Goal: Transaction & Acquisition: Purchase product/service

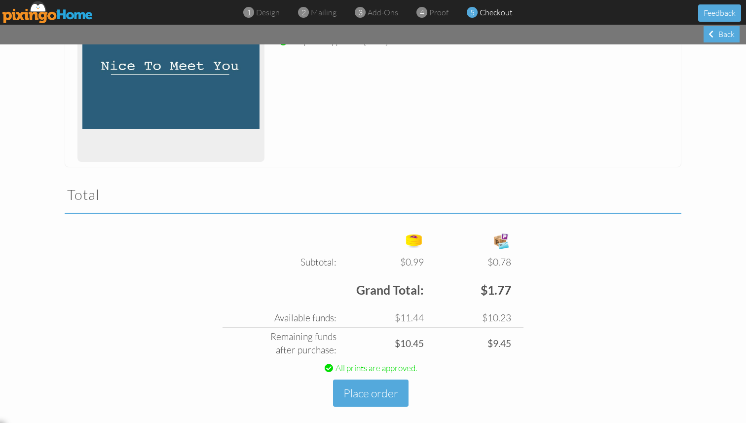
scroll to position [203, 0]
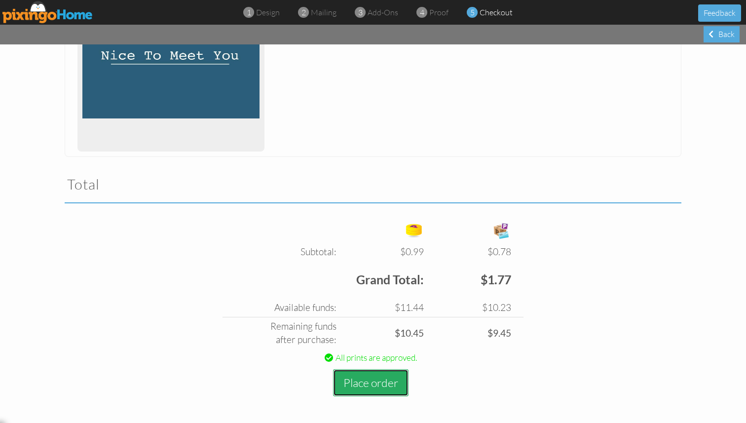
click at [377, 380] on button "Place order" at bounding box center [370, 382] width 75 height 27
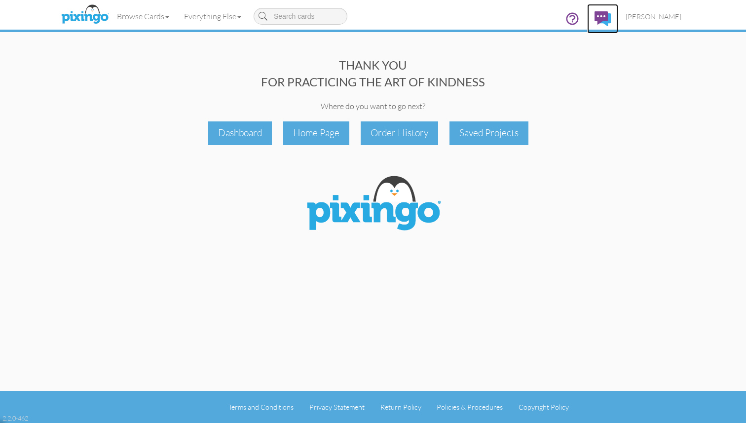
click at [610, 21] on img at bounding box center [602, 18] width 16 height 15
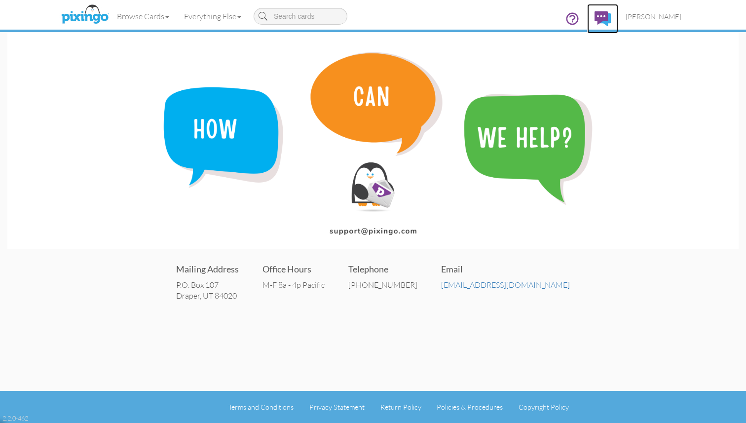
click at [610, 19] on img at bounding box center [602, 18] width 16 height 15
click at [166, 19] on link "Browse Cards" at bounding box center [142, 16] width 67 height 25
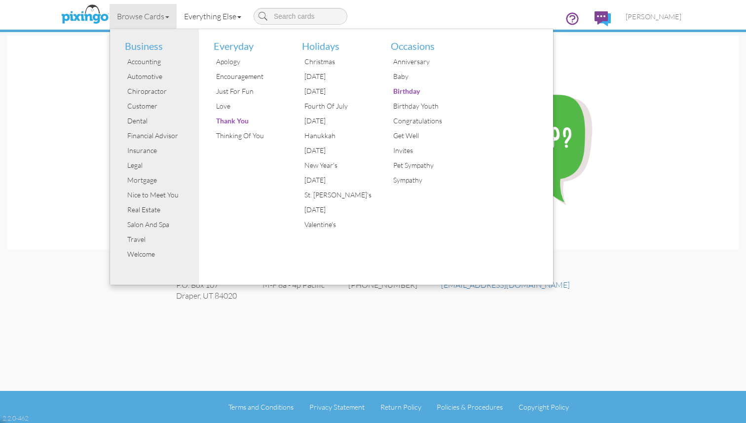
click at [226, 18] on link "Everything Else" at bounding box center [213, 16] width 72 height 25
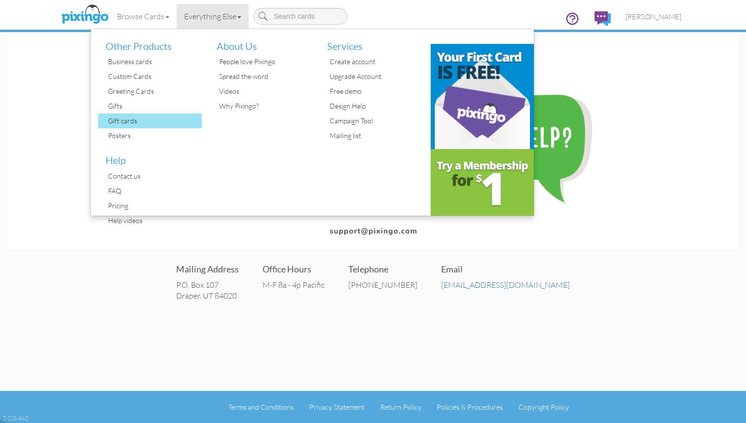
click at [133, 119] on div "Gift cards" at bounding box center [154, 120] width 96 height 15
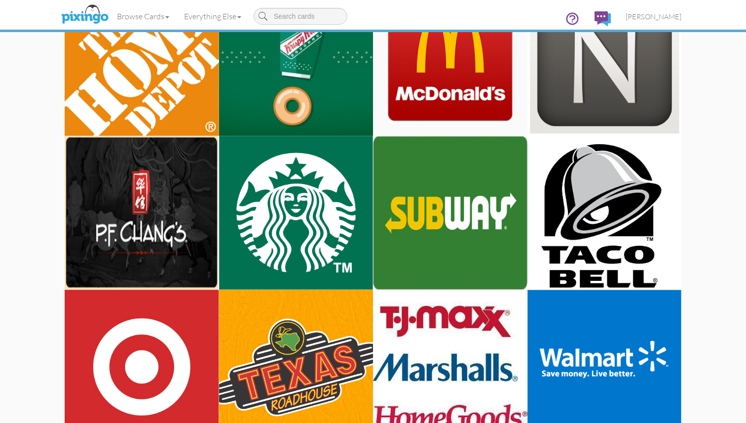
scroll to position [1185, 0]
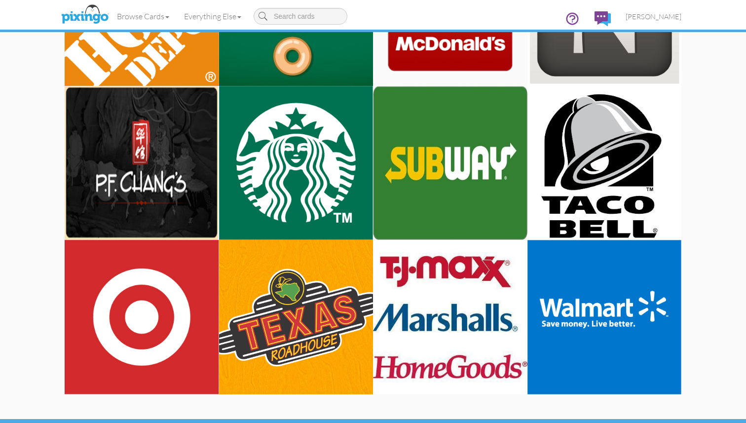
click at [278, 170] on img at bounding box center [296, 163] width 154 height 154
click at [313, 138] on img at bounding box center [296, 163] width 154 height 154
click at [166, 20] on link "Browse Cards" at bounding box center [142, 16] width 67 height 25
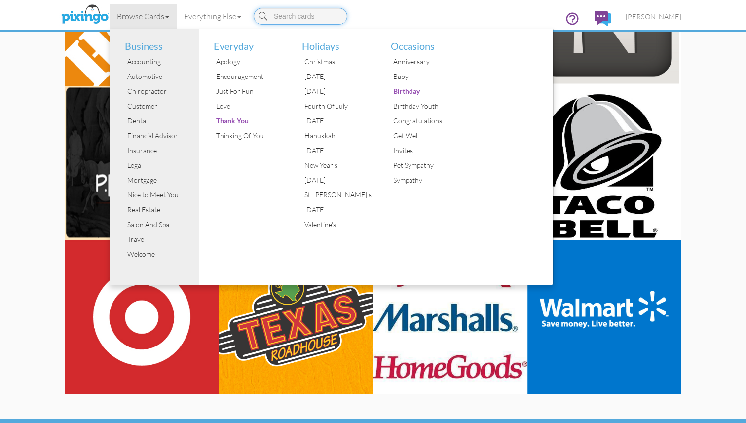
click at [283, 18] on input at bounding box center [300, 16] width 94 height 17
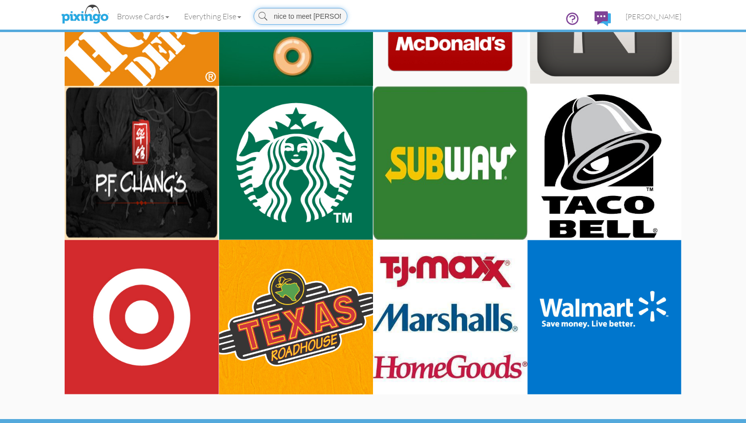
type input "nice to meet you"
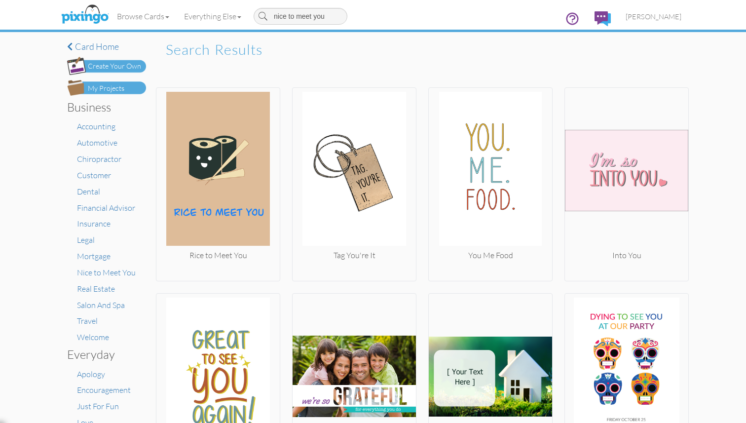
click at [122, 70] on div "Create Your Own" at bounding box center [114, 66] width 53 height 10
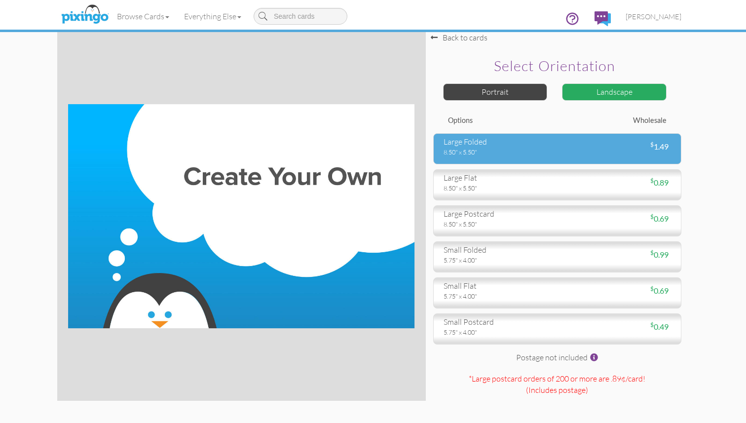
click at [495, 154] on div "8.50" x 5.50"" at bounding box center [496, 151] width 107 height 9
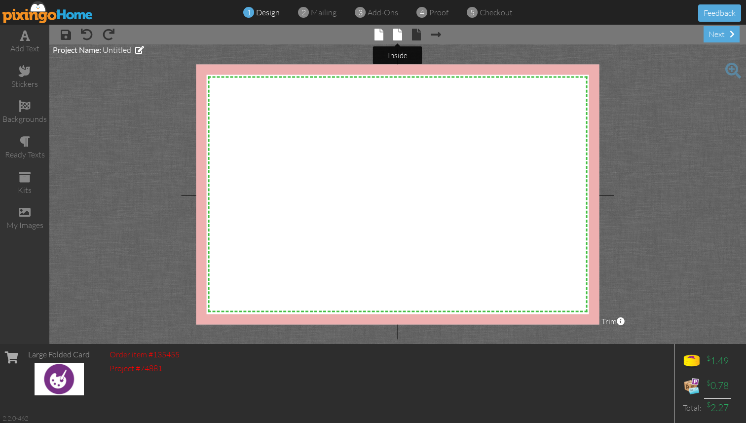
click at [399, 33] on span at bounding box center [397, 35] width 9 height 12
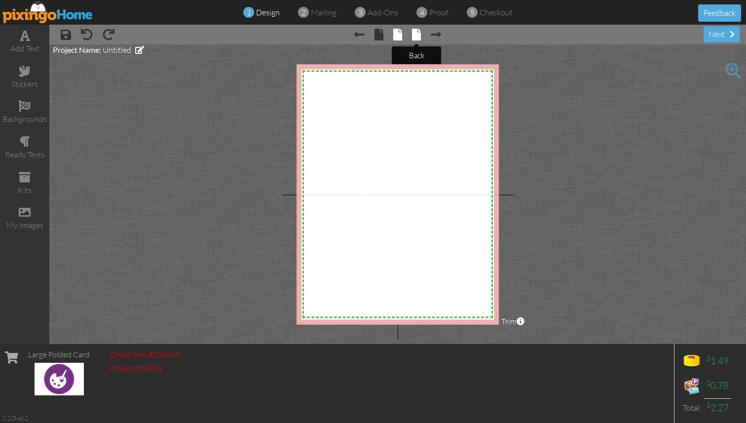
click at [419, 34] on span at bounding box center [416, 35] width 9 height 12
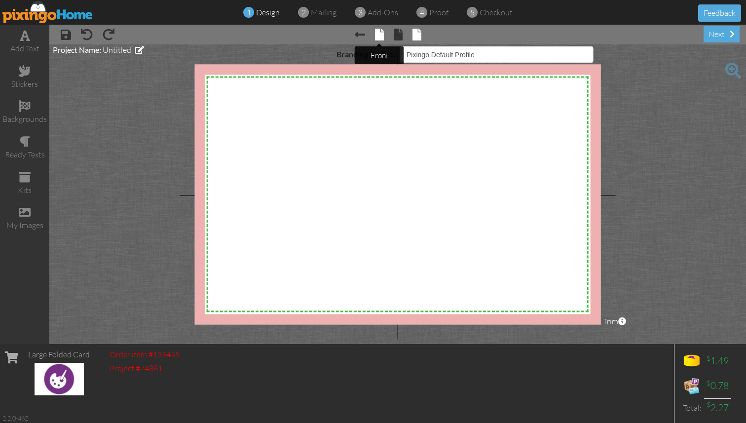
select select "object:1810"
click at [378, 36] on span at bounding box center [379, 35] width 9 height 12
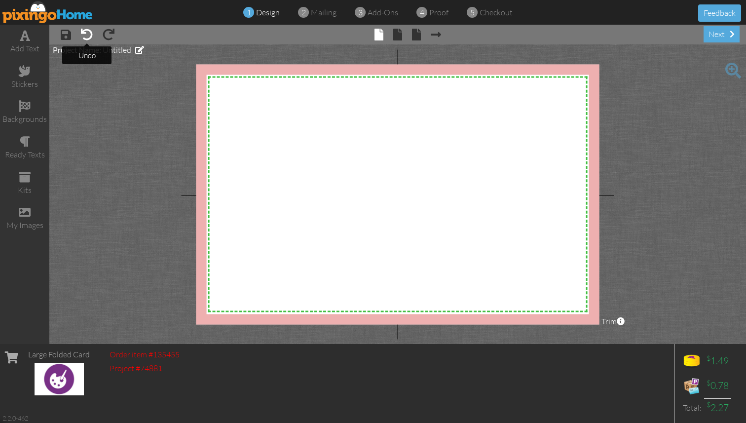
click at [89, 36] on span at bounding box center [87, 35] width 12 height 12
click at [26, 211] on span at bounding box center [25, 212] width 12 height 12
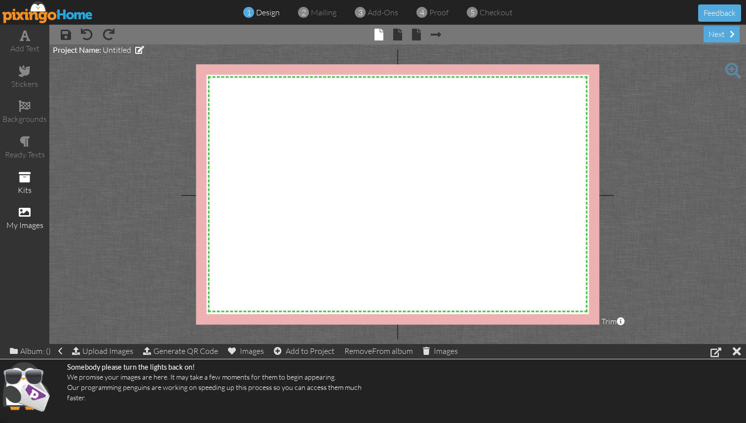
click at [27, 179] on span at bounding box center [25, 177] width 12 height 12
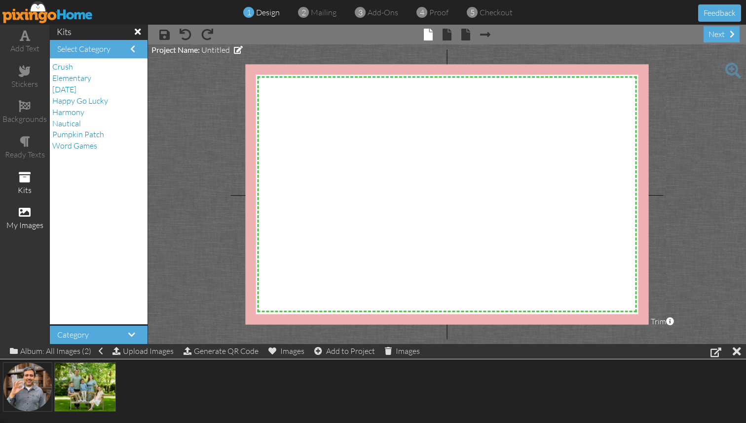
click at [26, 213] on span at bounding box center [25, 212] width 12 height 12
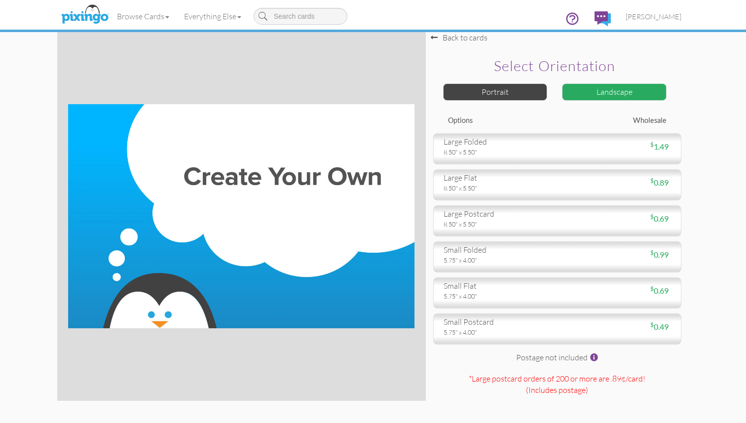
click at [622, 93] on div "Landscape" at bounding box center [614, 91] width 105 height 17
click at [491, 93] on div "Portrait" at bounding box center [495, 91] width 105 height 17
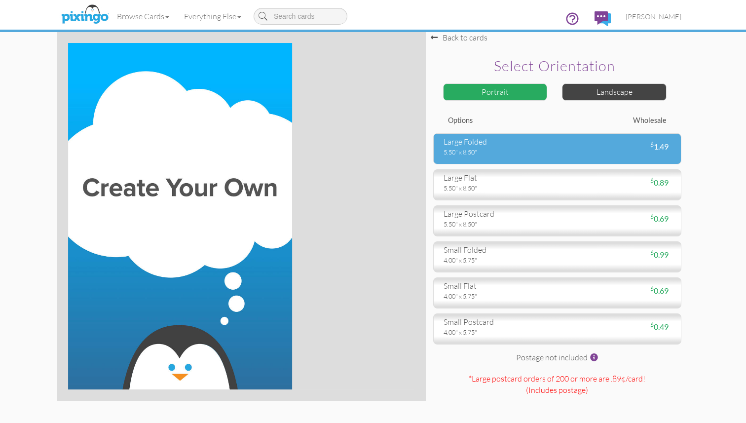
click at [541, 158] on div "large folded 5.50" x 8.50" $ 1.49" at bounding box center [557, 148] width 248 height 31
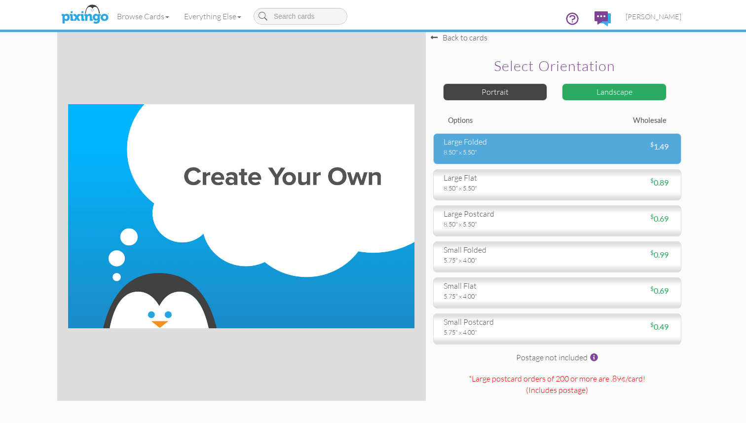
click at [498, 145] on div "large folded" at bounding box center [496, 141] width 107 height 11
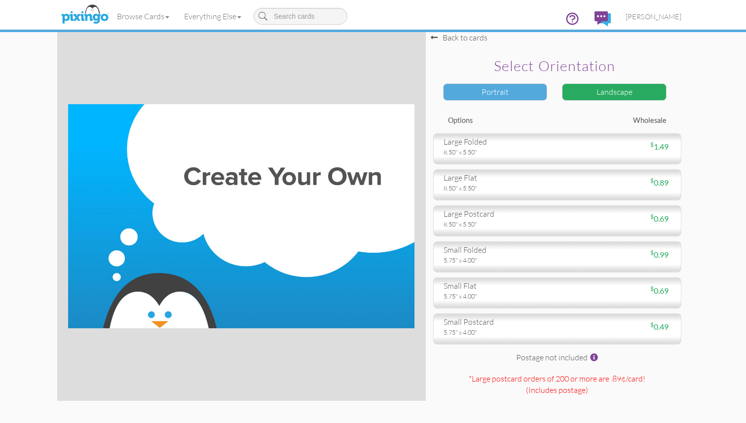
click at [486, 90] on div "Portrait" at bounding box center [495, 91] width 105 height 17
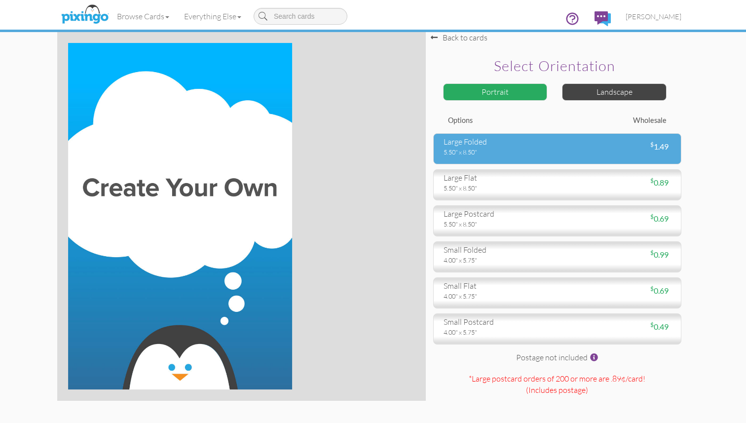
click at [547, 146] on div "large folded" at bounding box center [496, 141] width 107 height 11
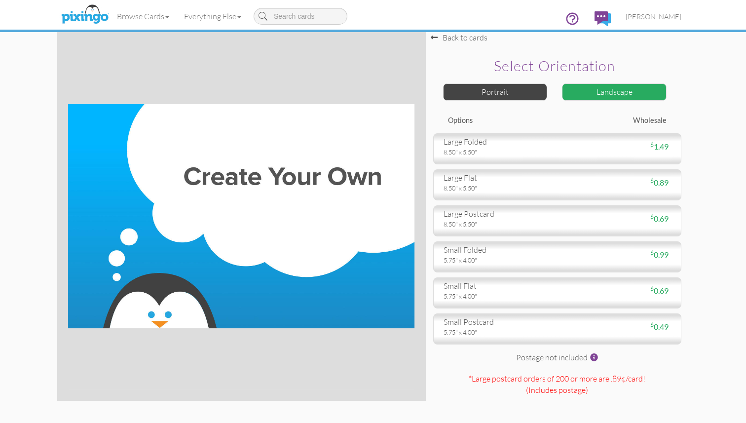
click at [609, 88] on div "Landscape" at bounding box center [614, 91] width 105 height 17
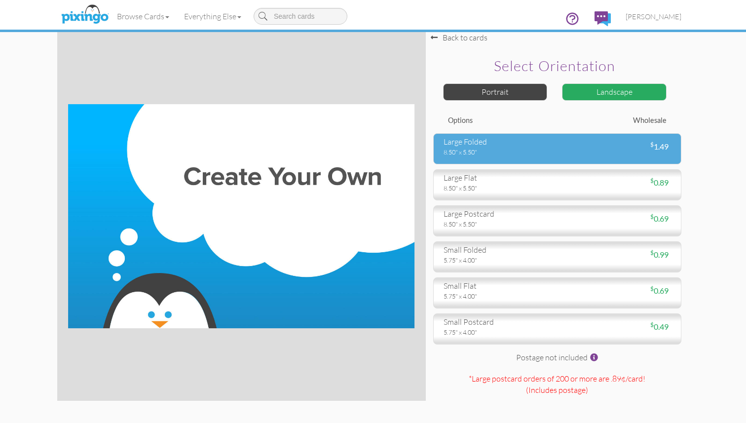
click at [532, 144] on div "large folded" at bounding box center [496, 141] width 107 height 11
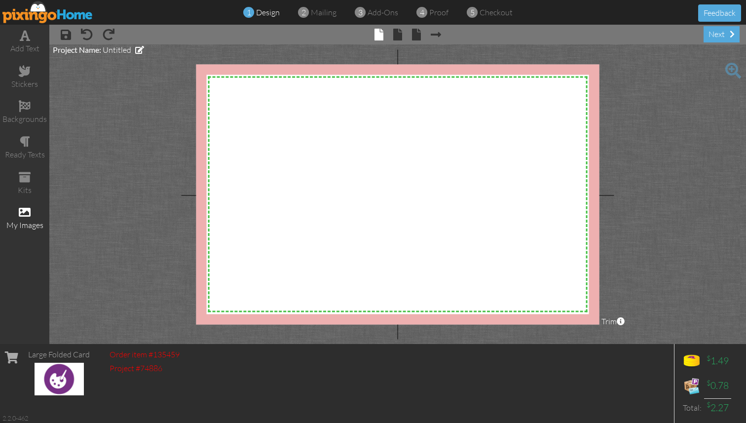
click at [28, 203] on div "my images" at bounding box center [24, 218] width 49 height 35
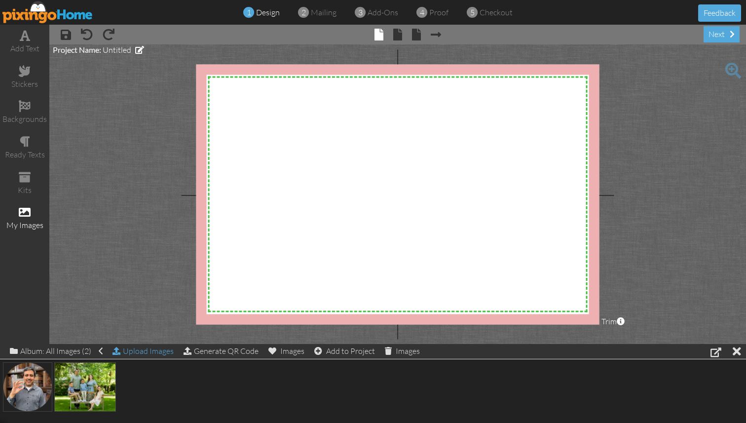
click at [125, 352] on div "Upload Images" at bounding box center [142, 351] width 61 height 14
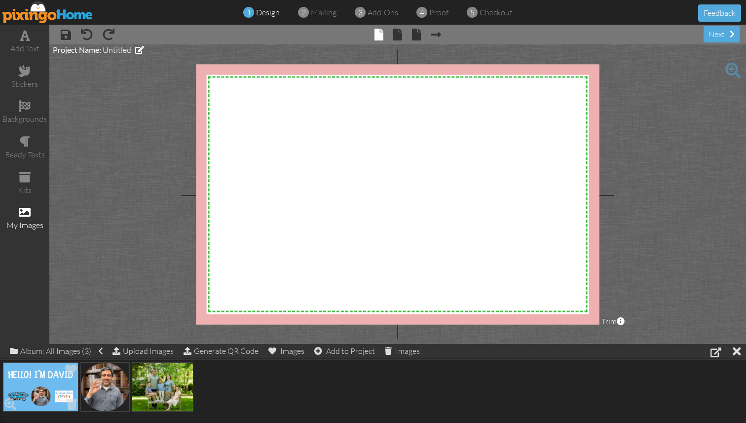
click at [32, 381] on img at bounding box center [40, 386] width 75 height 49
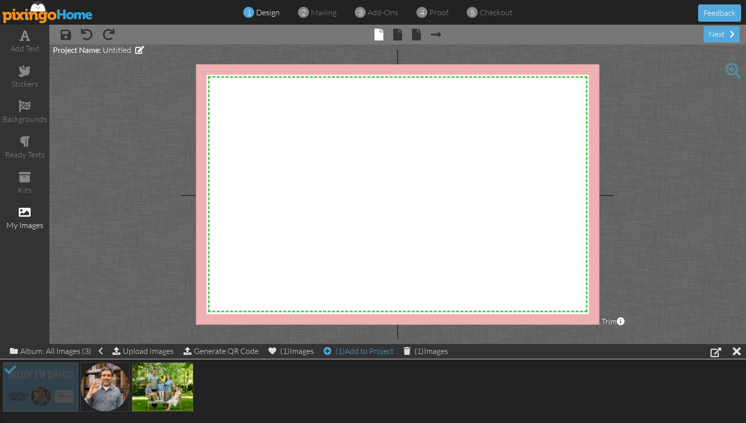
click at [342, 352] on span "(1)" at bounding box center [339, 351] width 9 height 10
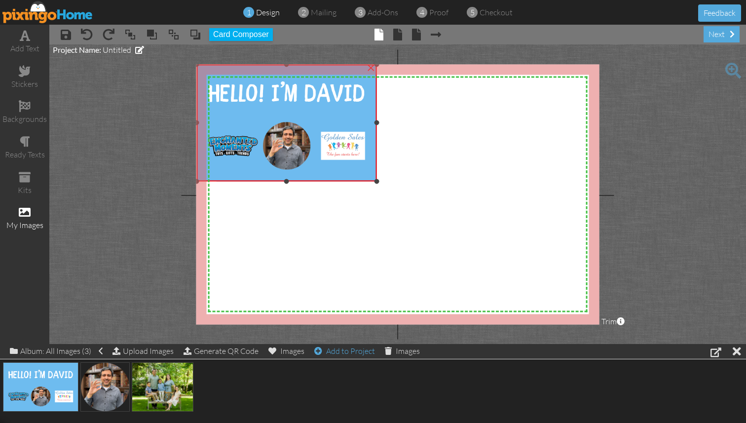
drag, startPoint x: 214, startPoint y: 77, endPoint x: 179, endPoint y: 64, distance: 37.3
click at [179, 64] on project-studio-wrapper "X X X X X X X X X X X X X X X X X X X X X X X X X X X X X X X X X X X X X X X X…" at bounding box center [397, 193] width 696 height 299
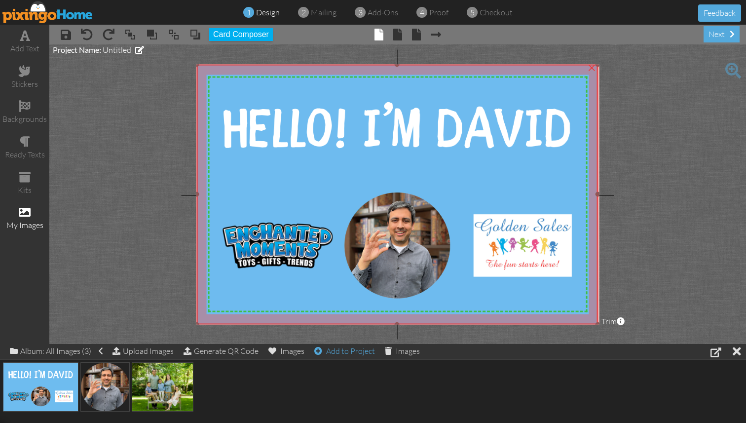
drag, startPoint x: 375, startPoint y: 180, endPoint x: 662, endPoint y: 323, distance: 321.1
click at [662, 323] on project-studio-wrapper "X X X X X X X X X X X X X X X X X X X X X X X X X X X X X X X X X X X X X X X X…" at bounding box center [397, 193] width 696 height 299
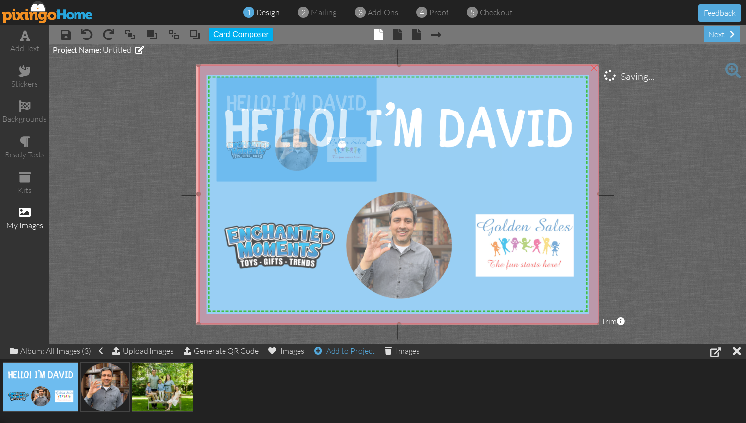
click at [489, 197] on img at bounding box center [398, 194] width 401 height 260
click at [471, 186] on img at bounding box center [397, 194] width 401 height 260
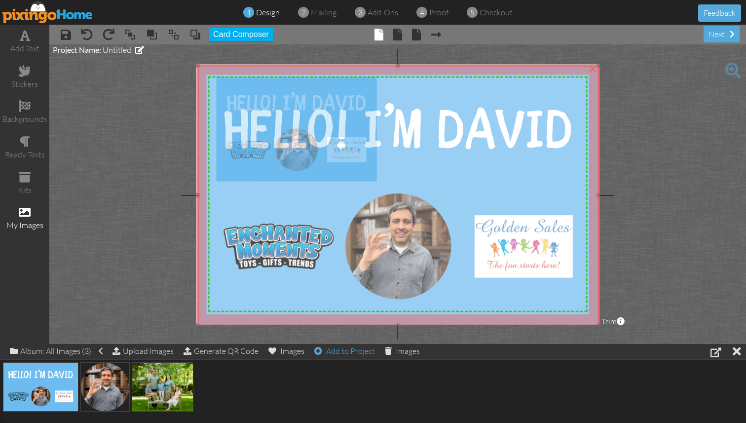
click at [480, 171] on img at bounding box center [397, 195] width 401 height 260
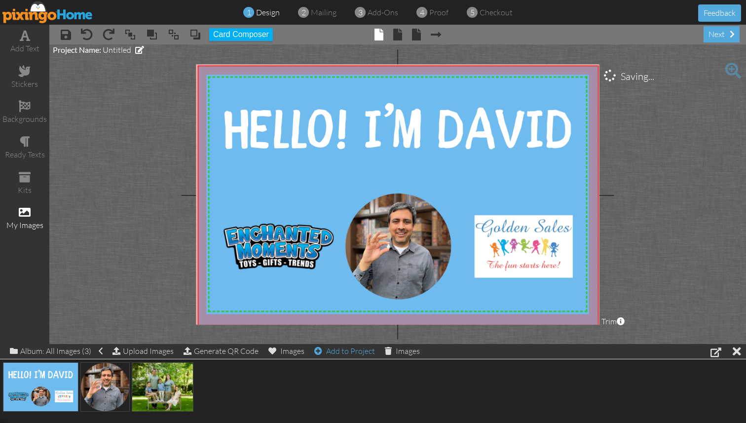
click at [674, 190] on project-studio-wrapper "X X X X X X X X X X X X X X X X X X X X X X X X X X X X X X X X X X X X X X X X…" at bounding box center [397, 193] width 696 height 299
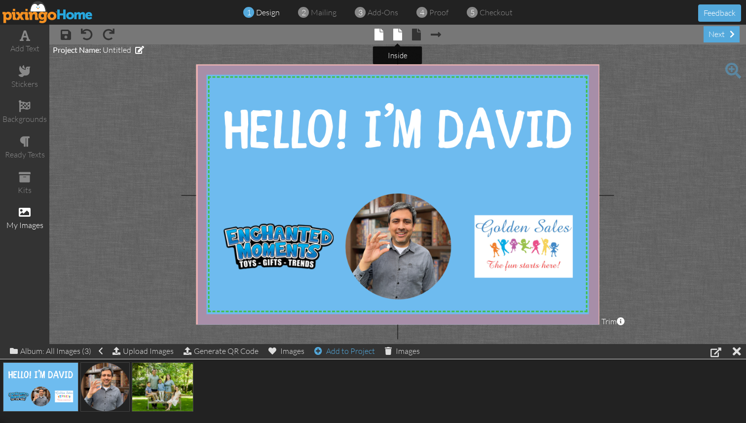
click at [394, 39] on span at bounding box center [397, 35] width 9 height 12
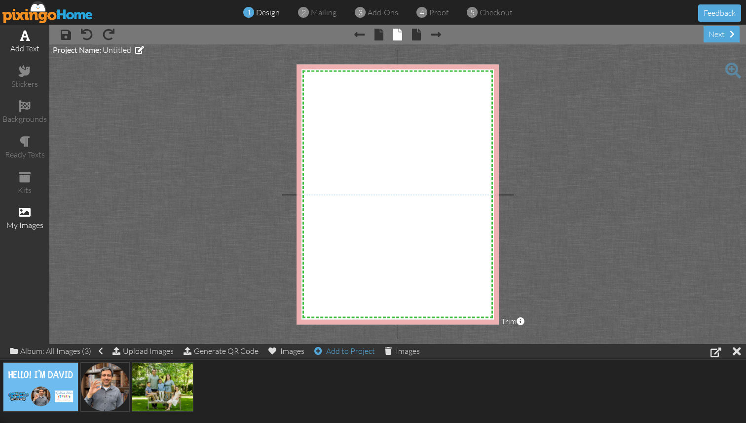
click at [22, 40] on span at bounding box center [25, 36] width 10 height 12
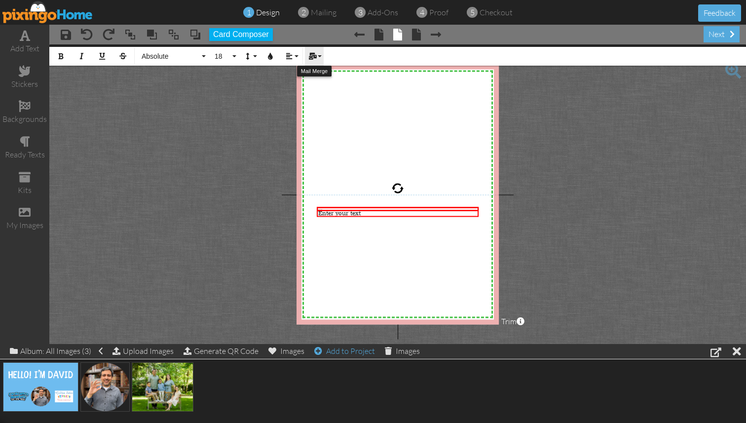
click at [320, 56] on button "Mail Merge" at bounding box center [314, 56] width 19 height 19
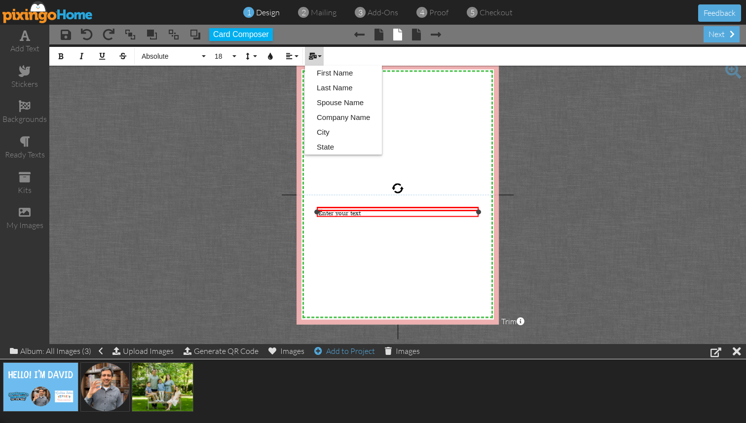
click at [366, 211] on div "Enter your text" at bounding box center [397, 213] width 158 height 8
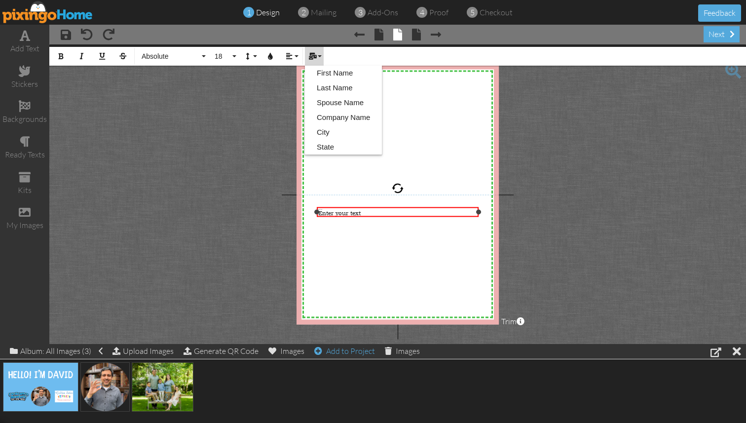
click at [366, 211] on div "Enter your text" at bounding box center [397, 213] width 158 height 8
click at [343, 78] on link "First Name" at bounding box center [343, 73] width 77 height 15
click at [349, 77] on link "First Name" at bounding box center [343, 73] width 77 height 15
click at [341, 211] on div "Hi" at bounding box center [397, 213] width 158 height 8
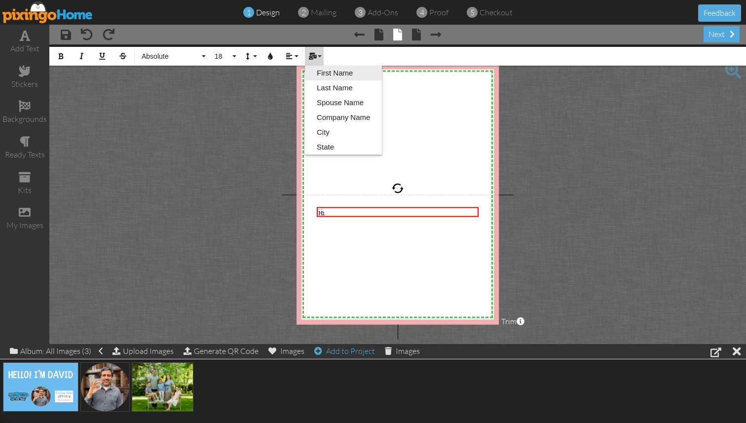
click at [344, 76] on link "First Name" at bounding box center [343, 73] width 77 height 15
click at [314, 56] on icon "button" at bounding box center [312, 56] width 7 height 7
click at [349, 59] on div "Bold Italic Underline Strikethrough Absolute Absolute Adventure Algerian Aphrod…" at bounding box center [397, 54] width 696 height 21
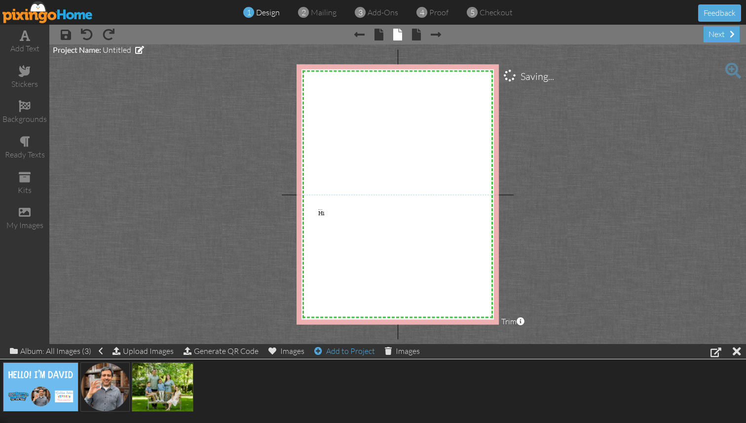
click at [264, 181] on project-studio-wrapper "X X X X X X X X X X X X X X X X X X X X X X X X X X X X X X X X X X X X X X X X…" at bounding box center [397, 193] width 696 height 299
click at [342, 212] on div "Hi" at bounding box center [397, 213] width 158 height 8
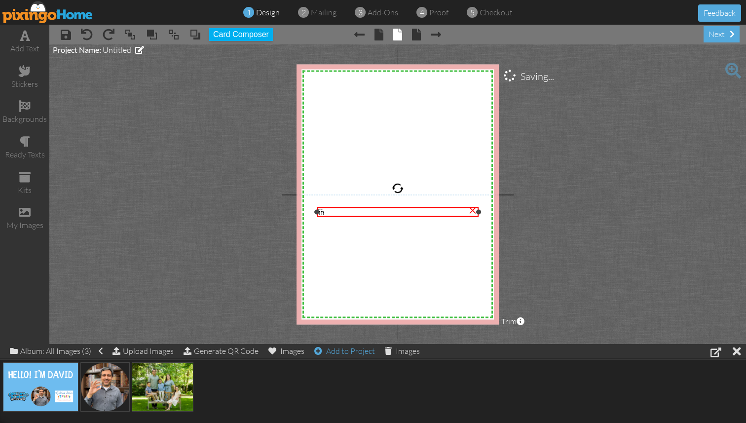
click at [340, 213] on div "Hi" at bounding box center [397, 213] width 158 height 8
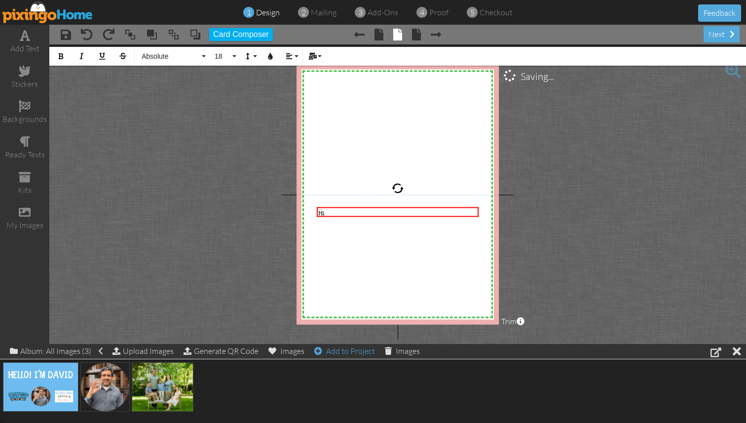
click at [732, 72] on span at bounding box center [733, 71] width 16 height 16
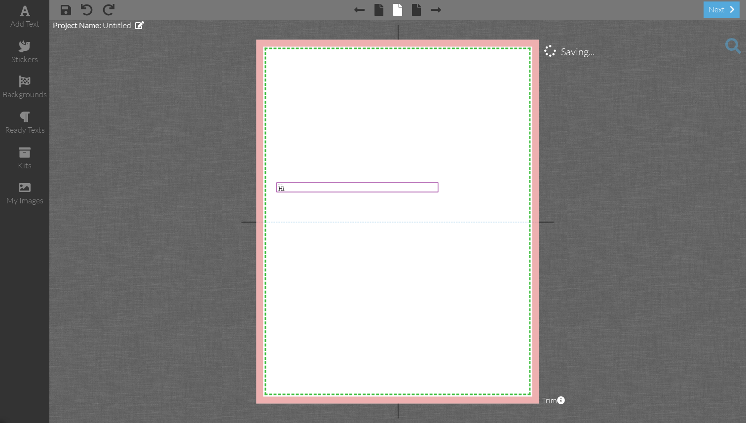
click at [732, 72] on project-studio-wrapper "X X X X X X X X X X X X X X X X X X X X X X X X X X X X X X X X X X X X X X X X…" at bounding box center [397, 221] width 696 height 403
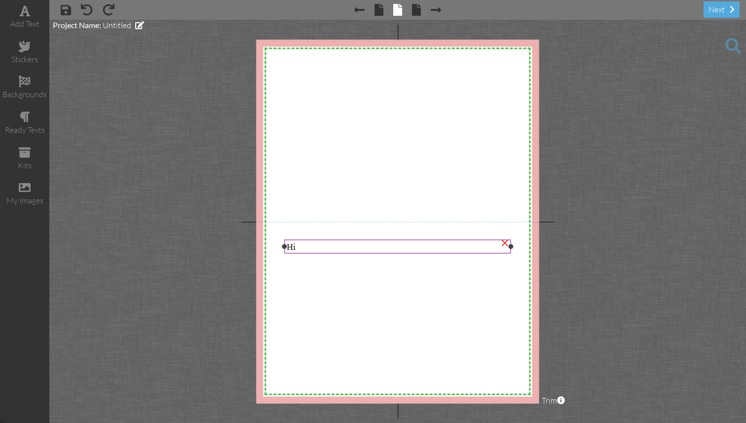
click at [299, 248] on div "Hi" at bounding box center [396, 247] width 221 height 10
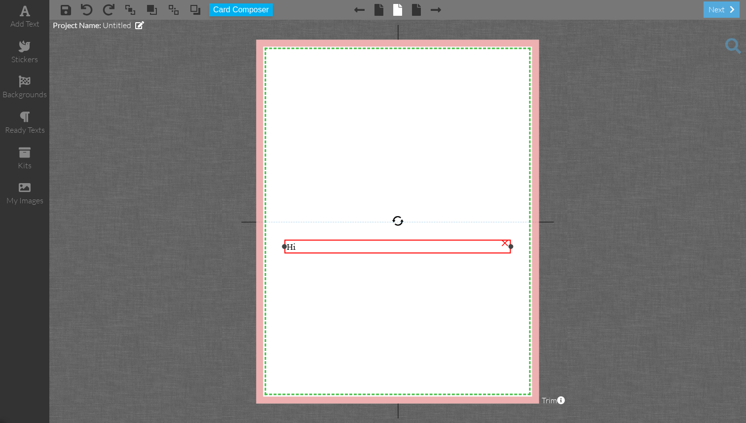
click at [299, 248] on div "Hi" at bounding box center [396, 247] width 221 height 10
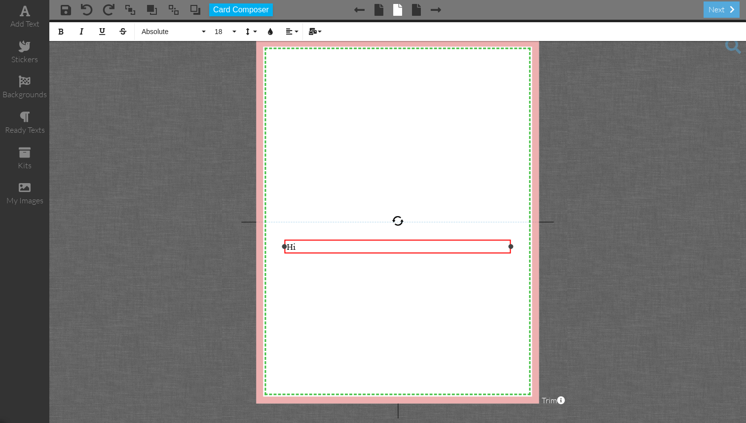
click at [302, 248] on div "Hi" at bounding box center [396, 247] width 221 height 10
click at [314, 245] on div "Hi" at bounding box center [396, 247] width 221 height 10
click at [310, 247] on div "Hi" at bounding box center [396, 247] width 221 height 10
click at [309, 247] on div "Hi" at bounding box center [396, 247] width 221 height 10
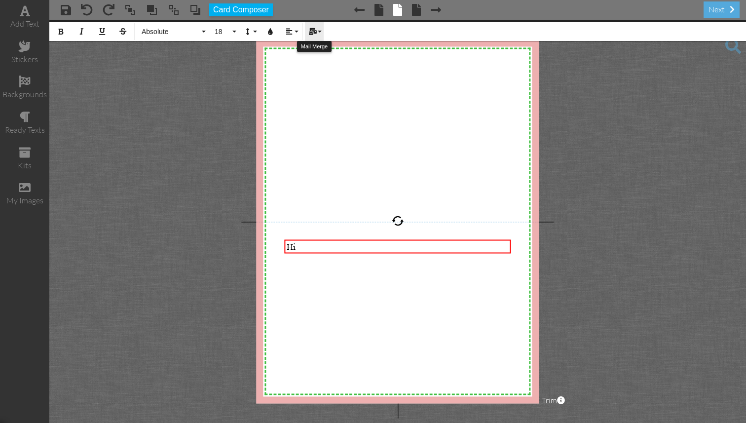
click at [318, 33] on button "Mail Merge" at bounding box center [314, 31] width 19 height 19
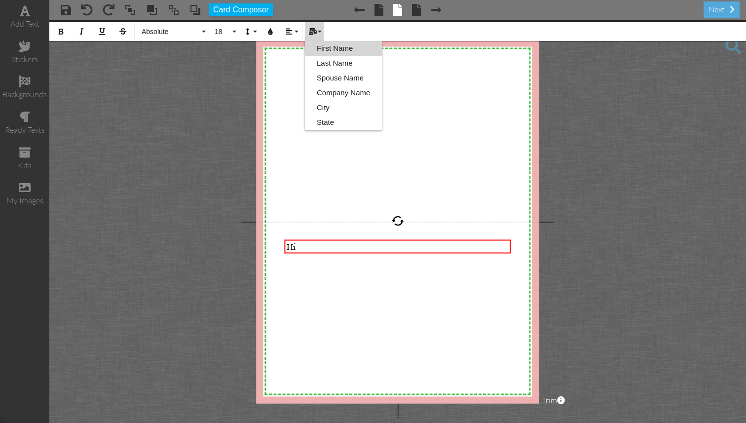
click at [328, 45] on link "First Name" at bounding box center [343, 48] width 77 height 15
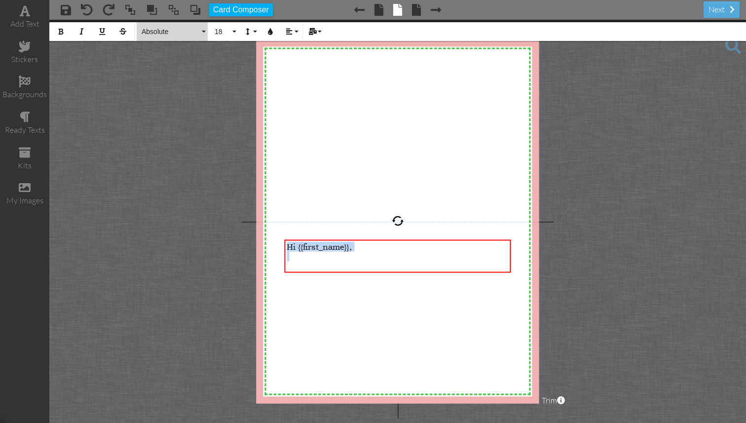
click at [194, 33] on span "Absolute" at bounding box center [170, 32] width 59 height 8
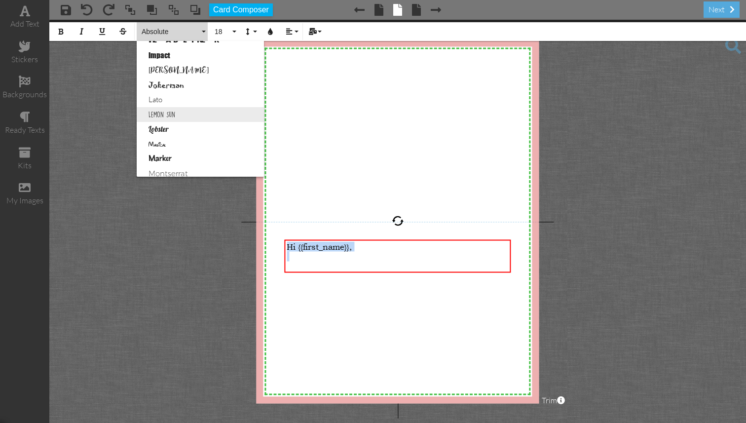
scroll to position [322, 0]
click at [198, 112] on link "Lemon Sun" at bounding box center [200, 110] width 127 height 15
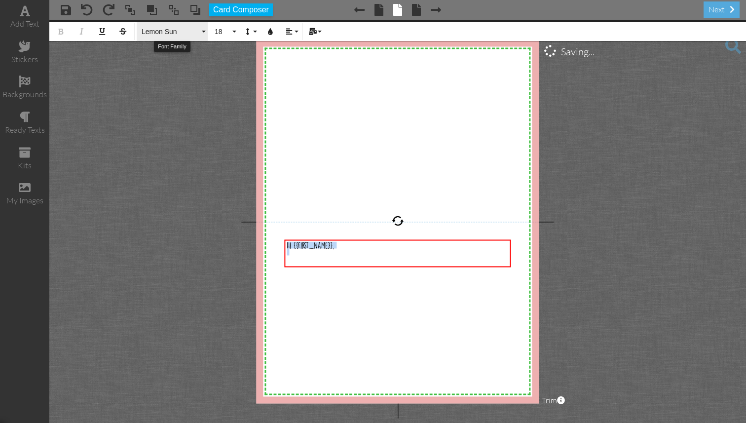
click at [152, 30] on span "Lemon Sun" at bounding box center [170, 32] width 59 height 8
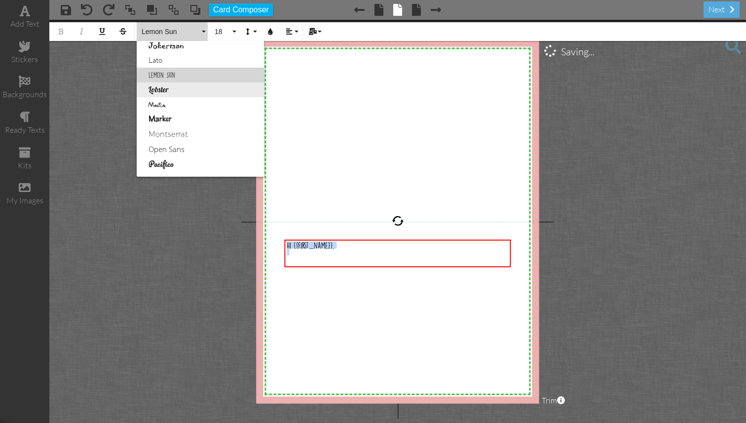
scroll to position [359, 0]
click at [203, 117] on link "Marker" at bounding box center [200, 118] width 127 height 15
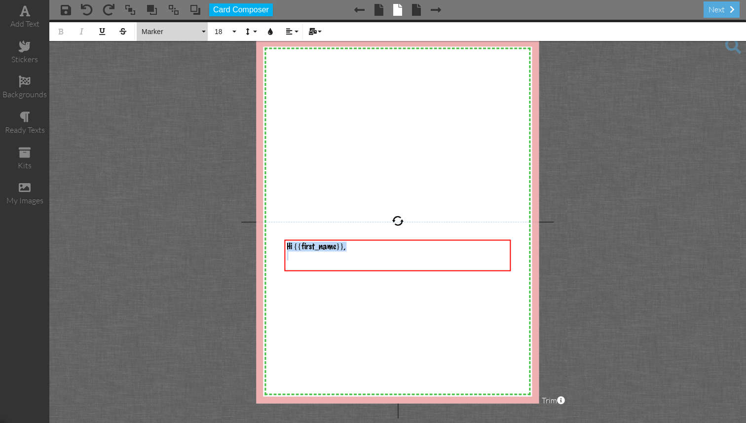
click at [174, 32] on span "Marker" at bounding box center [170, 32] width 59 height 8
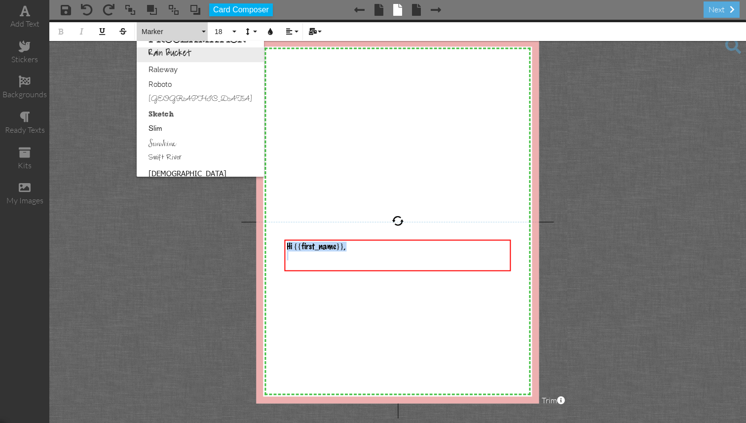
scroll to position [552, 0]
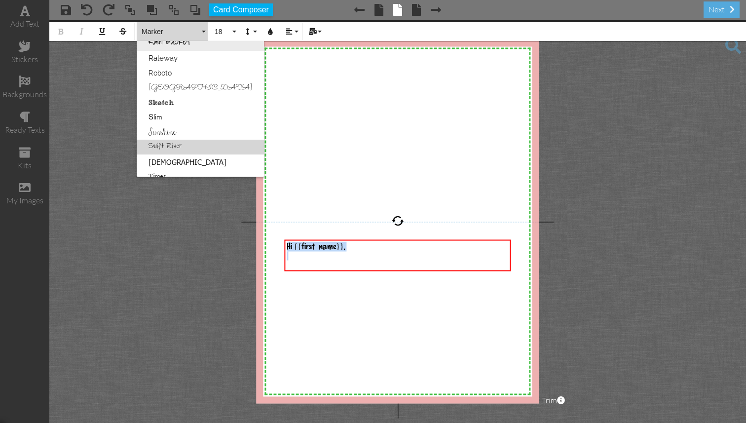
click at [196, 142] on link "Swift River" at bounding box center [200, 147] width 127 height 15
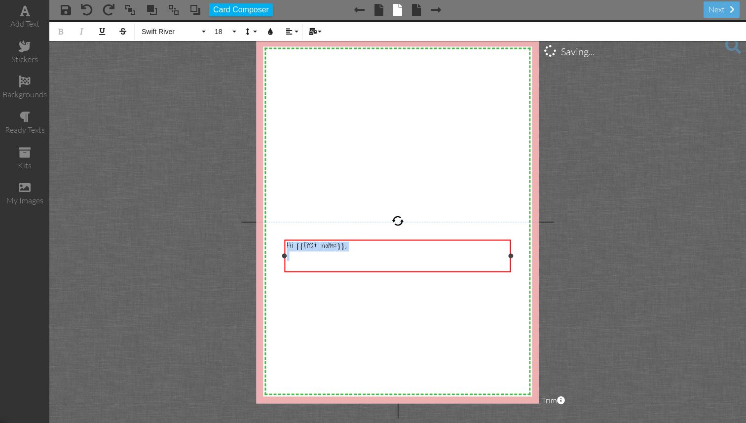
click at [330, 259] on div "​" at bounding box center [396, 255] width 221 height 9
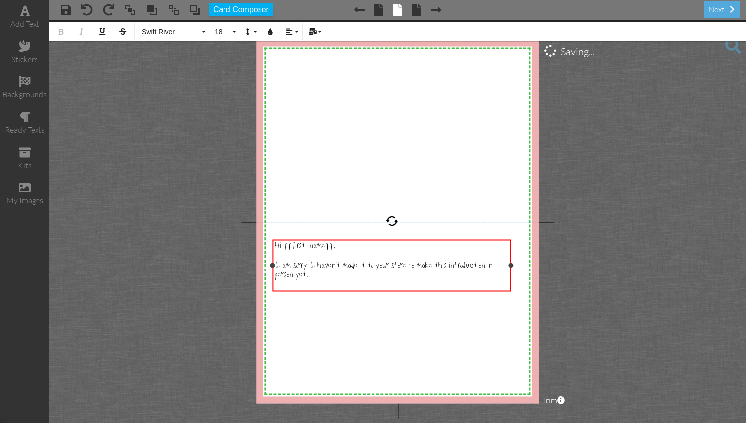
drag, startPoint x: 285, startPoint y: 266, endPoint x: 273, endPoint y: 266, distance: 11.8
click at [273, 266] on div at bounding box center [272, 265] width 5 height 5
drag, startPoint x: 509, startPoint y: 264, endPoint x: 522, endPoint y: 264, distance: 13.3
click at [522, 264] on div at bounding box center [523, 265] width 5 height 5
click at [393, 243] on div "Hi {{first_name}}," at bounding box center [398, 247] width 247 height 10
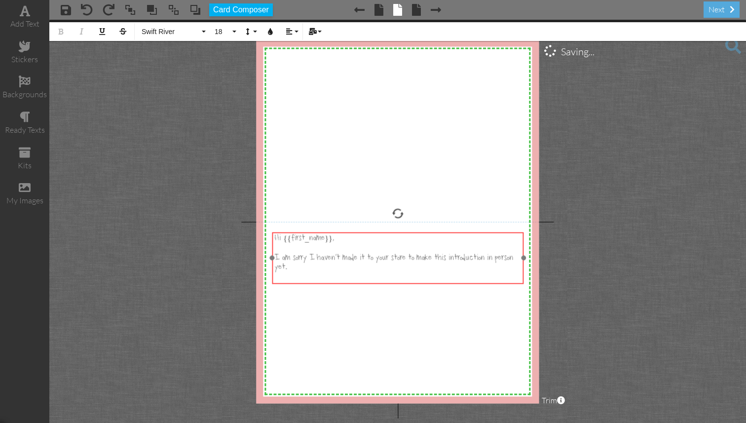
drag, startPoint x: 394, startPoint y: 240, endPoint x: 393, endPoint y: 233, distance: 7.4
click at [393, 233] on div "Hi {{first_name}}, ​ ​ I am sorry I haven't made it to your store to make this …" at bounding box center [397, 258] width 251 height 53
click at [324, 273] on div "​" at bounding box center [397, 278] width 247 height 10
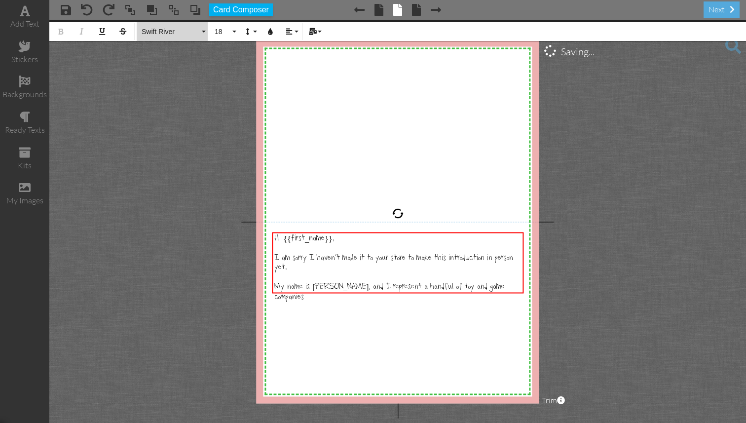
click at [195, 34] on span "Swift River" at bounding box center [170, 32] width 59 height 8
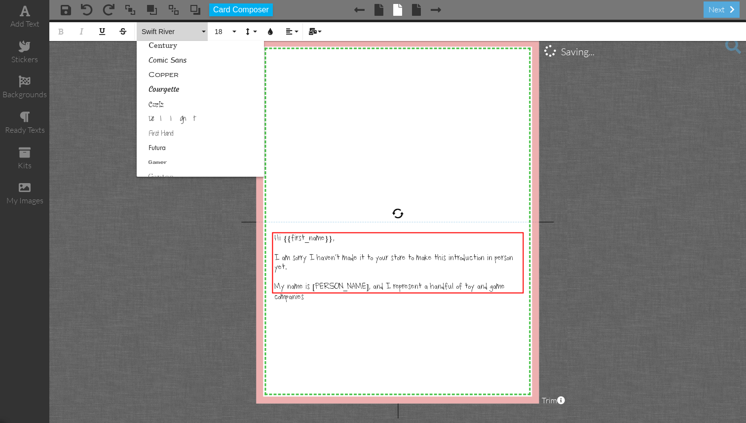
scroll to position [139, 0]
click at [204, 111] on link "Delight" at bounding box center [200, 116] width 127 height 15
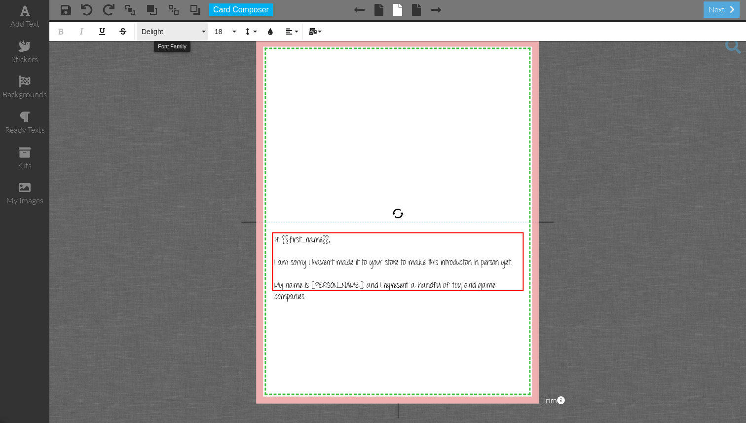
click at [155, 34] on span "Delight" at bounding box center [170, 32] width 59 height 8
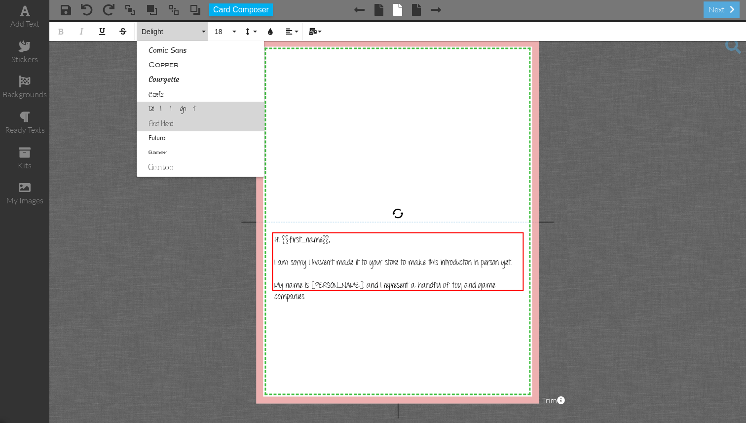
click at [195, 123] on link "First Hand" at bounding box center [200, 123] width 127 height 15
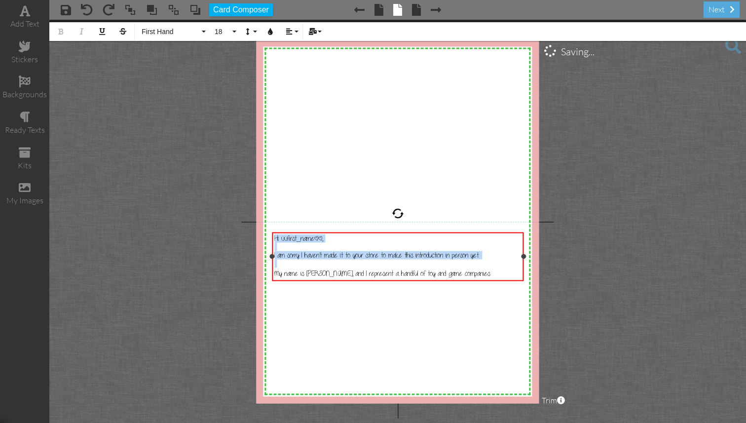
click at [320, 238] on span "Hi {{first_name}}," at bounding box center [298, 238] width 48 height 8
drag, startPoint x: 322, startPoint y: 239, endPoint x: 282, endPoint y: 238, distance: 39.9
click at [282, 238] on span "Hi {{first_name}}," at bounding box center [298, 238] width 48 height 8
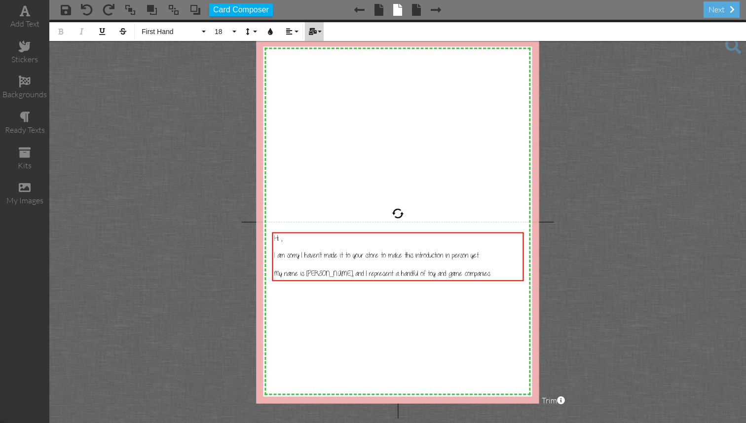
click at [317, 38] on button "Mail Merge" at bounding box center [314, 31] width 19 height 19
click at [334, 52] on link "First Name" at bounding box center [343, 48] width 77 height 15
click at [492, 275] on div "My name is David Castillo, and I represent a handful of toy and game companies" at bounding box center [397, 268] width 247 height 18
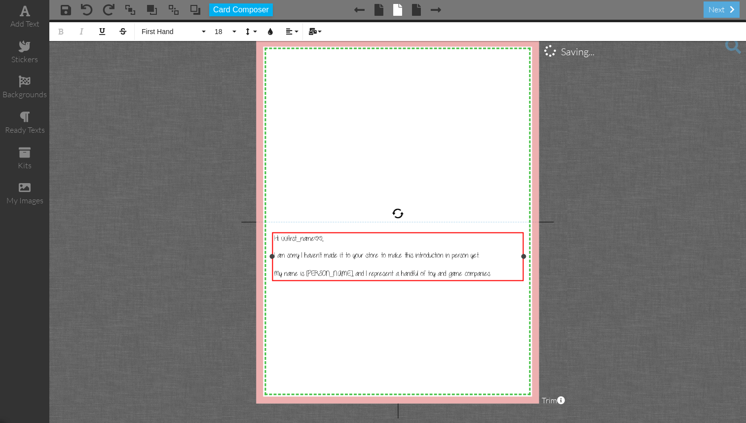
click at [492, 275] on div "My name is David Castillo, and I represent a handful of toy and game companies" at bounding box center [397, 268] width 247 height 18
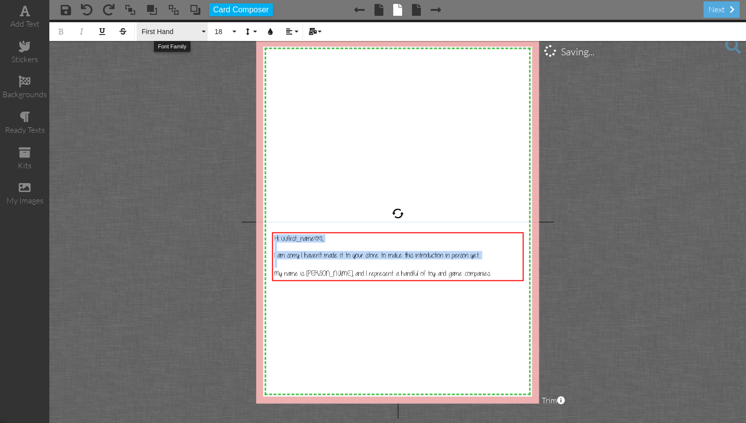
click at [185, 27] on button "First Hand" at bounding box center [172, 31] width 71 height 19
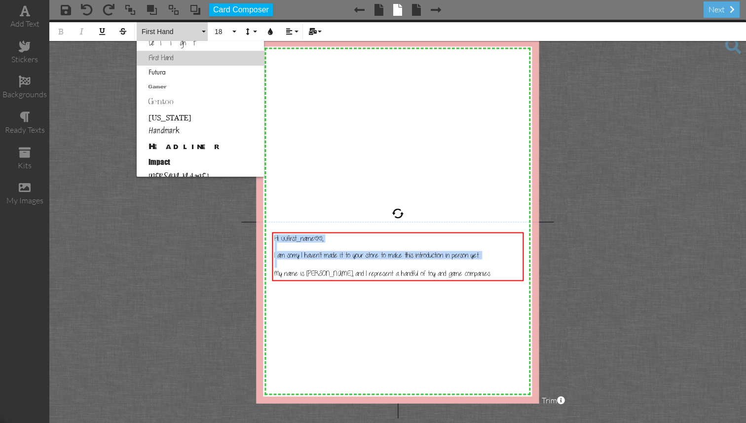
scroll to position [220, 0]
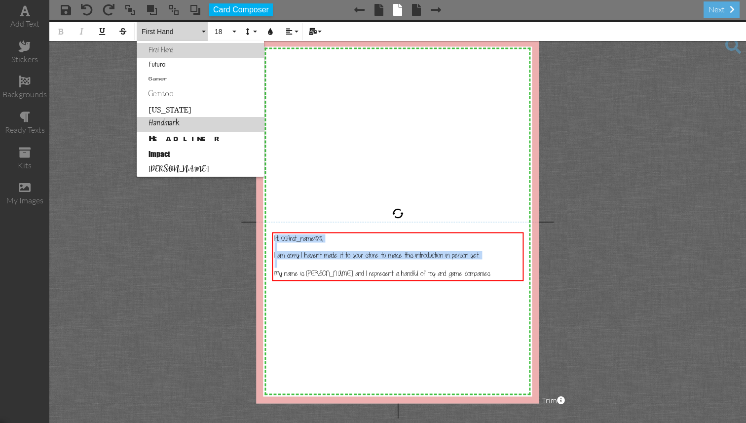
click at [189, 120] on link "Handmark" at bounding box center [200, 124] width 127 height 15
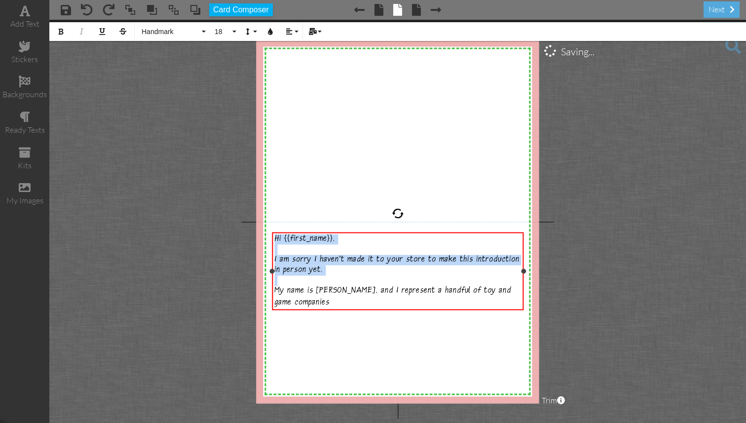
click at [332, 304] on div "My name is David Castillo, and I represent a handful of toy and game companies" at bounding box center [397, 292] width 247 height 33
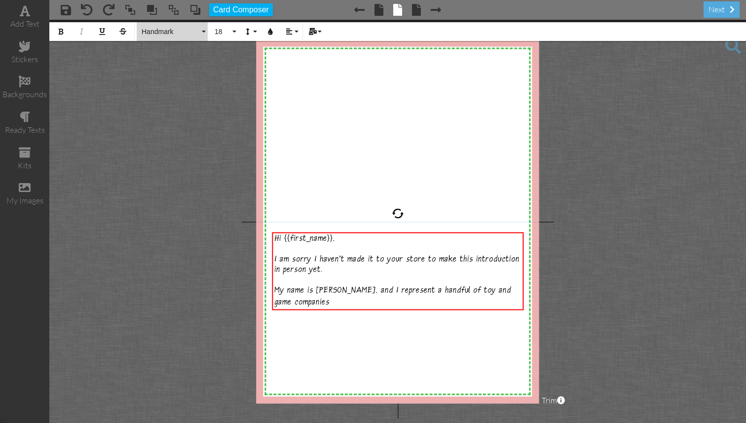
click at [195, 30] on span "Handmark" at bounding box center [170, 32] width 59 height 8
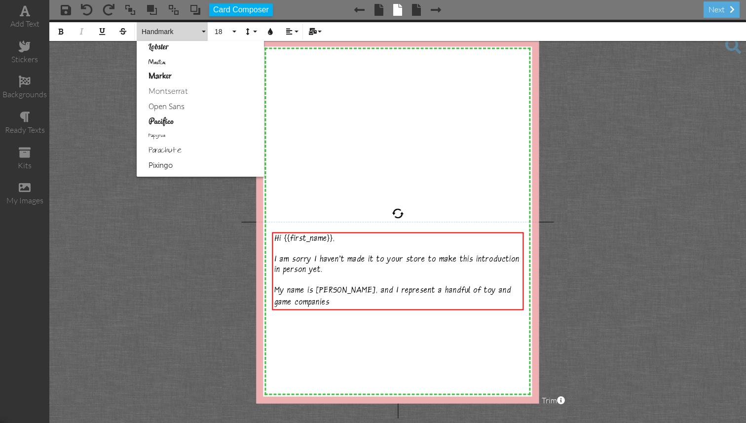
scroll to position [402, 0]
click at [320, 300] on div "My name is David Castillo, and I represent a handful of toy and game companies" at bounding box center [397, 292] width 247 height 33
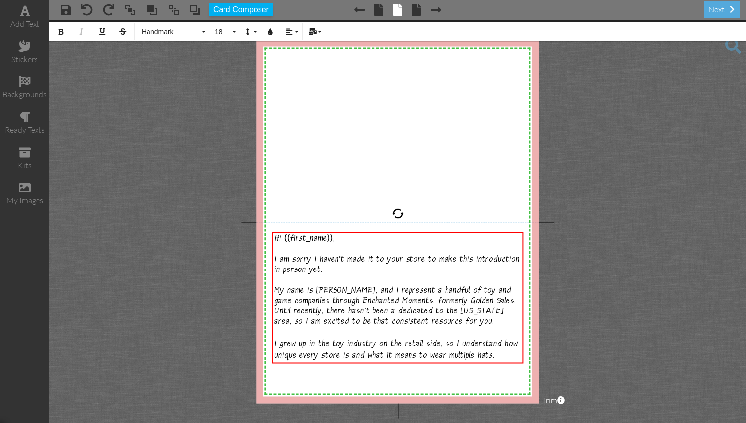
click at [578, 253] on project-studio-wrapper "X X X X X X X X X X X X X X X X X X X X X X X X X X X X X X X X X X X X X X X X…" at bounding box center [397, 221] width 696 height 403
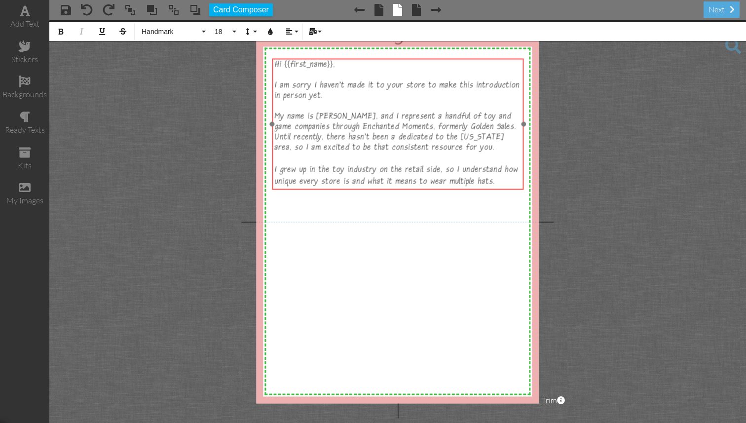
drag, startPoint x: 408, startPoint y: 231, endPoint x: 408, endPoint y: 57, distance: 173.6
click at [408, 57] on div at bounding box center [398, 124] width 256 height 136
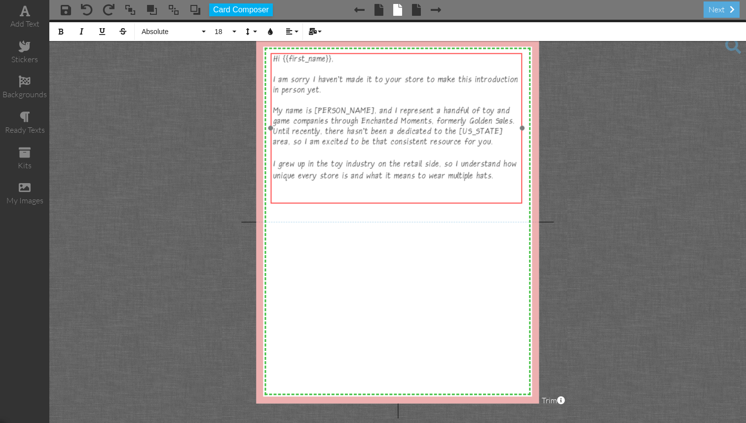
drag, startPoint x: 428, startPoint y: 58, endPoint x: 426, endPoint y: 52, distance: 5.6
click at [426, 52] on div at bounding box center [396, 127] width 256 height 155
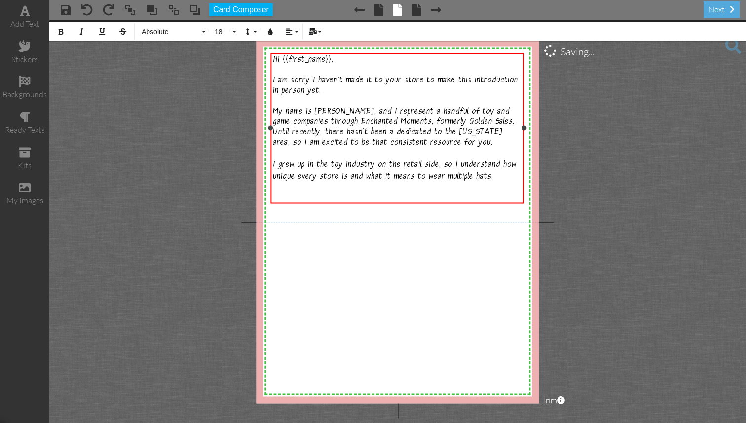
click at [523, 126] on div at bounding box center [523, 128] width 5 height 5
click at [318, 195] on div at bounding box center [397, 197] width 249 height 10
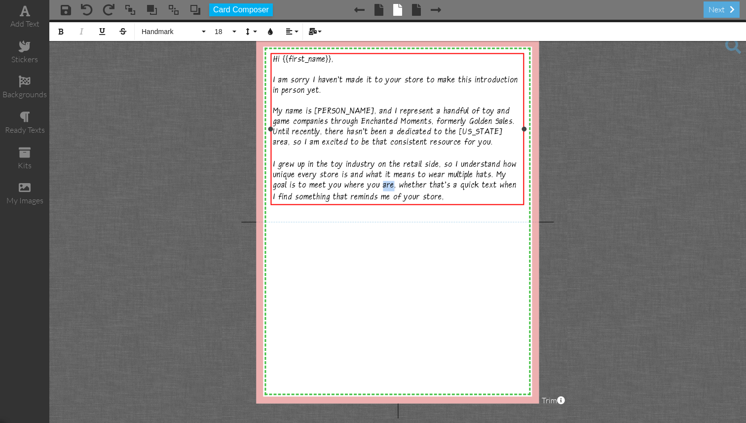
drag, startPoint x: 391, startPoint y: 185, endPoint x: 384, endPoint y: 186, distance: 8.0
click at [384, 186] on span "I grew up in the toy industry on the retail side, so I understand how unique ev…" at bounding box center [395, 181] width 244 height 43
drag, startPoint x: 343, startPoint y: 187, endPoint x: 308, endPoint y: 185, distance: 34.5
click at [308, 185] on span "I grew up in the toy industry on the retail side, so I understand how unique ev…" at bounding box center [395, 181] width 244 height 43
click at [503, 196] on div "I grew up in the toy industry on the retail side, so I understand how unique ev…" at bounding box center [397, 181] width 249 height 43
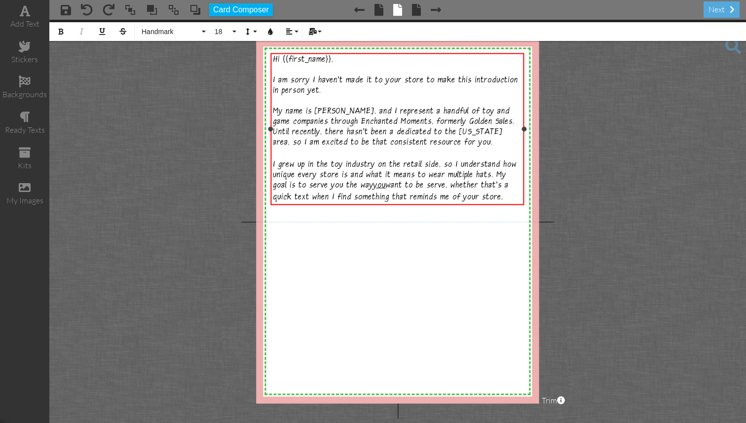
click at [455, 184] on span "I grew up in the toy industry on the retail side, so I understand how unique ev…" at bounding box center [395, 181] width 244 height 43
click at [505, 196] on div "I grew up in the toy industry on the retail side, so I understand how unique ev…" at bounding box center [397, 181] width 249 height 43
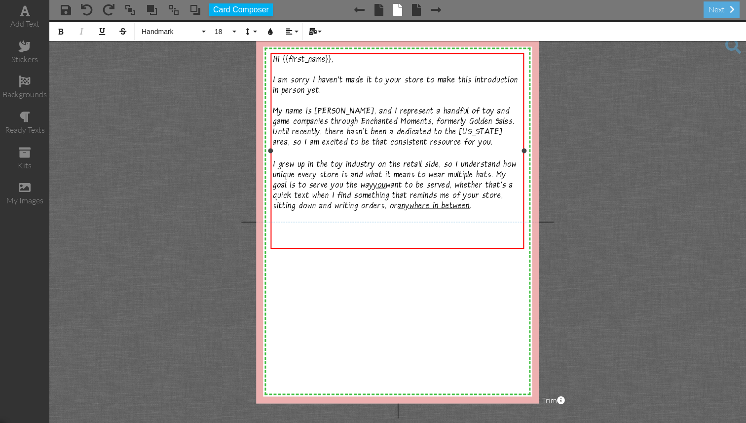
click at [438, 142] on span "My name is David Castillo, and I represent a handful of toy and game companies …" at bounding box center [394, 127] width 242 height 41
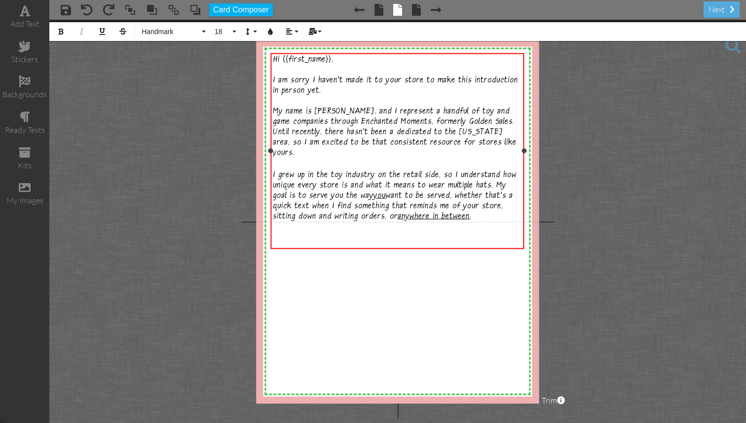
click at [502, 144] on div "My name is David Castillo, and I represent a handful of toy and game companies …" at bounding box center [397, 128] width 249 height 62
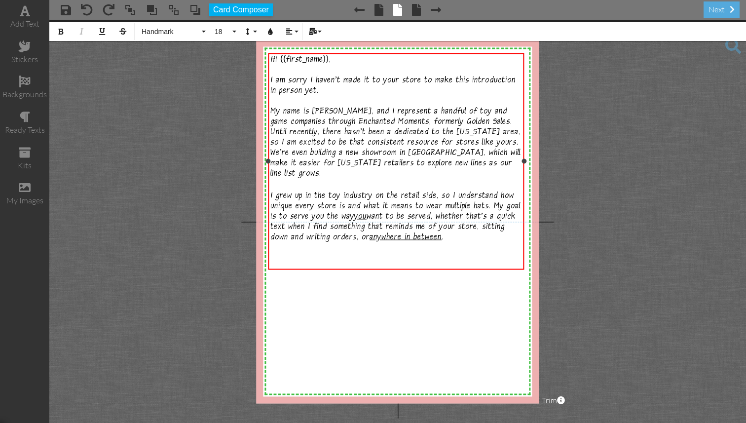
click at [269, 162] on div at bounding box center [268, 161] width 5 height 5
click at [526, 163] on div at bounding box center [527, 161] width 5 height 5
click at [325, 179] on div "​" at bounding box center [397, 185] width 255 height 12
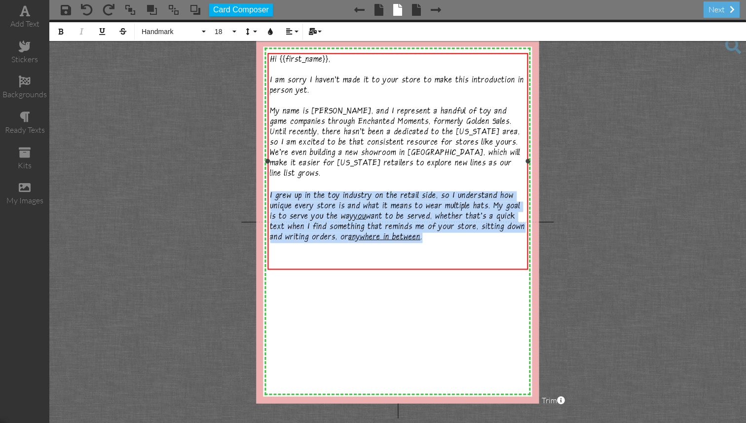
drag, startPoint x: 431, startPoint y: 225, endPoint x: 269, endPoint y: 185, distance: 166.6
click at [269, 185] on div "Hi {{first_name}}, I am sorry I haven't made it to your store to make this intr…" at bounding box center [398, 167] width 260 height 228
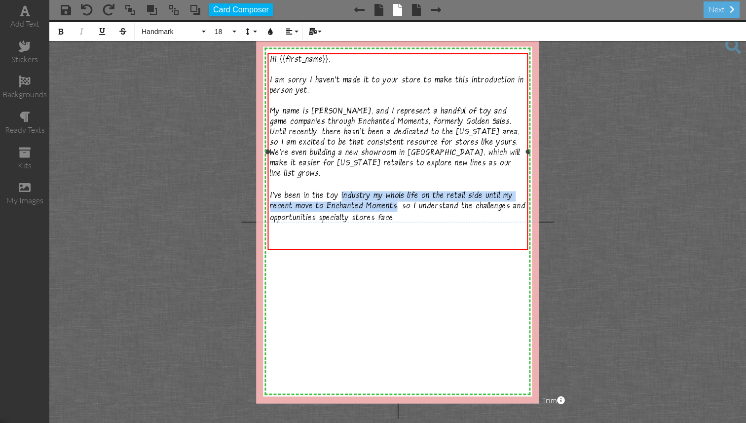
drag, startPoint x: 395, startPoint y: 195, endPoint x: 342, endPoint y: 185, distance: 54.2
click at [342, 191] on span "I've been in the toy industry my whole life on the retail side until my recent …" at bounding box center [397, 207] width 255 height 33
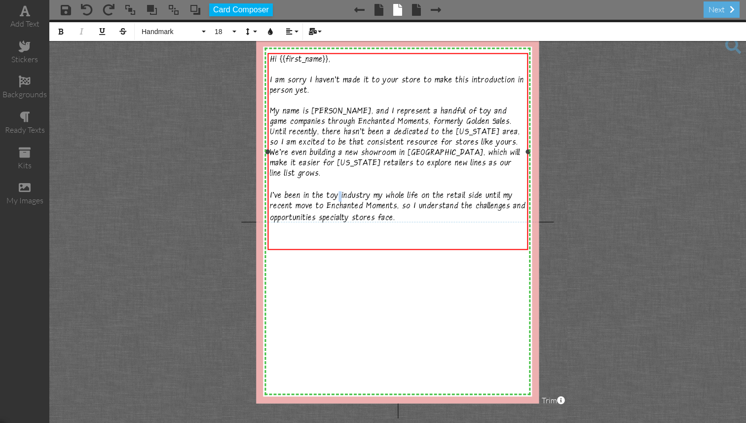
click at [338, 191] on span "I've been in the toy industry my whole life on the retail side until my recent …" at bounding box center [397, 207] width 255 height 33
drag, startPoint x: 303, startPoint y: 182, endPoint x: 368, endPoint y: 185, distance: 65.6
click at [368, 191] on span "I've been in the toy industry my whole life on the retail side until my recent …" at bounding box center [397, 207] width 255 height 33
click at [401, 191] on span "I've been a toy retailer my whole life on the retail side until my recent move …" at bounding box center [394, 207] width 249 height 33
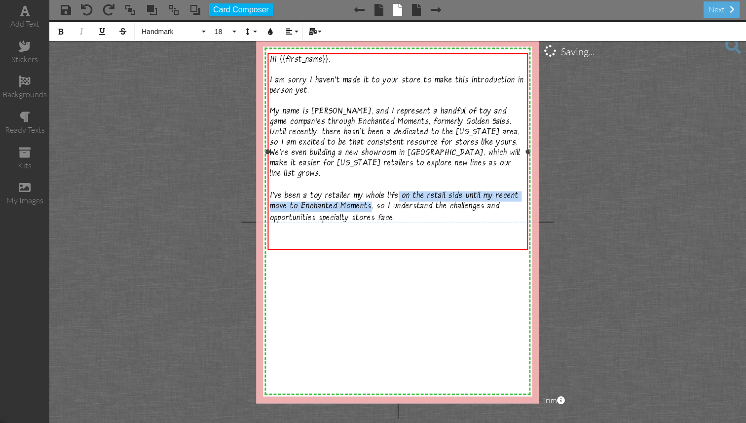
drag, startPoint x: 398, startPoint y: 184, endPoint x: 369, endPoint y: 193, distance: 30.3
click at [369, 193] on span "I've been a toy retailer my whole life on the retail side until my recent move …" at bounding box center [394, 207] width 249 height 33
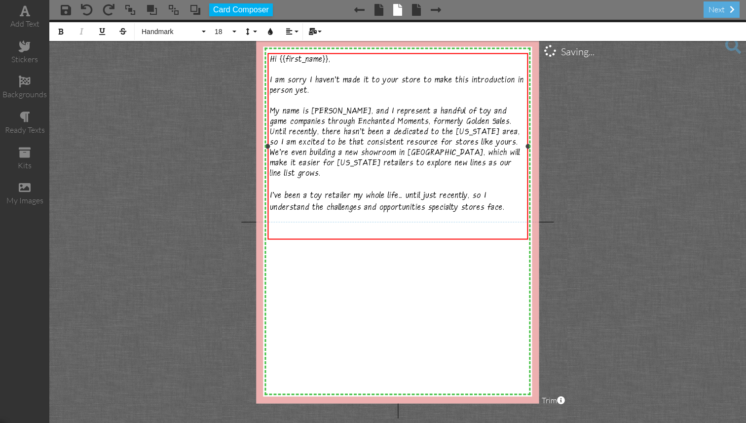
click at [506, 194] on div "​ I've been a toy retailer my whole life... until just recently, so I understan…" at bounding box center [397, 202] width 255 height 22
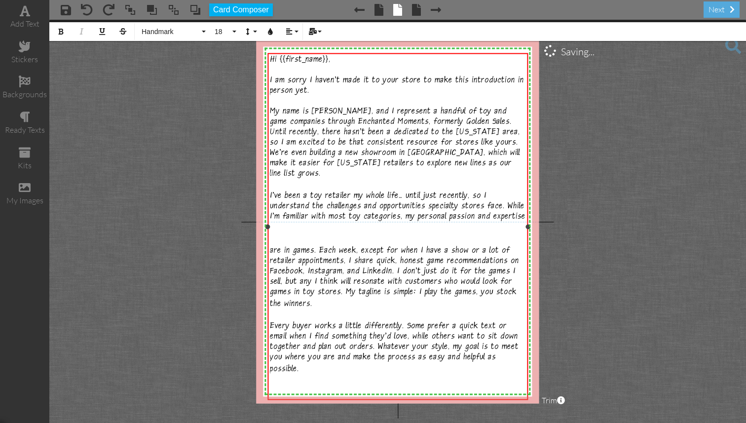
click at [357, 222] on div "​" at bounding box center [397, 228] width 255 height 12
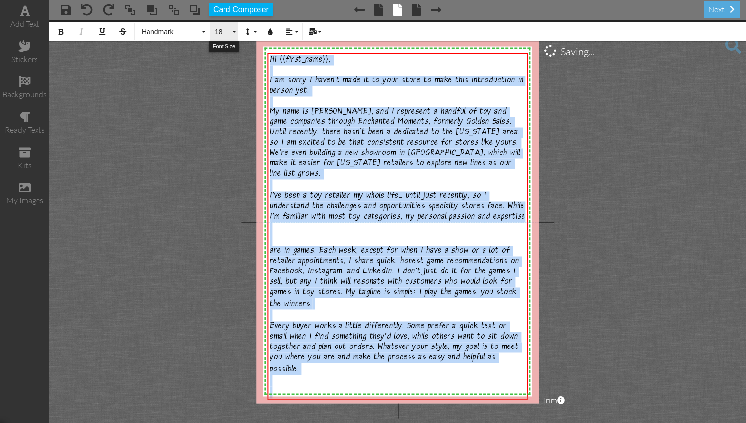
click at [226, 26] on button "18" at bounding box center [224, 31] width 29 height 19
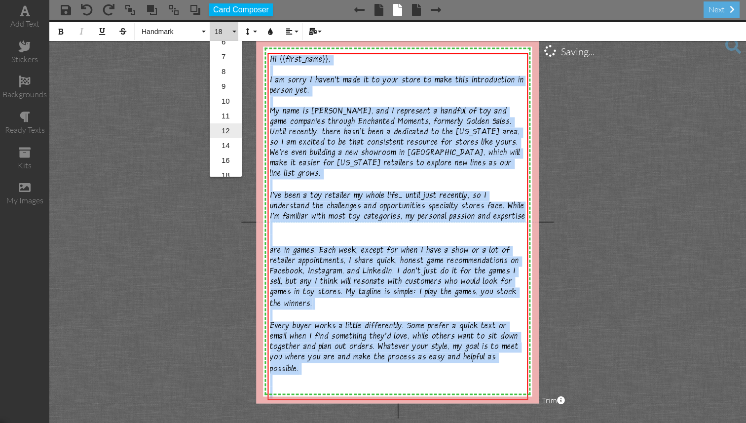
scroll to position [27, 0]
click at [226, 151] on link "16" at bounding box center [226, 154] width 32 height 15
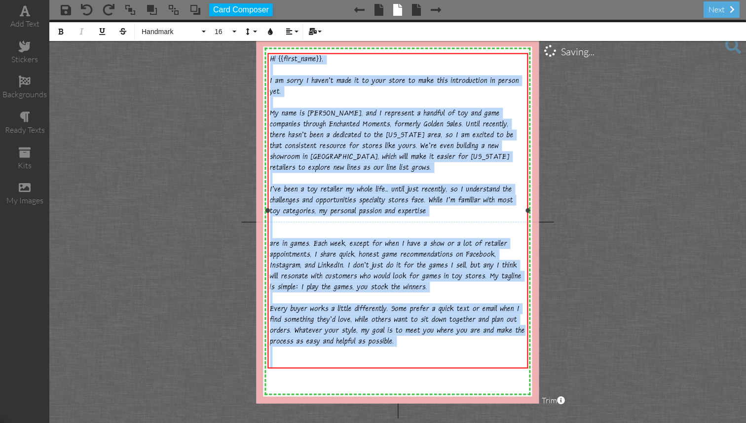
click at [291, 227] on div "​" at bounding box center [397, 232] width 255 height 11
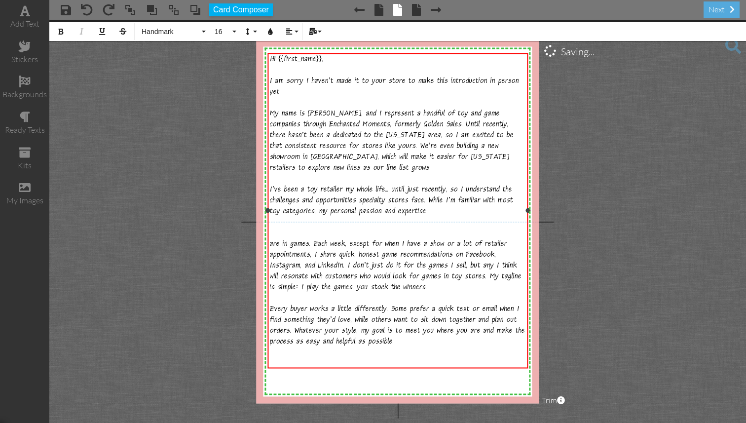
click at [270, 240] on span "are in games. Each week, except for when I have a show or a lot of retailer app…" at bounding box center [395, 266] width 251 height 53
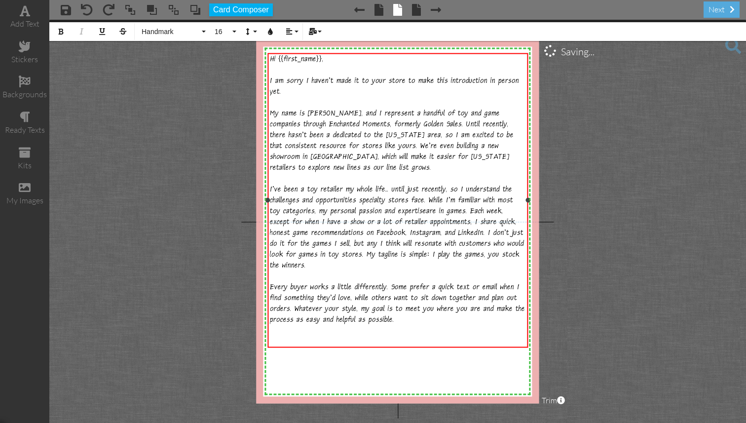
click at [521, 213] on div "I've been a toy retailer my whole life... until just recently, so I understand …" at bounding box center [397, 254] width 255 height 141
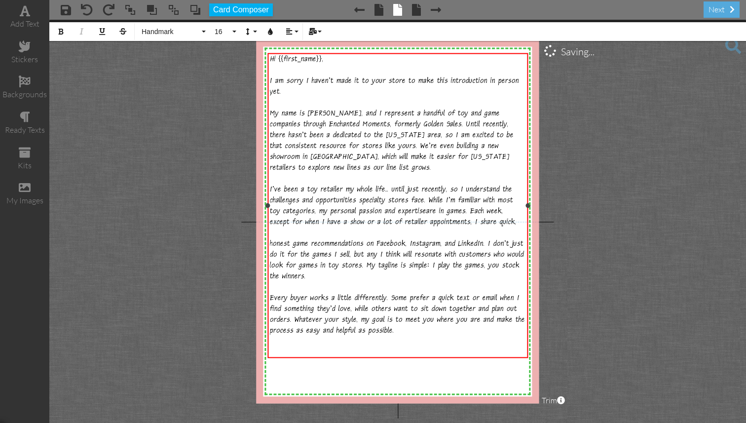
click at [477, 119] on span "My name is David Castillo, and I represent a handful of toy and game companies …" at bounding box center [392, 141] width 244 height 64
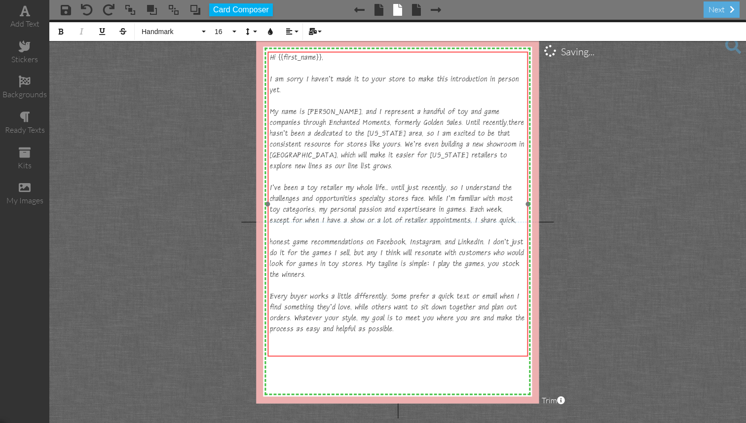
click at [448, 52] on div "Hi {{first_name}}, I am sorry I haven't made it to your store to make this intr…" at bounding box center [398, 210] width 260 height 318
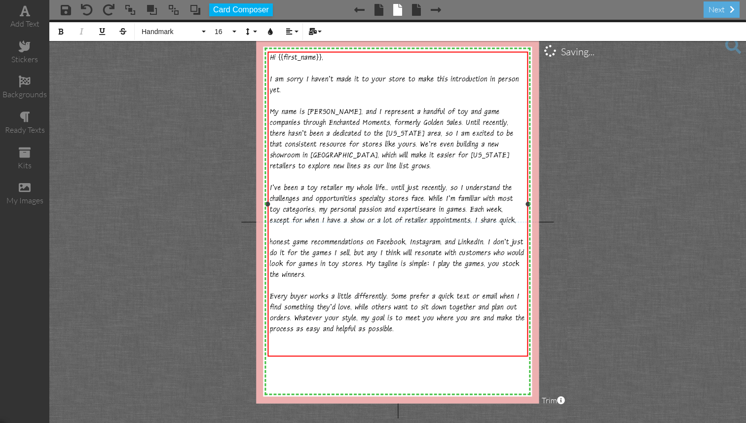
click at [366, 345] on div "​" at bounding box center [397, 350] width 255 height 11
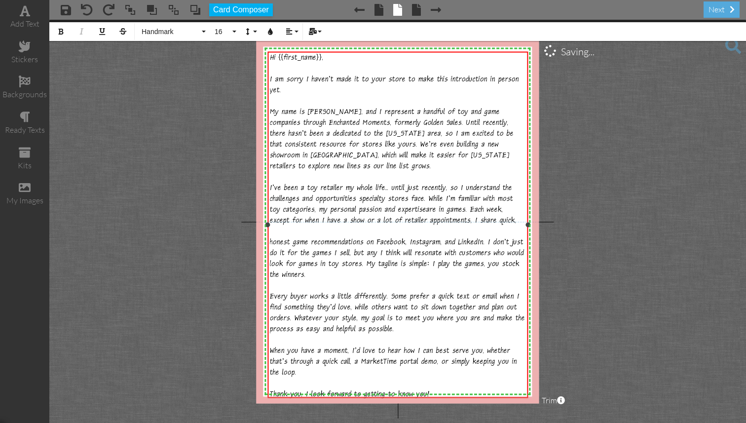
click at [321, 129] on span "My name is David Castillo, and I represent a handful of toy and game companies …" at bounding box center [392, 140] width 244 height 64
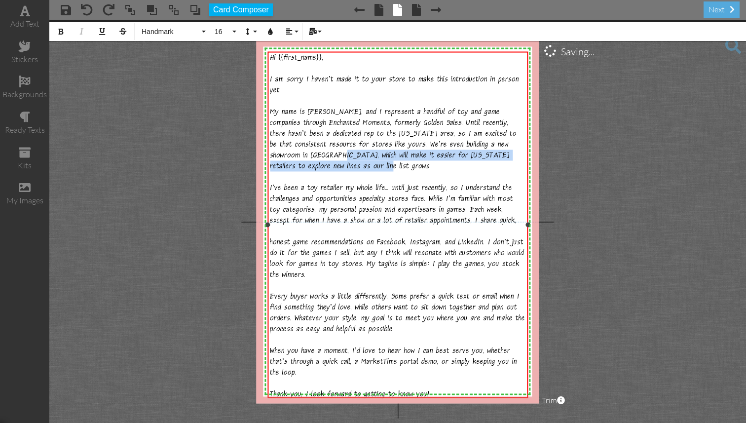
drag, startPoint x: 297, startPoint y: 161, endPoint x: 271, endPoint y: 152, distance: 27.8
click at [271, 152] on div "My name is David Castillo, and I represent a handful of toy and game companies …" at bounding box center [397, 134] width 255 height 76
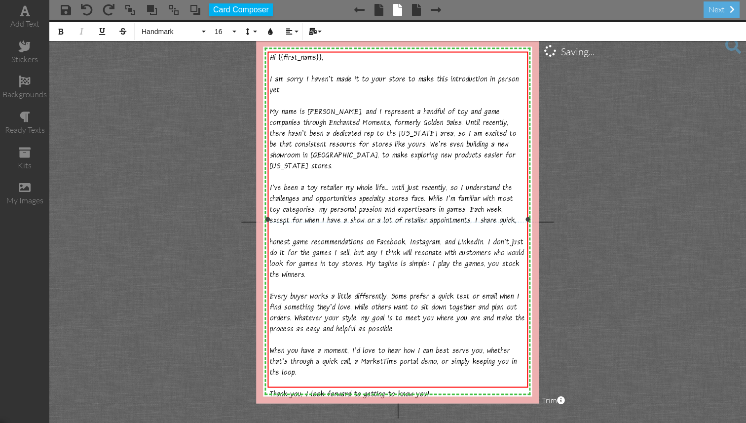
click at [271, 238] on span "honest game recommendations on Facebook, Instagram, and LinkedIn. I don't just …" at bounding box center [397, 259] width 254 height 42
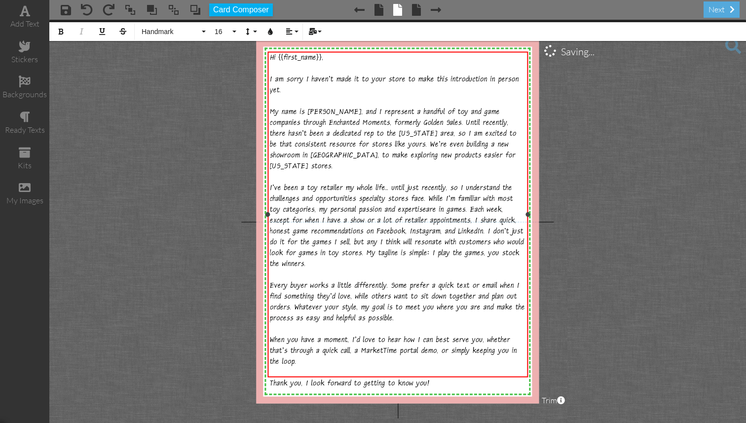
click at [521, 227] on span "honest game recommendations on Facebook, Instagram, and LinkedIn. I don't just …" at bounding box center [397, 248] width 254 height 42
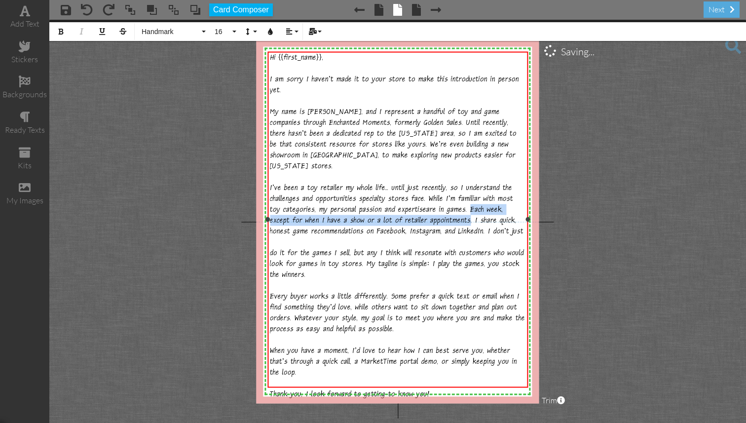
drag, startPoint x: 469, startPoint y: 203, endPoint x: 474, endPoint y: 191, distance: 12.4
click at [474, 206] on span "are in games. Each week, except for when I have a show or a lot of retailer app…" at bounding box center [393, 216] width 247 height 20
click at [271, 227] on span "honest game recommendations on Facebook, Instagram, and LinkedIn. I don't just" at bounding box center [396, 231] width 253 height 9
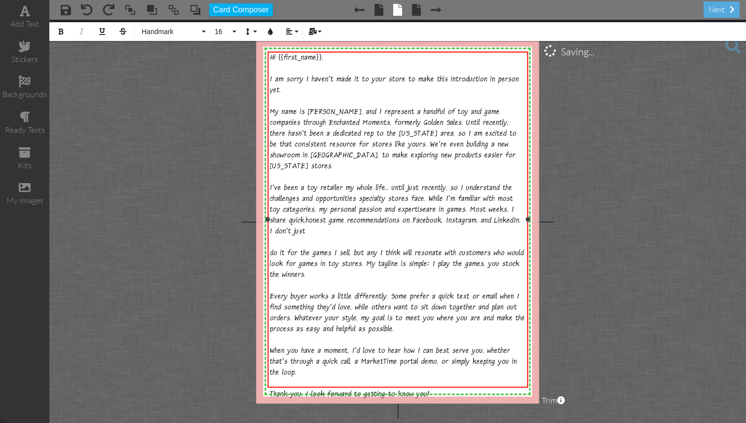
click at [271, 249] on span "do it for the games I sell, but any I think will resonate with customers who wo…" at bounding box center [397, 264] width 254 height 31
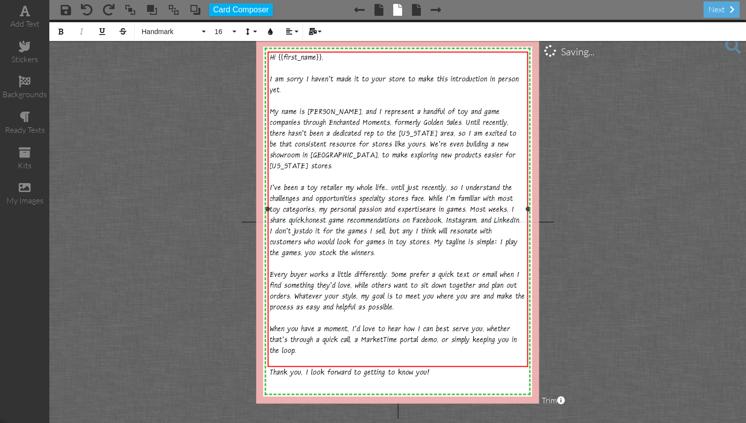
click at [506, 214] on div "I've been a toy retailer my whole life... until just recently, so I understand …" at bounding box center [397, 247] width 255 height 130
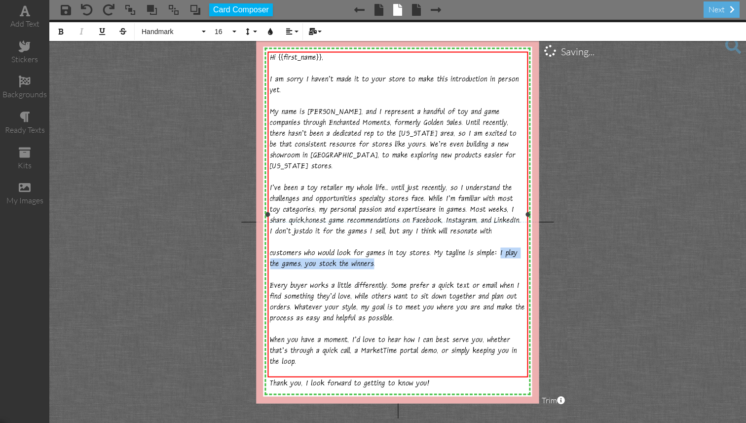
drag, startPoint x: 374, startPoint y: 245, endPoint x: 497, endPoint y: 235, distance: 124.2
click at [497, 249] on span "customers who would look for games in toy stores. My tagline is simple: I play …" at bounding box center [394, 259] width 248 height 20
click at [314, 389] on div "​​​" at bounding box center [397, 394] width 255 height 11
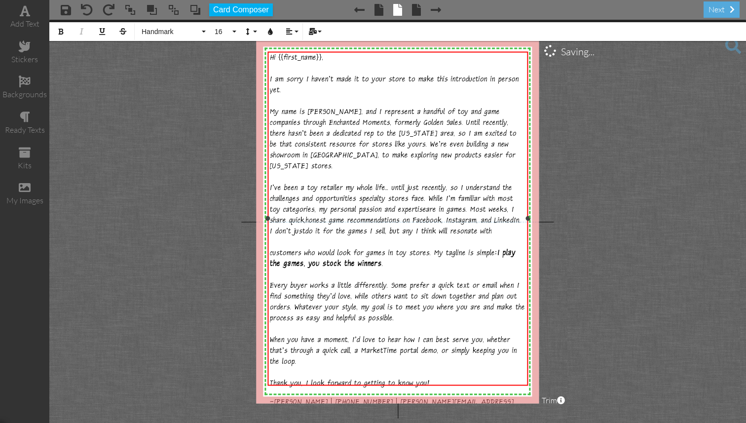
click at [385, 146] on span "My name is David Castillo, and I represent a handful of toy and game companies …" at bounding box center [393, 140] width 247 height 64
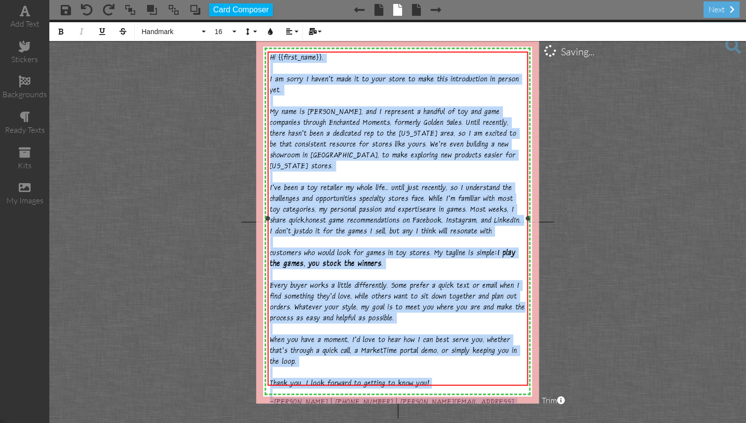
copy div "Hi {{first_name}}, I am sorry I haven't made it to your store to make this intr…"
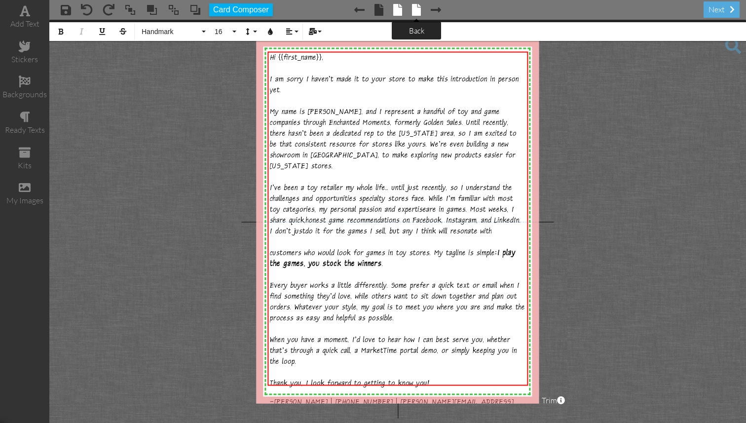
click at [415, 13] on span at bounding box center [416, 10] width 9 height 12
click at [416, 14] on span at bounding box center [416, 10] width 9 height 12
click at [163, 127] on project-studio-wrapper "X X X X X X X X X X X X X X X X X X X X X X X X X X X X X X X X X X X X X X X X…" at bounding box center [397, 221] width 696 height 403
click at [379, 10] on span at bounding box center [378, 10] width 9 height 12
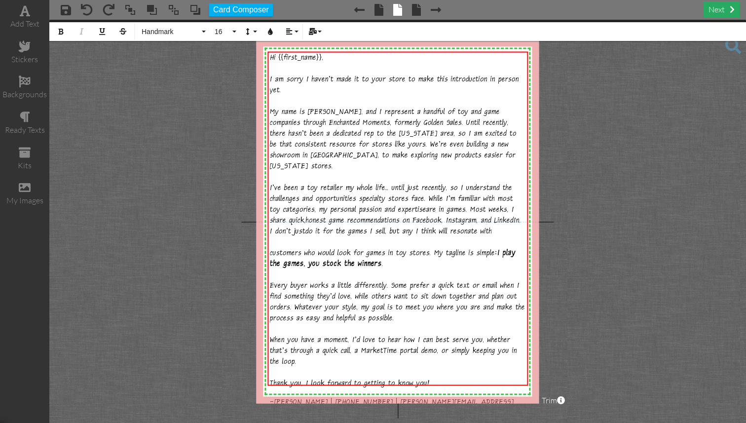
click at [720, 10] on div "next" at bounding box center [721, 9] width 36 height 16
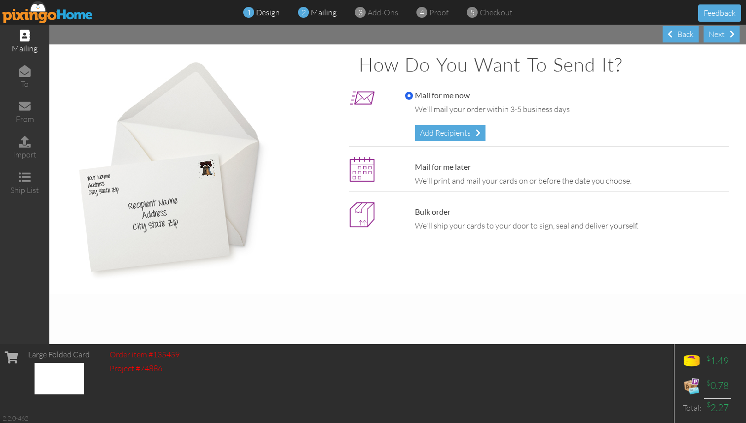
click at [254, 10] on div "1 design" at bounding box center [264, 12] width 31 height 11
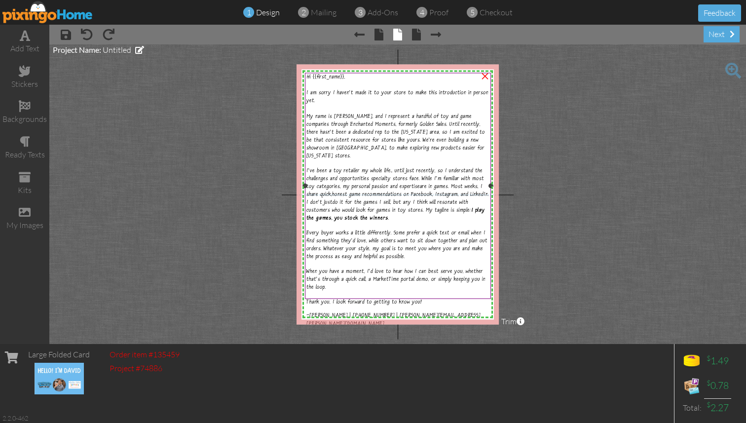
click at [312, 208] on span "customers who would look for games in toy stores. My tagline is simple: I play …" at bounding box center [395, 215] width 178 height 14
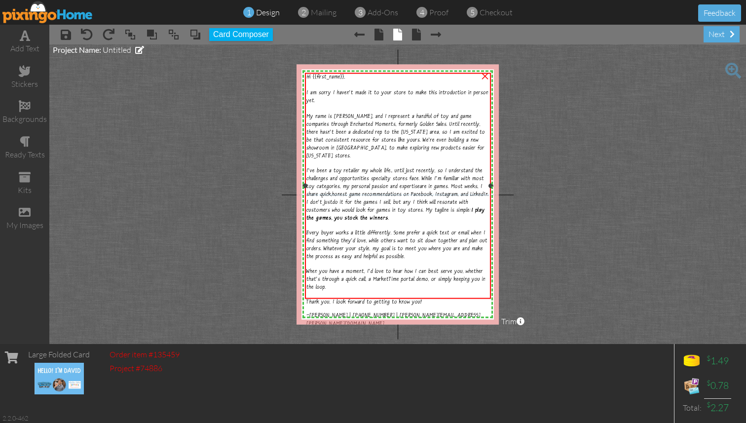
click at [312, 208] on span "customers who would look for games in toy stores. My tagline is simple: I play …" at bounding box center [395, 215] width 178 height 14
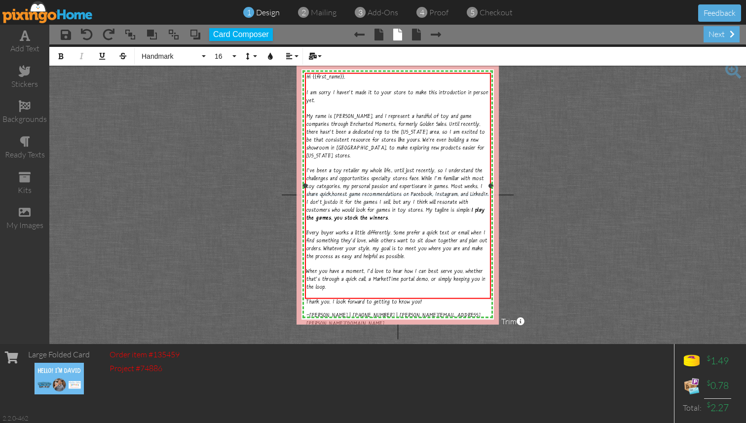
click at [306, 208] on span "customers who would look for games in toy stores. My tagline is simple: I play …" at bounding box center [395, 215] width 178 height 14
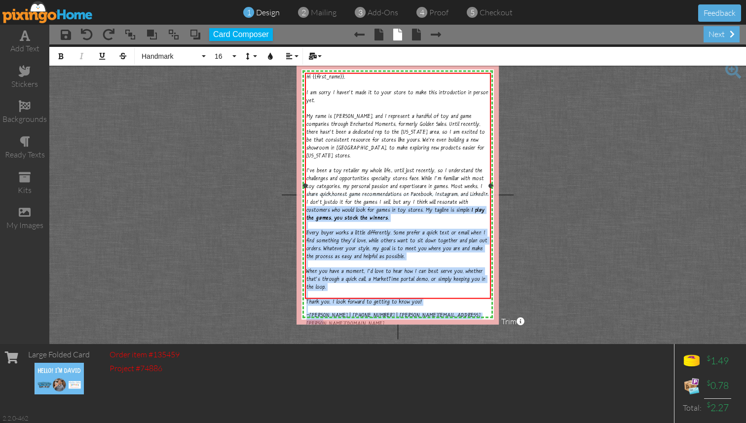
click at [476, 306] on div "-David Castillo | 801-259-3426 | david.castillo@enchantedmoments.com" at bounding box center [397, 317] width 183 height 22
copy div "I play the games, you stock the winners . Every buyer works a little differentl…"
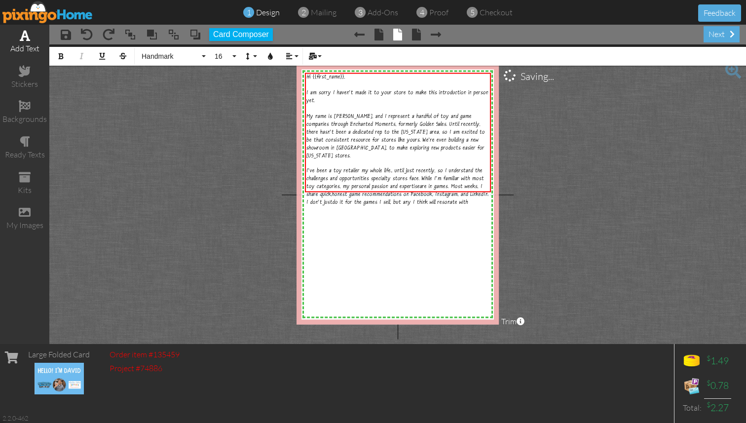
click at [28, 51] on div "add text" at bounding box center [24, 48] width 49 height 11
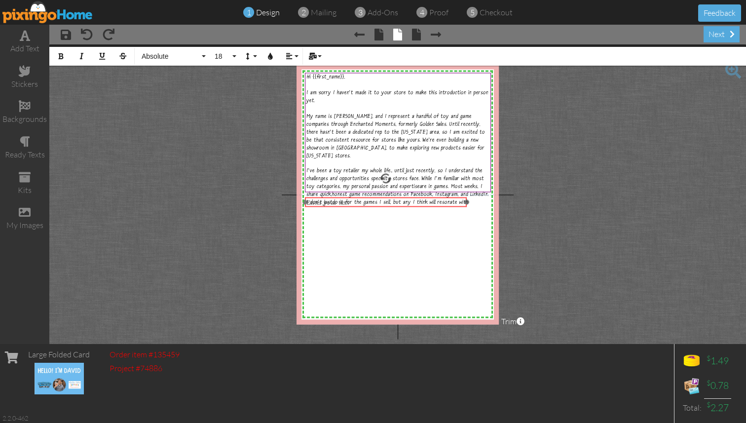
drag, startPoint x: 355, startPoint y: 99, endPoint x: 343, endPoint y: 206, distance: 107.6
click at [343, 206] on div "​ Enter your text ​" at bounding box center [386, 202] width 162 height 11
drag, startPoint x: 466, startPoint y: 201, endPoint x: 489, endPoint y: 201, distance: 23.2
click at [489, 201] on div at bounding box center [489, 202] width 5 height 5
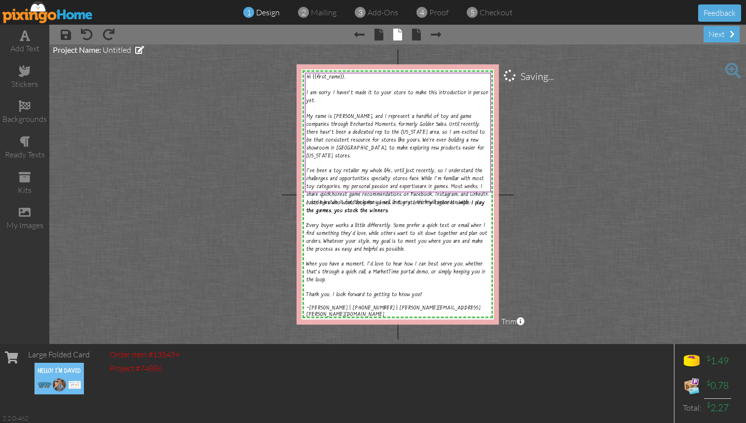
click at [547, 262] on project-studio-wrapper "X X X X X X X X X X X X X X X X X X X X X X X X X X X X X X X X X X X X X X X X…" at bounding box center [397, 193] width 696 height 299
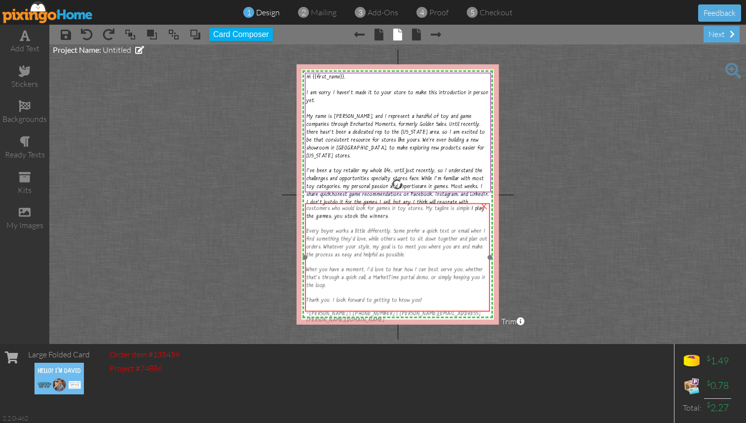
drag, startPoint x: 399, startPoint y: 213, endPoint x: 399, endPoint y: 219, distance: 5.9
click at [399, 219] on div "customers who would look for games in toy stores. My tagline is simple: I play …" at bounding box center [396, 232] width 181 height 54
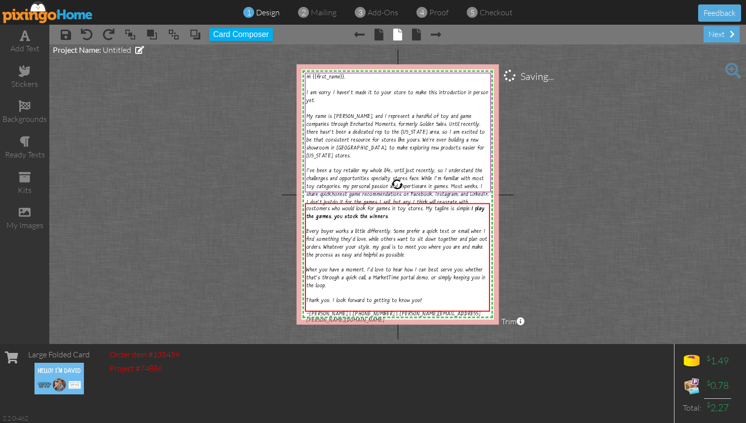
click at [654, 221] on project-studio-wrapper "X X X X X X X X X X X X X X X X X X X X X X X X X X X X X X X X X X X X X X X X…" at bounding box center [397, 193] width 696 height 299
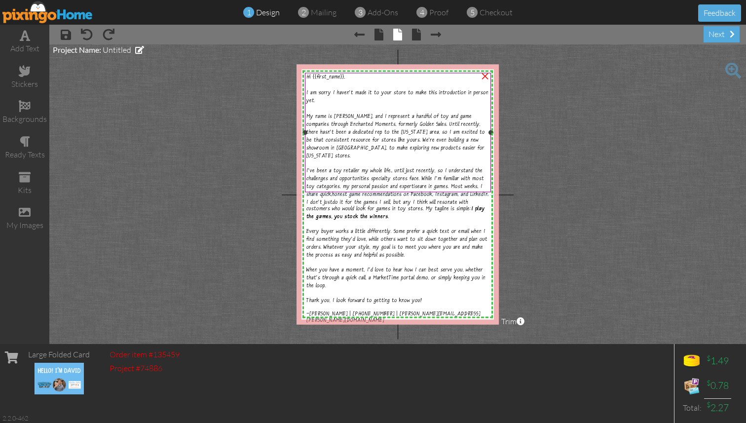
click at [407, 119] on span "My name is David Castillo, and I represent a handful of toy and game companies …" at bounding box center [395, 137] width 178 height 46
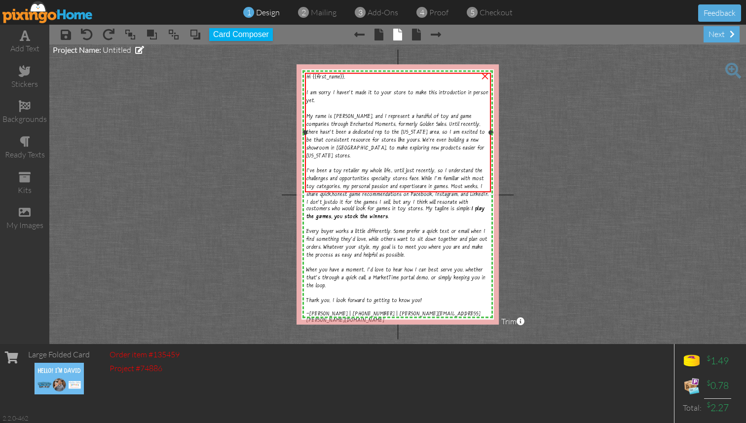
click at [407, 119] on span "My name is David Castillo, and I represent a handful of toy and game companies …" at bounding box center [395, 137] width 178 height 46
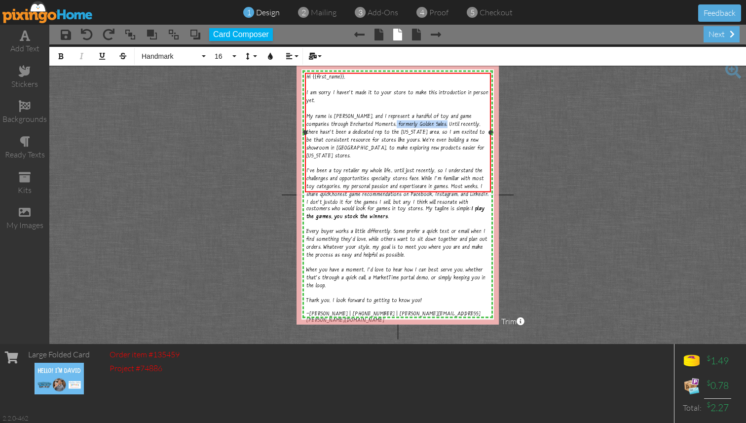
drag, startPoint x: 420, startPoint y: 120, endPoint x: 368, endPoint y: 119, distance: 51.8
click at [368, 119] on span "My name is David Castillo, and I represent a handful of toy and game companies …" at bounding box center [395, 137] width 178 height 46
drag, startPoint x: 384, startPoint y: 143, endPoint x: 322, endPoint y: 134, distance: 62.9
click at [322, 134] on span "My name is David Castillo, and I represent a handful of toy and game companies …" at bounding box center [394, 137] width 177 height 46
click at [325, 136] on span "My name is David Castillo, and I represent a handful of toy and game companies …" at bounding box center [396, 137] width 180 height 46
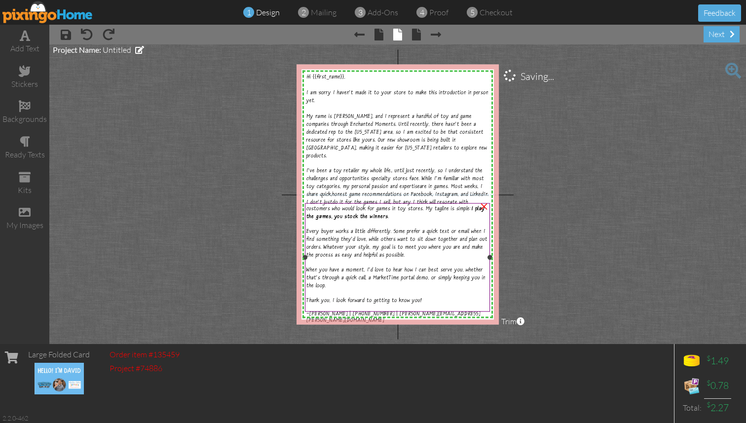
click at [413, 209] on span "customers who would look for games in toy stores. My tagline is simple: I play …" at bounding box center [395, 213] width 178 height 14
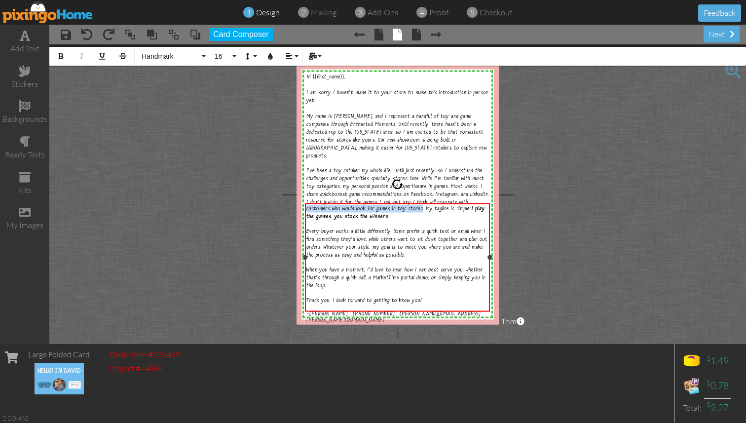
drag, startPoint x: 419, startPoint y: 208, endPoint x: 317, endPoint y: 204, distance: 102.2
click at [317, 204] on div "customers who would look for games in toy stores. My tagline is simple: I play …" at bounding box center [397, 264] width 185 height 123
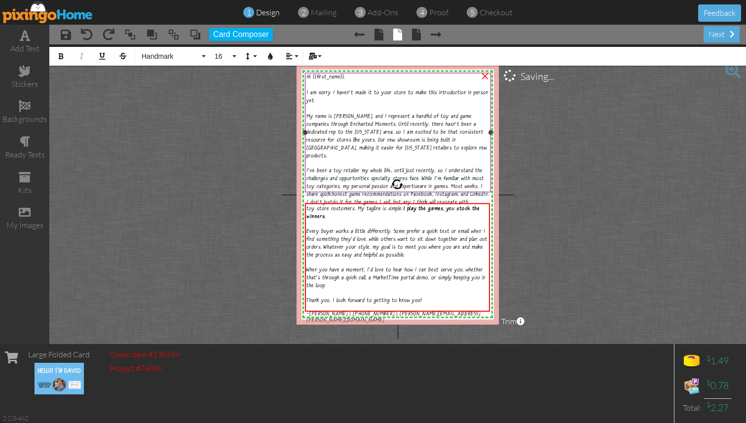
click at [441, 200] on span "do it for the games I sell, but any I think will resonate with" at bounding box center [400, 203] width 136 height 6
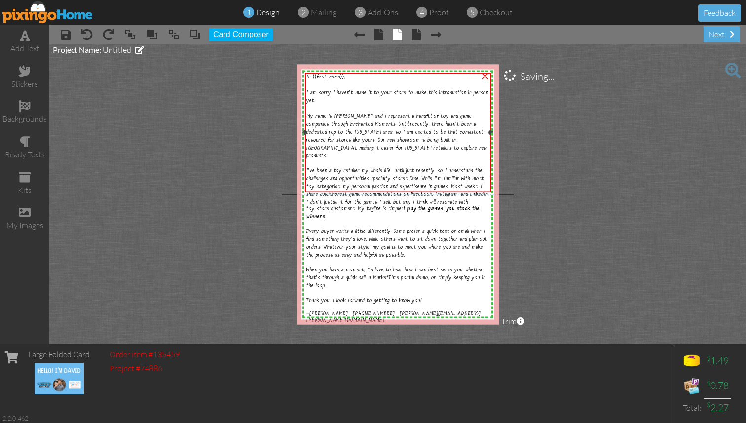
click at [441, 200] on span "do it for the games I sell, but any I think will resonate with" at bounding box center [400, 203] width 136 height 6
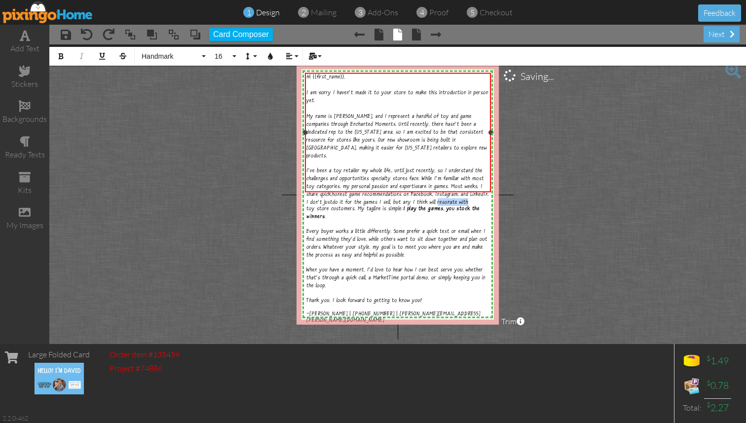
drag, startPoint x: 436, startPoint y: 186, endPoint x: 467, endPoint y: 185, distance: 31.1
click at [467, 200] on span "do it for the games I sell, but any I think will resonate with" at bounding box center [400, 203] width 136 height 6
click at [333, 208] on span "toy store customers. My tagline is simple: I play the games, you stock the winn…" at bounding box center [392, 213] width 173 height 14
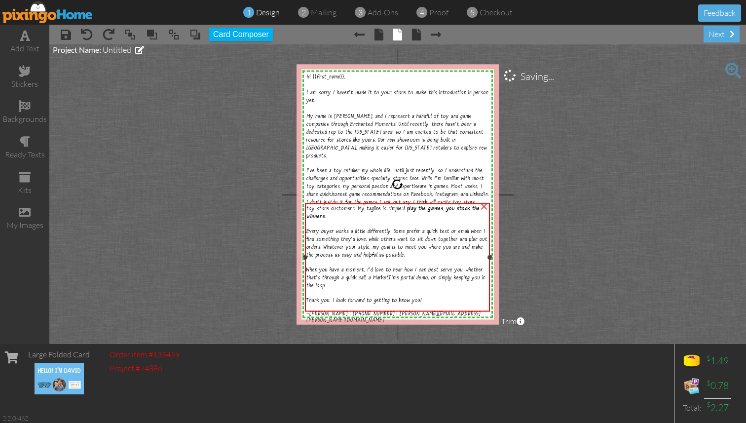
click at [333, 208] on span "toy store customers. My tagline is simple: I play the games, you stock the winn…" at bounding box center [392, 213] width 173 height 14
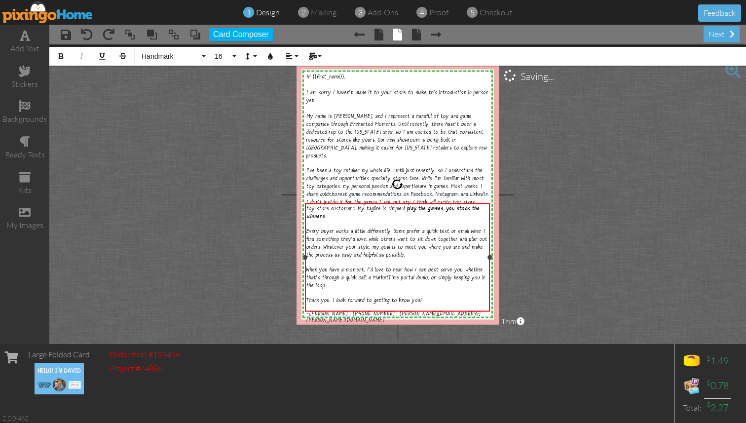
click at [329, 208] on span "toy store customers. My tagline is simple: I play the games, you stock the winn…" at bounding box center [392, 213] width 173 height 14
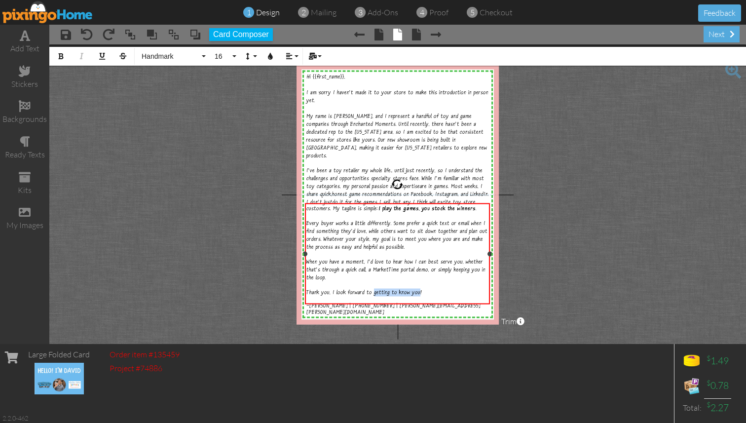
drag, startPoint x: 417, startPoint y: 284, endPoint x: 372, endPoint y: 283, distance: 44.9
click at [372, 290] on span "Thank you, I look forward to getting to know you!" at bounding box center [363, 293] width 115 height 6
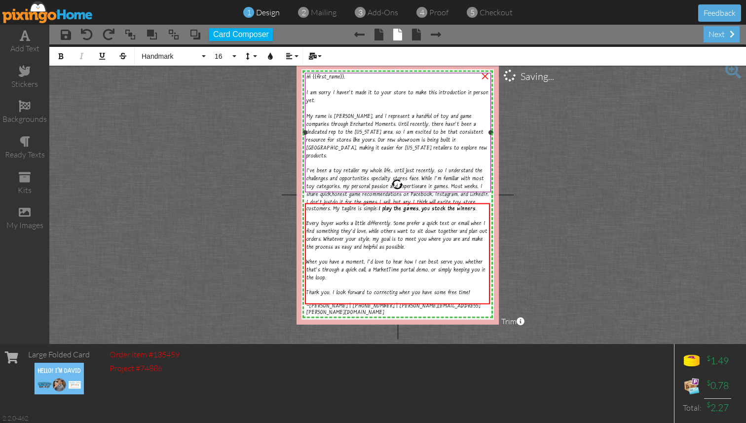
click at [429, 184] on span "are in games. Most weeks, I share quick," at bounding box center [394, 191] width 176 height 14
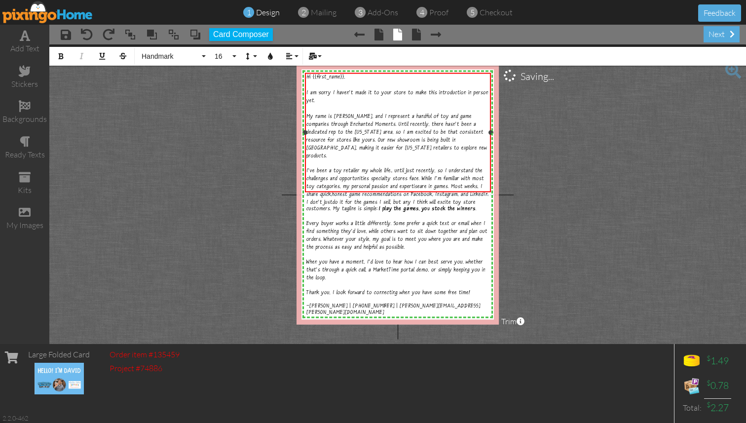
click at [429, 184] on span "are in games. Most weeks, I share quick," at bounding box center [394, 191] width 176 height 14
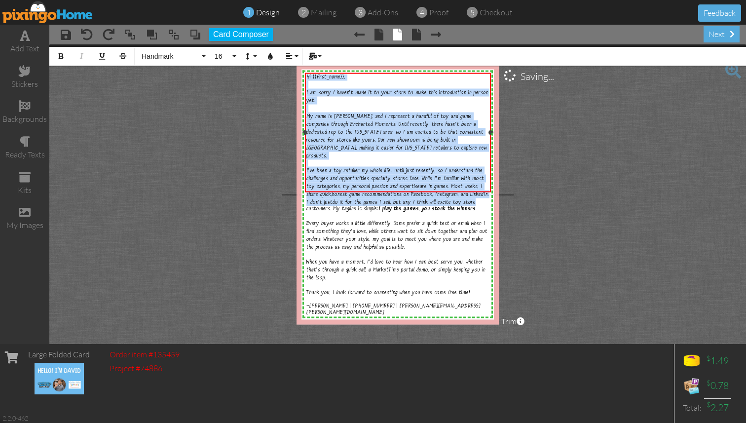
copy div "Hi {{first_name}}, I am sorry I haven't made it to your store to make this intr…"
click at [400, 223] on span "Every buyer works a little differently. Some prefer a quick text or email when …" at bounding box center [396, 236] width 181 height 30
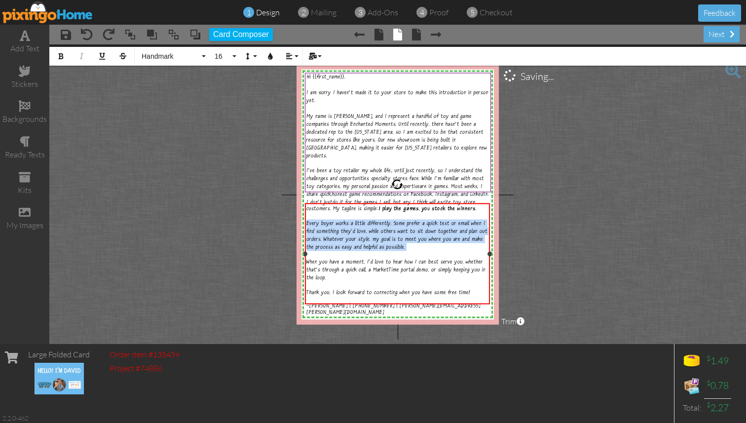
click at [400, 223] on span "Every buyer works a little differently. Some prefer a quick text or email when …" at bounding box center [396, 236] width 181 height 30
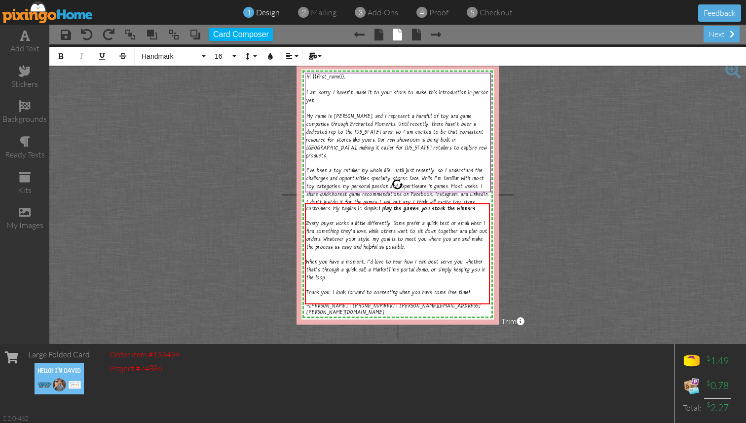
click at [411, 35] on span "× back" at bounding box center [411, 34] width 19 height 16
click at [413, 35] on span at bounding box center [416, 35] width 9 height 12
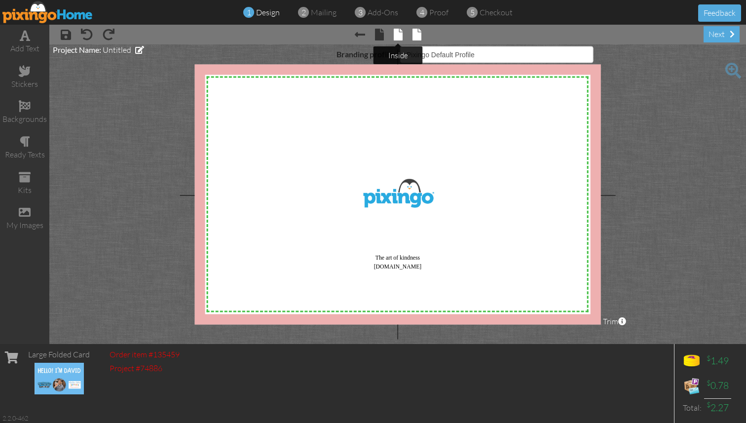
click at [397, 37] on span at bounding box center [397, 35] width 9 height 12
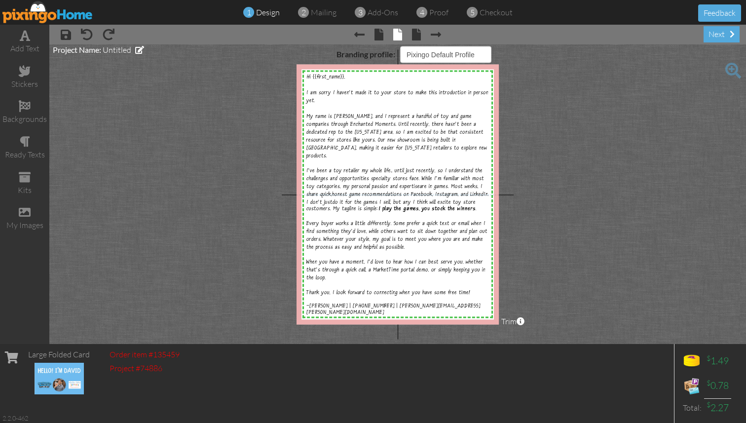
select select "?"
click at [317, 99] on div "I am sorry I haven't made it to your store to make this introduction in person …" at bounding box center [397, 93] width 183 height 24
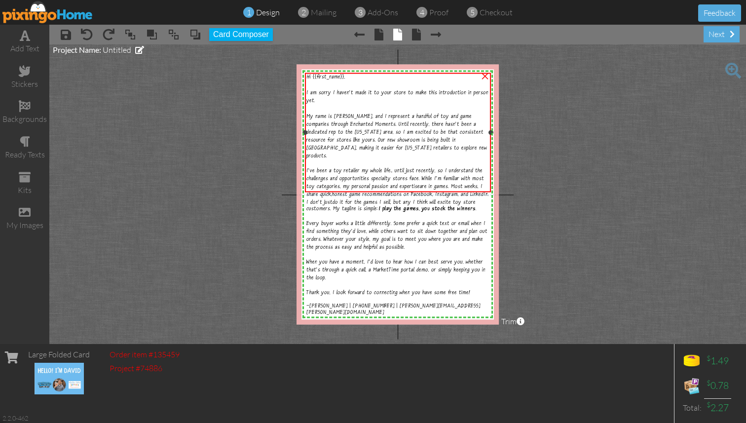
click at [317, 99] on div "I am sorry I haven't made it to your store to make this introduction in person …" at bounding box center [397, 93] width 183 height 24
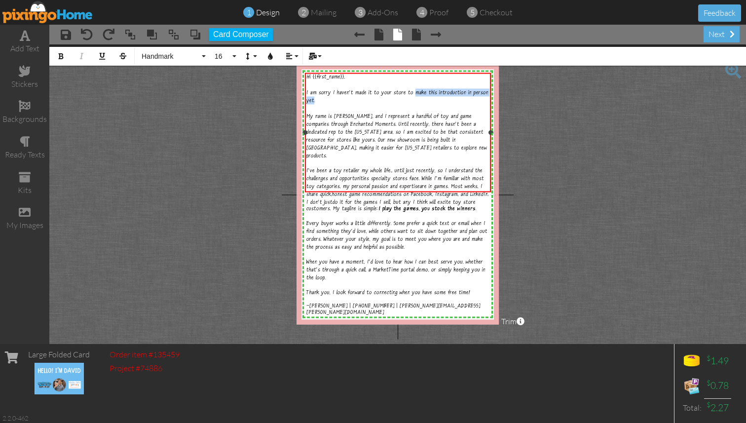
drag, startPoint x: 313, startPoint y: 98, endPoint x: 411, endPoint y: 93, distance: 98.3
click at [411, 93] on span "I am sorry I haven't made it to your store to make this introduction in person …" at bounding box center [397, 97] width 182 height 14
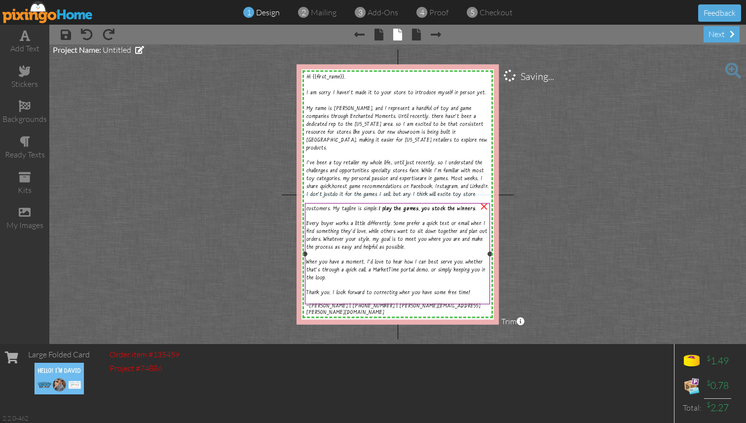
click at [438, 290] on span "Thank you, I look forward to connecting when you have some free time!" at bounding box center [388, 293] width 164 height 6
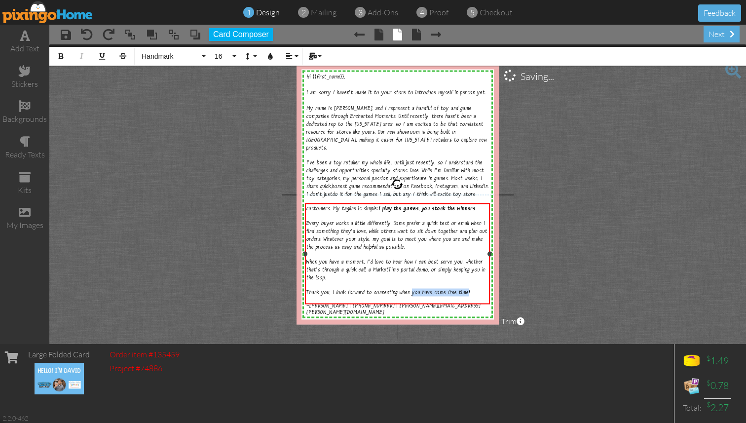
drag, startPoint x: 410, startPoint y: 284, endPoint x: 458, endPoint y: 269, distance: 50.4
click at [464, 290] on span "Thank you, I look forward to connecting when you have some free time!" at bounding box center [388, 293] width 164 height 6
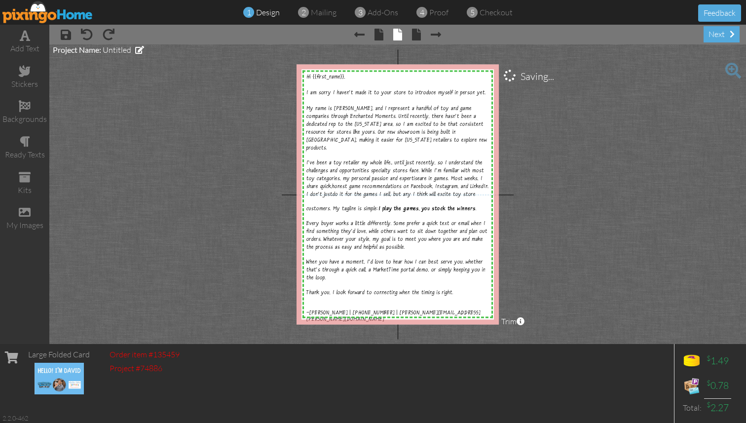
click at [556, 200] on project-studio-wrapper "X X X X X X X X X X X X X X X X X X X X X X X X X X X X X X X X X X X X X X X X…" at bounding box center [397, 193] width 696 height 299
click at [723, 33] on div "next" at bounding box center [721, 34] width 36 height 16
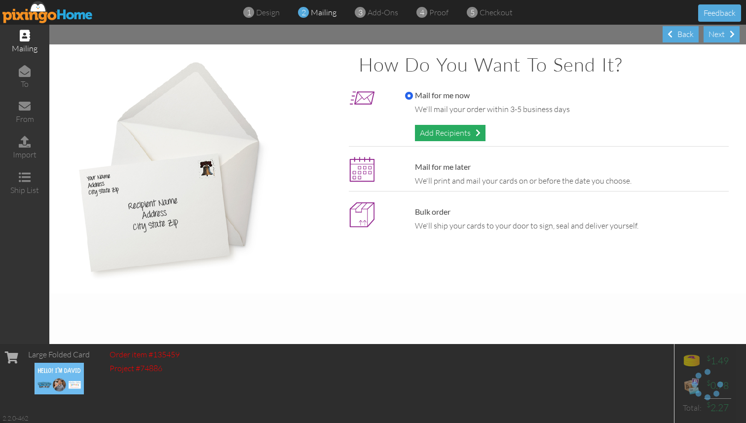
click at [456, 129] on div "Add Recipients" at bounding box center [450, 133] width 71 height 16
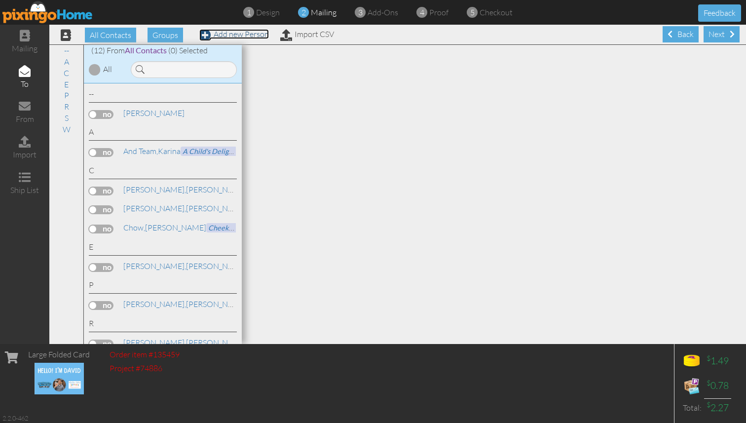
click at [220, 36] on link "Add new Person" at bounding box center [234, 34] width 70 height 10
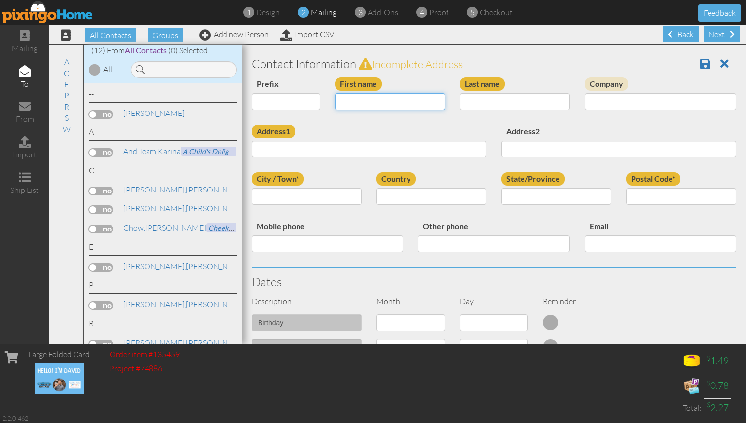
click at [413, 98] on input "First name" at bounding box center [390, 101] width 110 height 17
type input "Jenn"
type input "Mawcinitt"
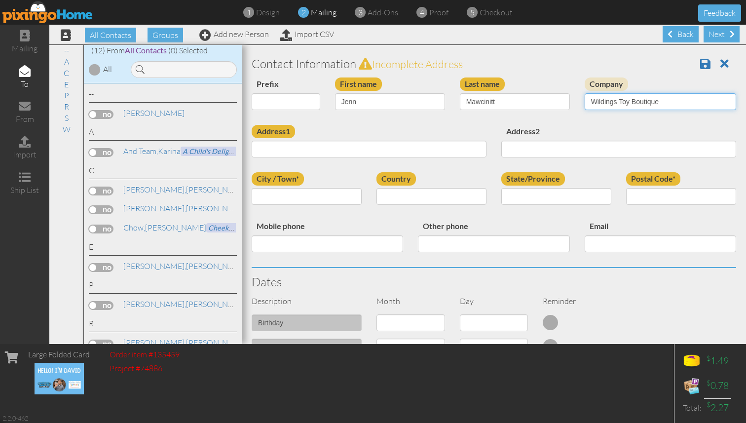
type input "Wildings Toy Boutique"
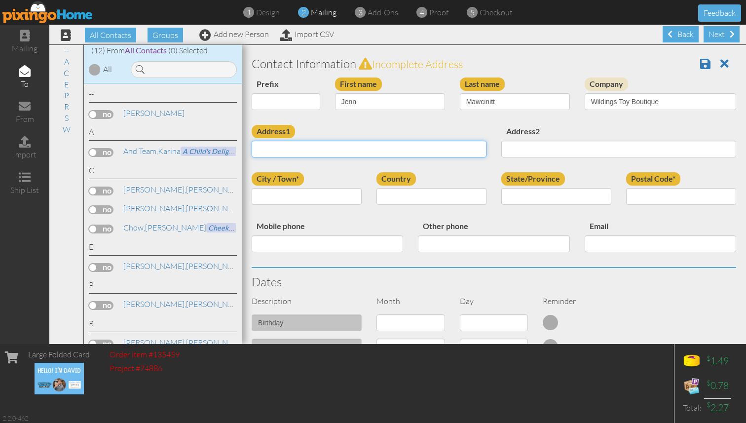
click at [378, 148] on input "Address1" at bounding box center [368, 149] width 235 height 17
type input "[STREET_ADDRESS]"
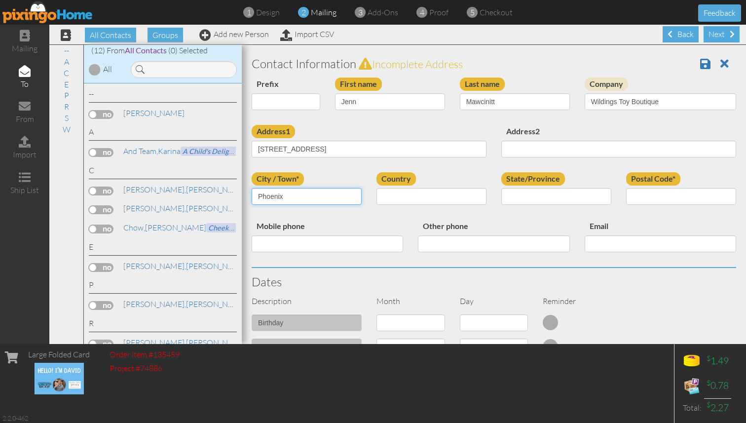
type input "Phoenix"
select select "object:3475"
select select "object:3726"
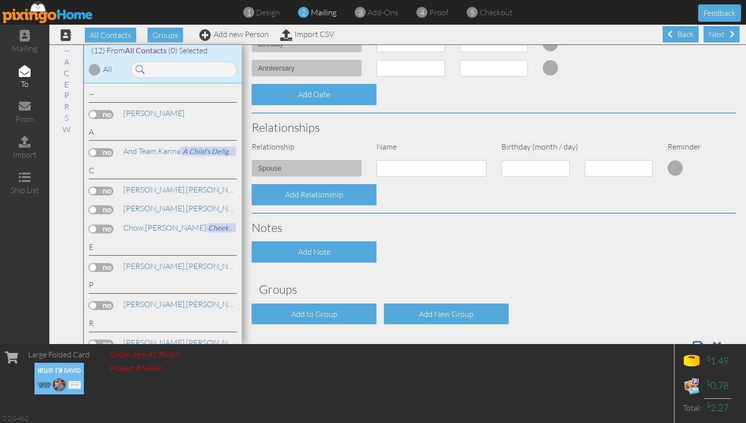
scroll to position [310, 0]
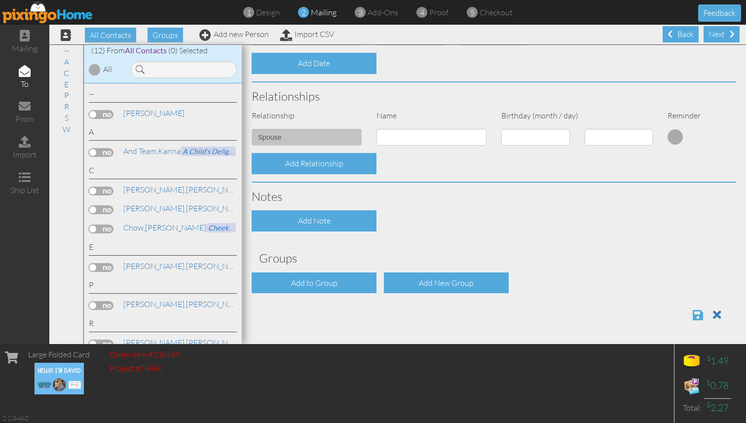
type input "85016"
click at [698, 316] on span at bounding box center [697, 315] width 10 height 12
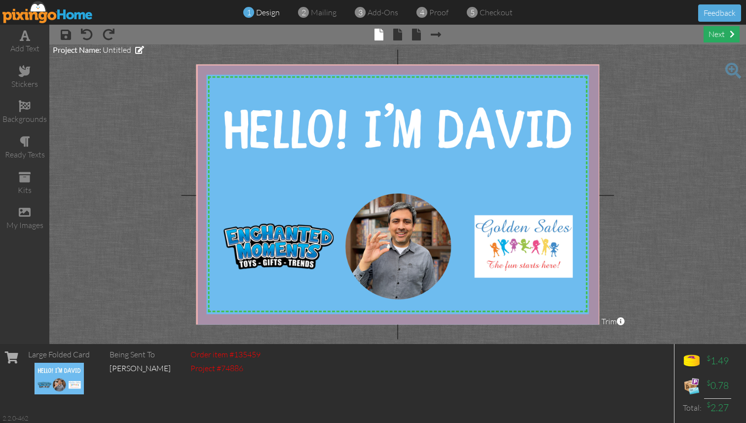
click at [721, 39] on div "next" at bounding box center [721, 34] width 36 height 16
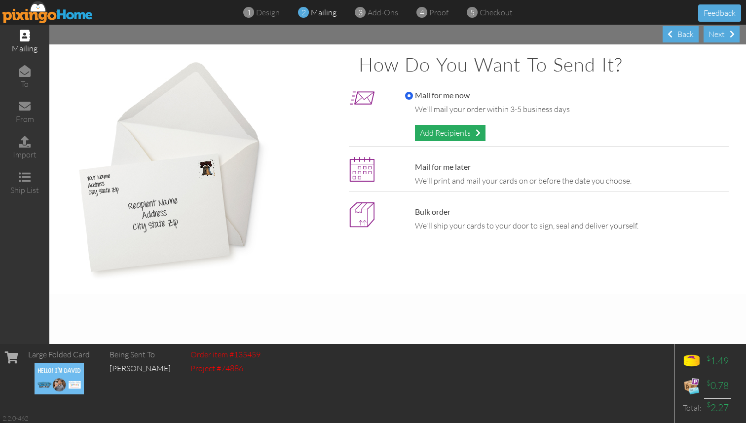
click at [464, 135] on div "Add Recipients" at bounding box center [450, 133] width 71 height 16
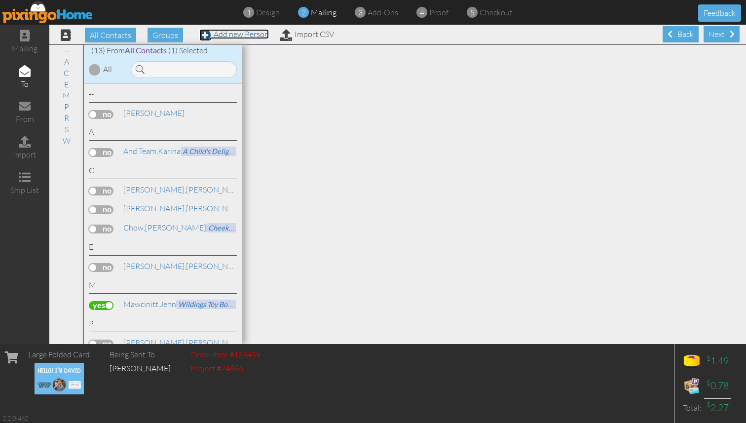
click at [252, 36] on link "Add new Person" at bounding box center [234, 34] width 70 height 10
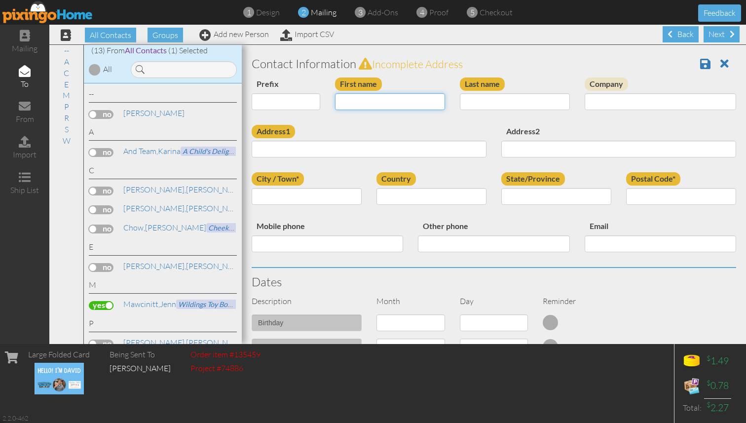
click at [383, 103] on input "First name" at bounding box center [390, 101] width 110 height 17
type input "Ana"
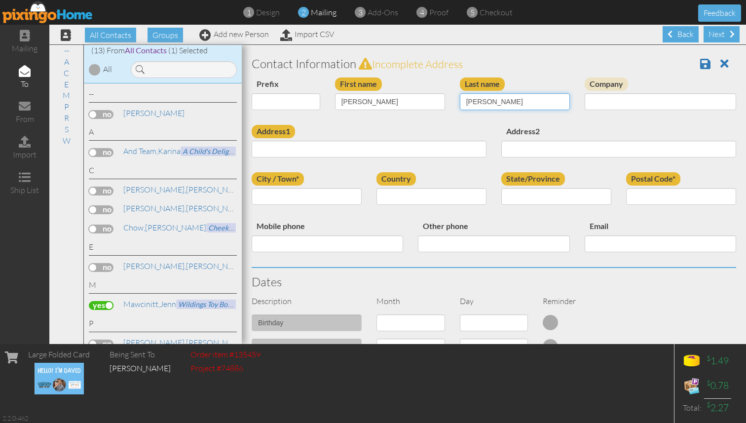
type input "Wells"
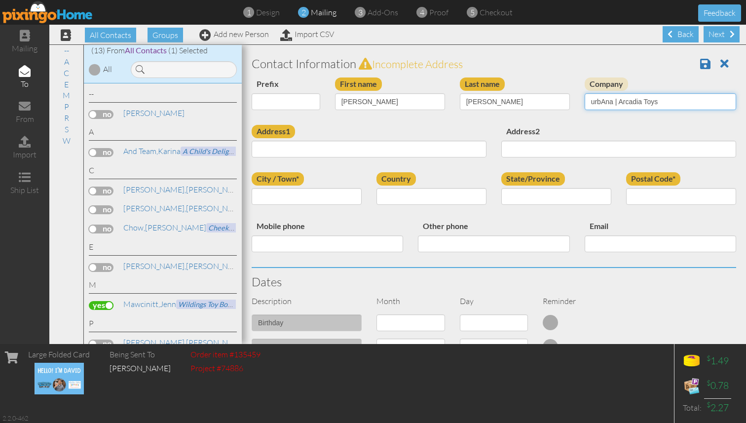
type input "urbAna | Arcadia Toys"
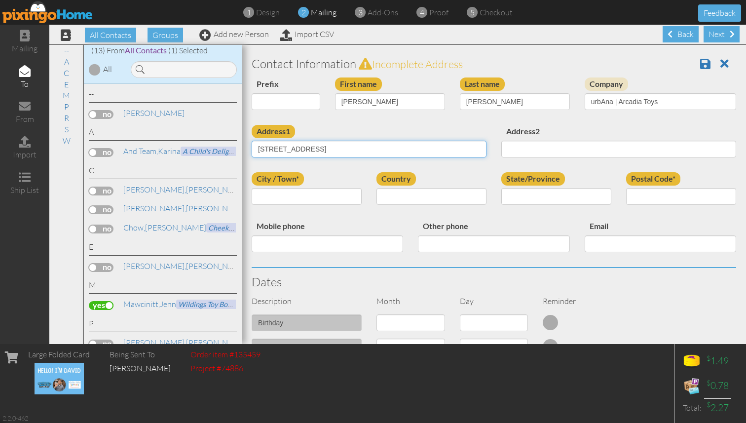
type input "[STREET_ADDRESS]"
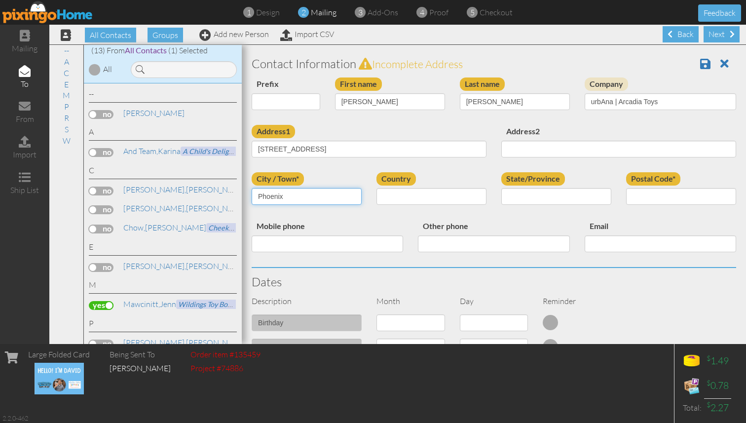
type input "Phoenix"
select select "object:253"
click at [508, 195] on select "AA (Military) AE (Military) Alabama Alaska American Samoa AP (Military) Arizona…" at bounding box center [556, 196] width 110 height 17
select select "object:504"
click at [646, 195] on input "Postal Code*" at bounding box center [681, 196] width 110 height 17
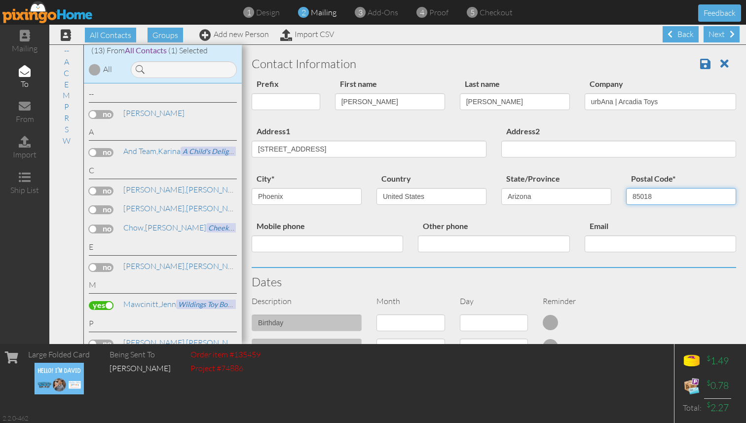
type input "85018"
click at [557, 223] on div "Other phone" at bounding box center [493, 239] width 166 height 40
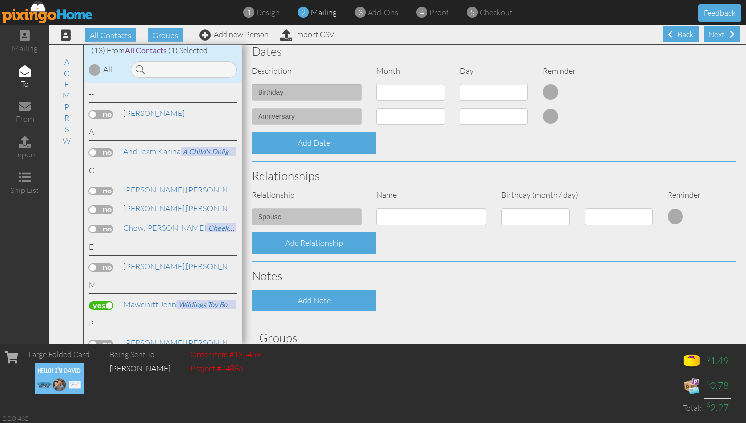
scroll to position [310, 0]
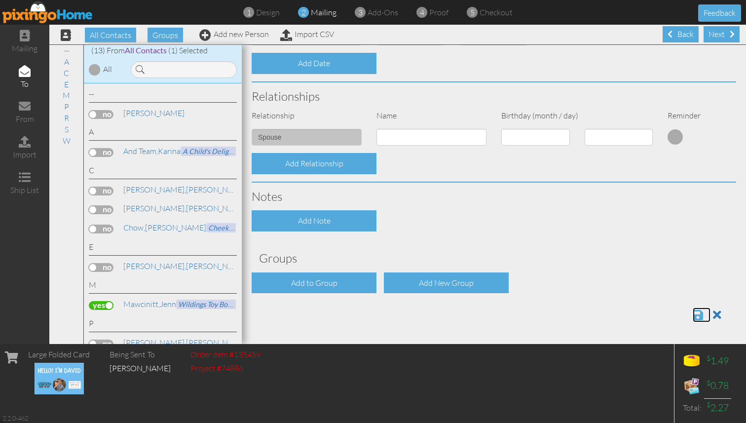
click at [695, 312] on span at bounding box center [697, 315] width 10 height 12
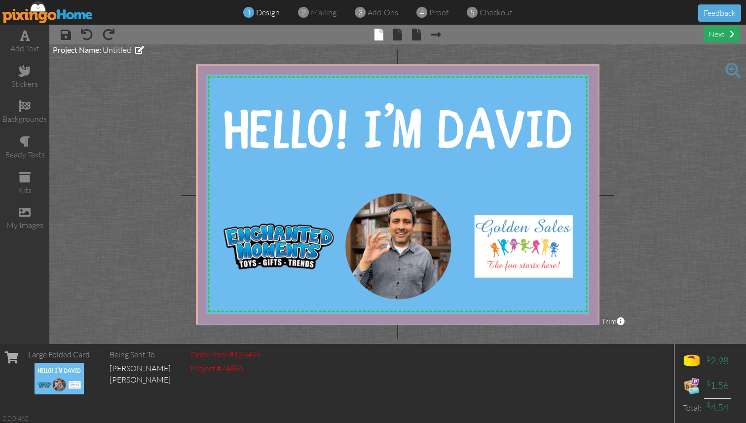
click at [714, 32] on div "next" at bounding box center [721, 34] width 36 height 16
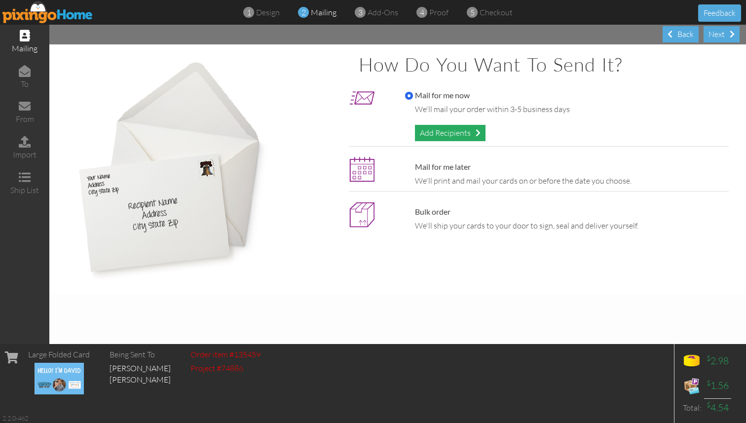
click at [477, 129] on span at bounding box center [477, 133] width 5 height 8
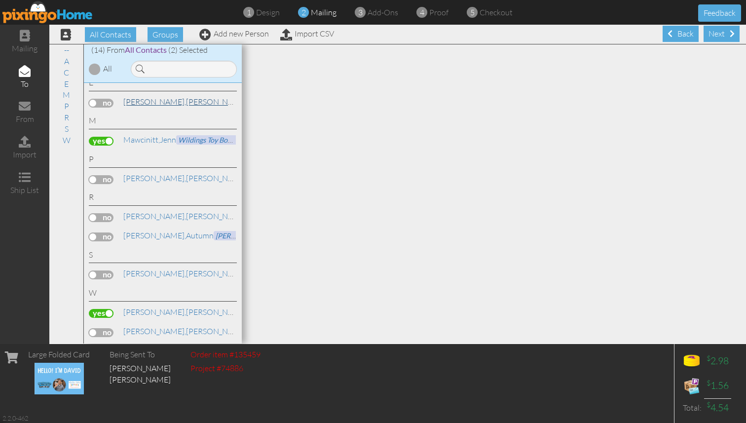
scroll to position [163, 0]
click at [233, 30] on link "Add new Person" at bounding box center [234, 34] width 70 height 10
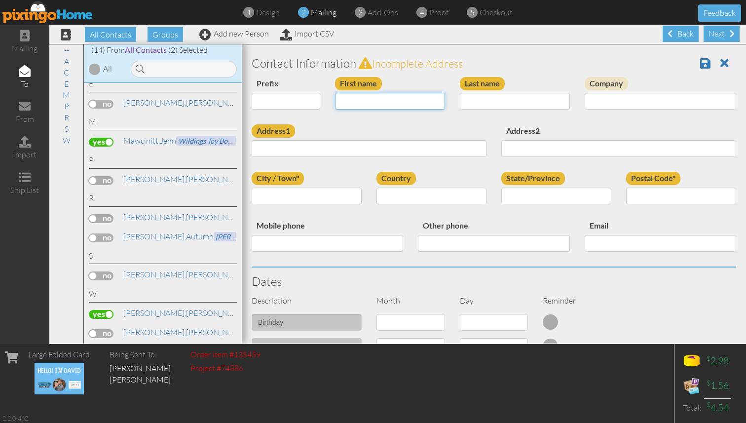
click at [382, 103] on input "First name" at bounding box center [390, 101] width 110 height 17
type input "s"
type input "[PERSON_NAME] & [PERSON_NAME]"
type input "Rometty"
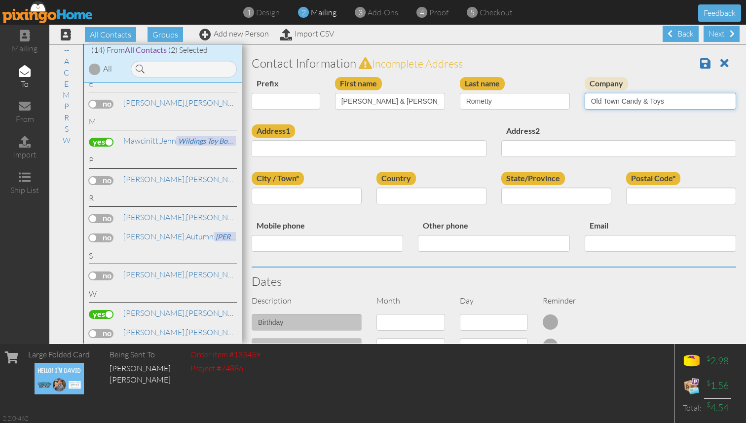
type input "Old Town Candy & Toys"
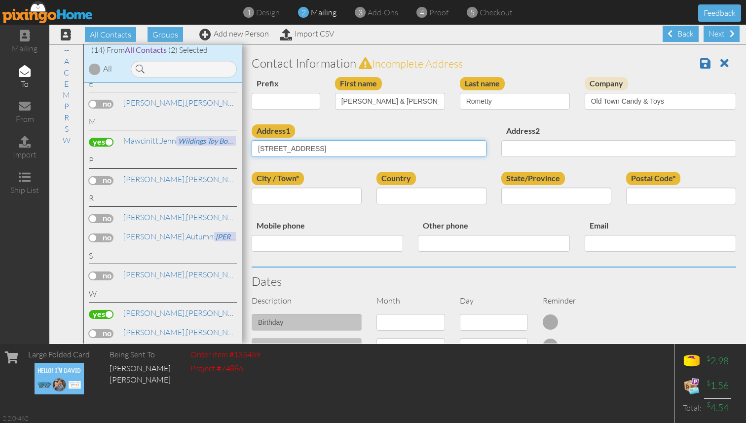
type input "[STREET_ADDRESS]"
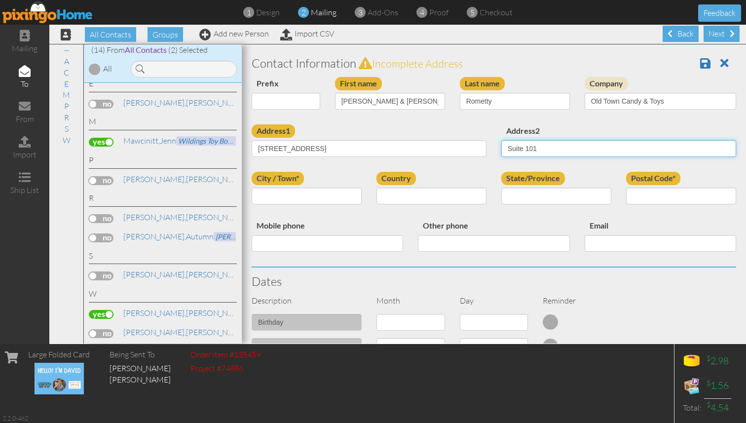
type input "Suite 101"
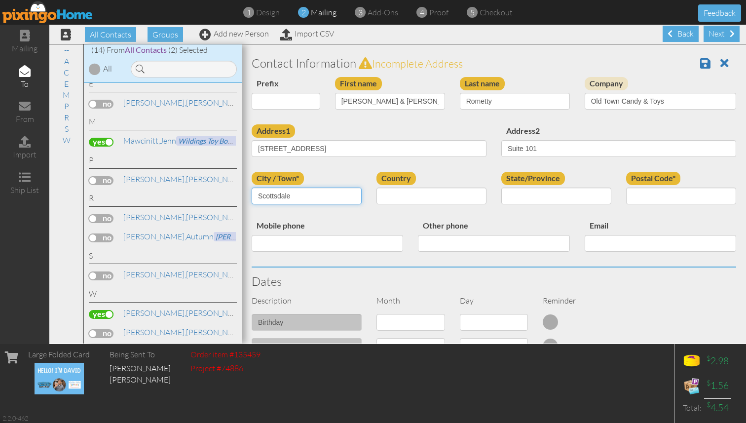
type input "Scottsdale"
select select "object:249"
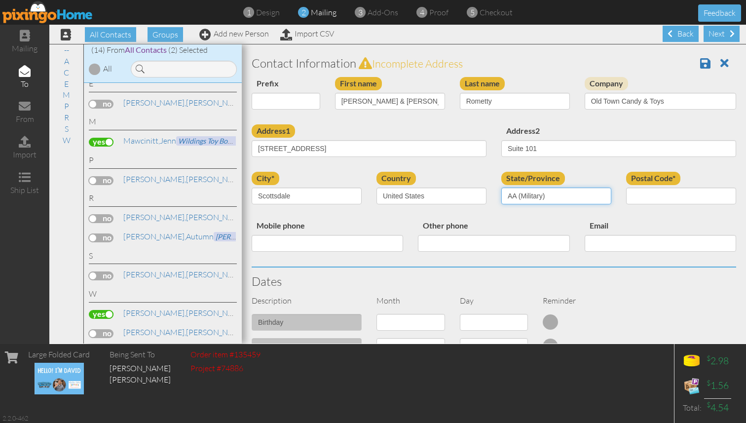
select select "object:500"
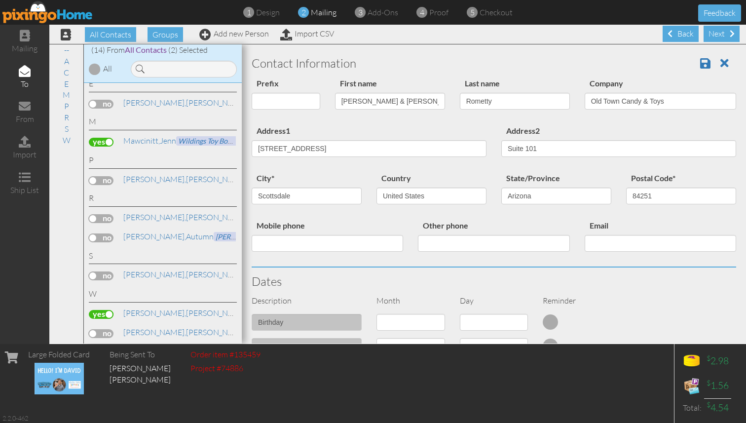
click at [398, 225] on div "Mobile phone" at bounding box center [327, 239] width 166 height 40
click at [639, 195] on input "84251" at bounding box center [681, 195] width 110 height 17
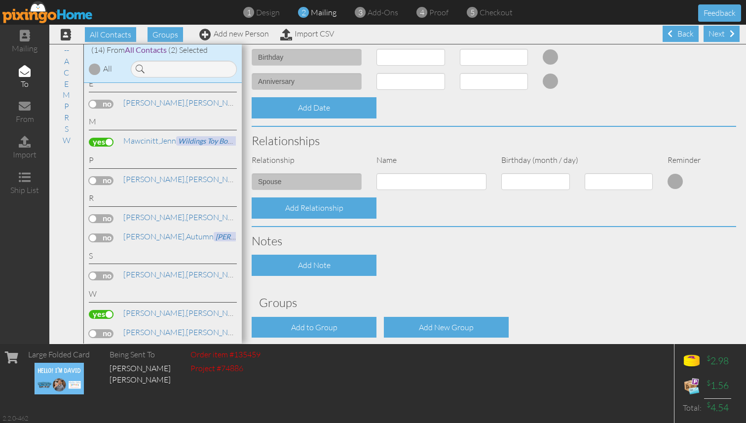
scroll to position [310, 0]
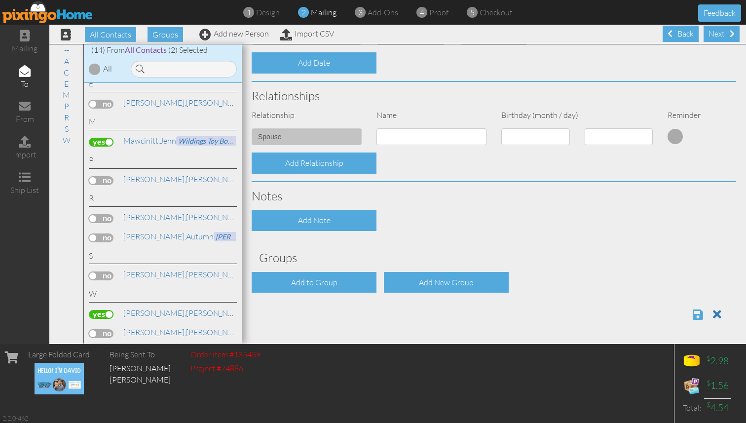
type input "85251"
click at [699, 313] on span at bounding box center [697, 314] width 10 height 12
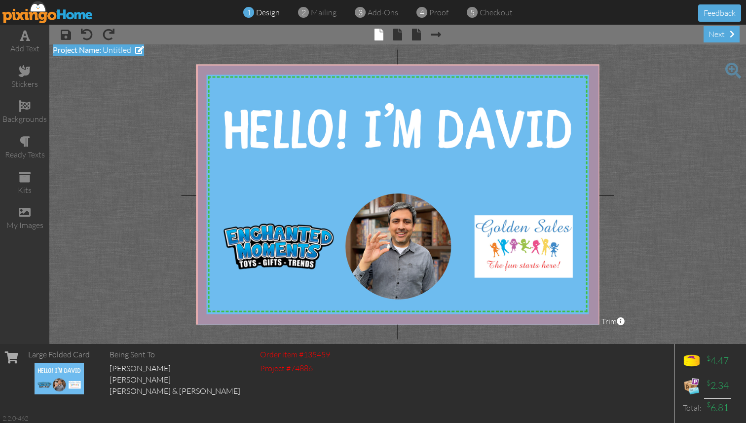
click at [120, 48] on span "Untitled" at bounding box center [117, 50] width 29 height 10
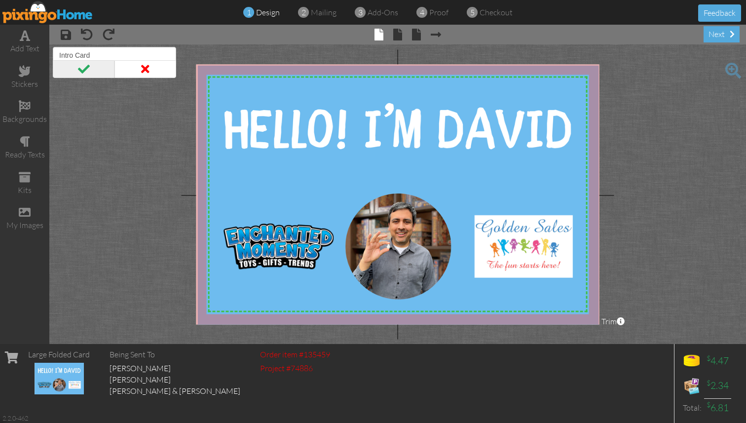
type input "Intro Card"
click at [72, 74] on span at bounding box center [84, 69] width 62 height 18
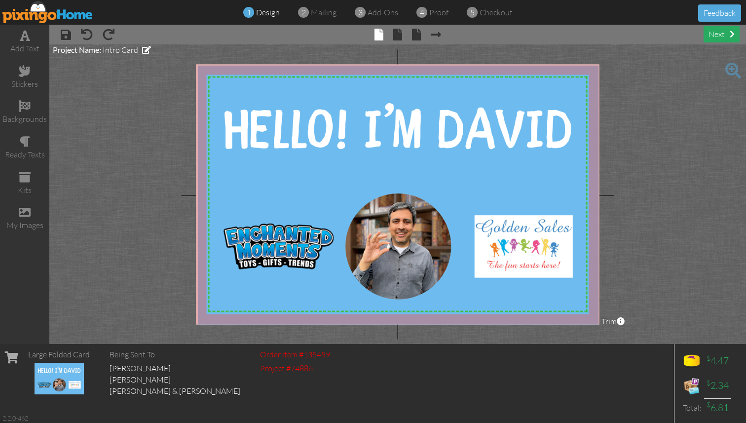
click at [711, 36] on div "next" at bounding box center [721, 34] width 36 height 16
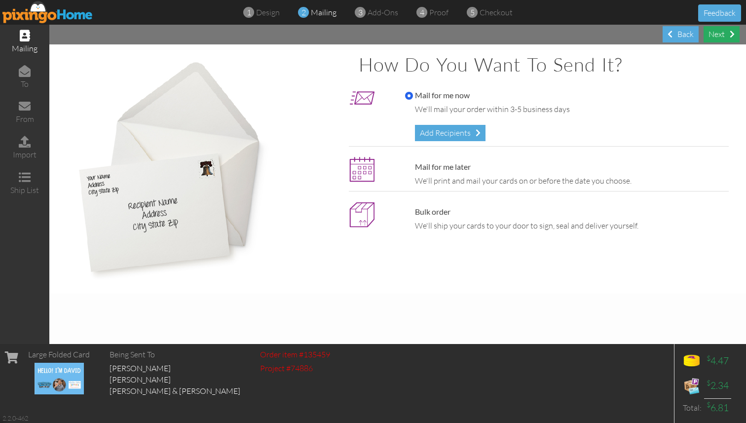
click at [713, 40] on div "Next" at bounding box center [721, 34] width 36 height 16
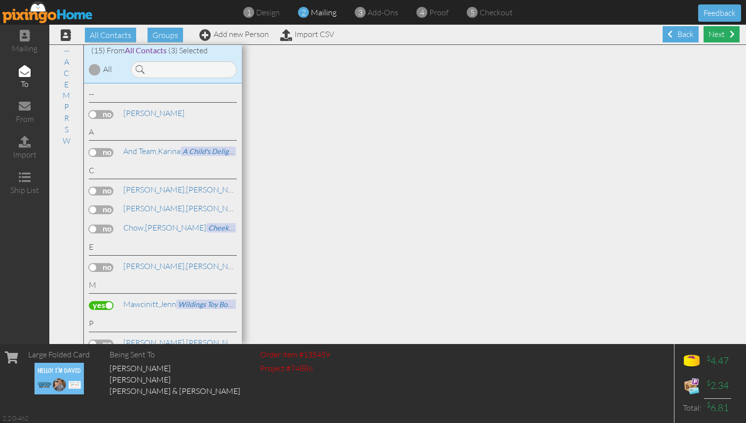
click at [716, 36] on div "Next" at bounding box center [721, 34] width 36 height 16
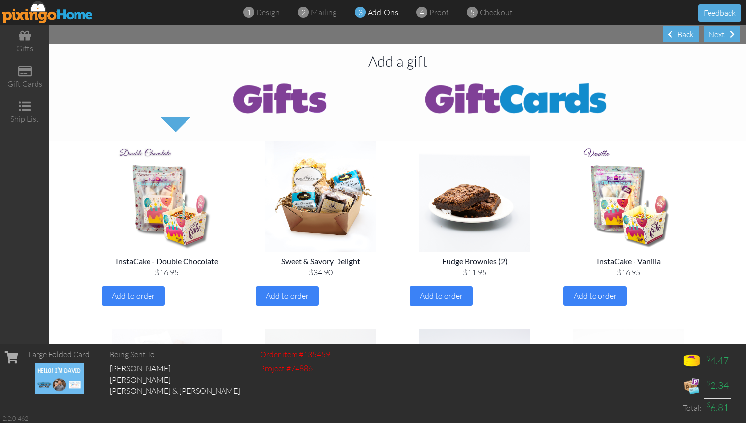
click at [540, 99] on img at bounding box center [515, 97] width 237 height 39
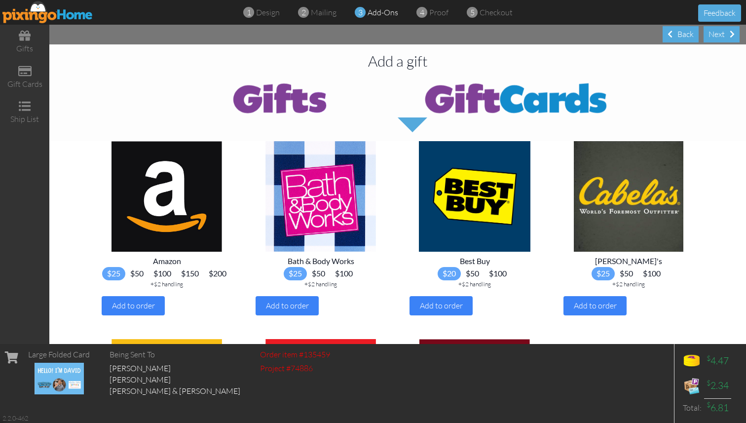
click at [280, 109] on img at bounding box center [279, 97] width 237 height 39
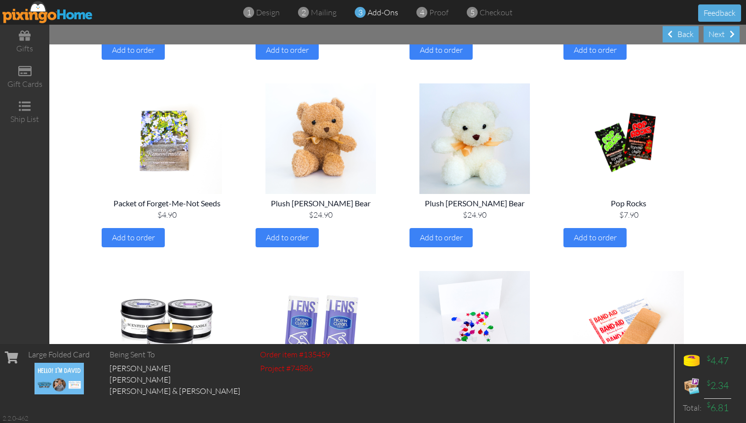
scroll to position [999, 0]
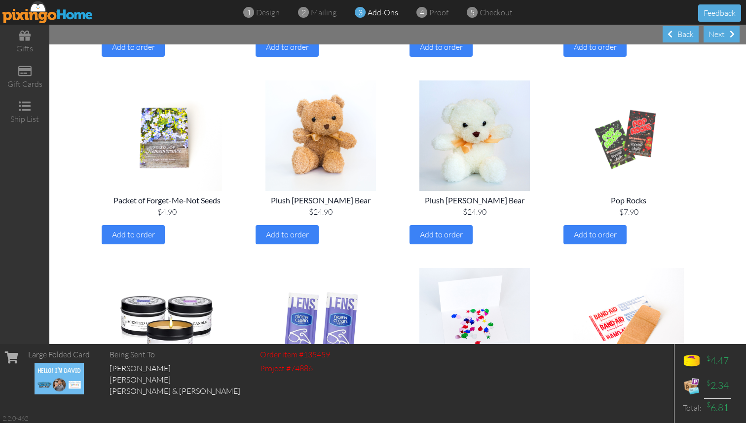
click at [612, 144] on img at bounding box center [628, 135] width 138 height 110
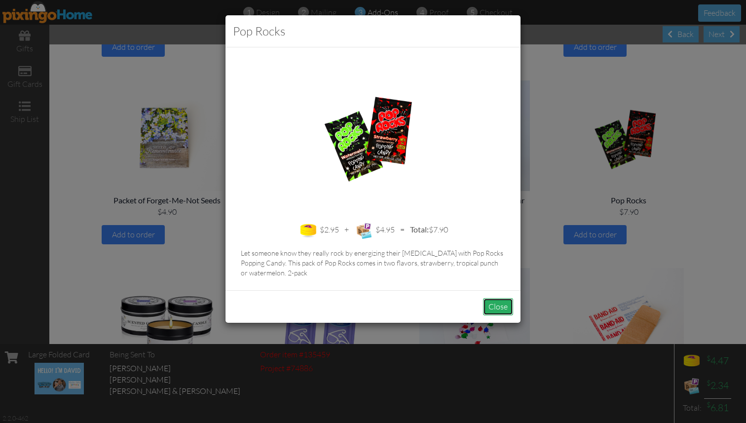
click at [494, 307] on button "Close" at bounding box center [498, 306] width 30 height 17
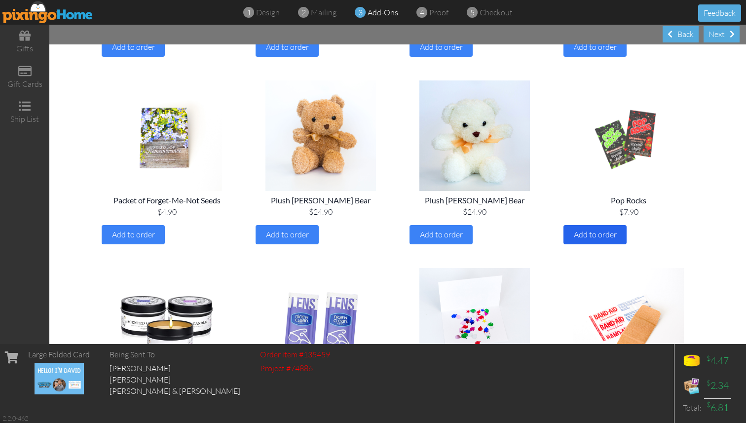
click at [597, 233] on span "Add to order" at bounding box center [594, 234] width 43 height 10
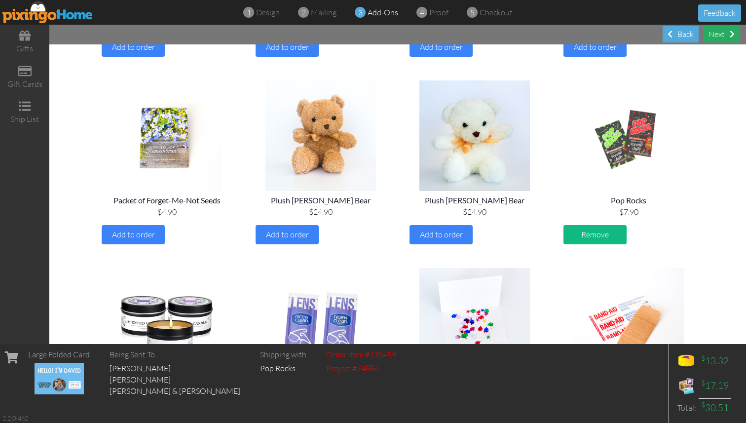
click at [711, 35] on div "Next" at bounding box center [721, 34] width 36 height 16
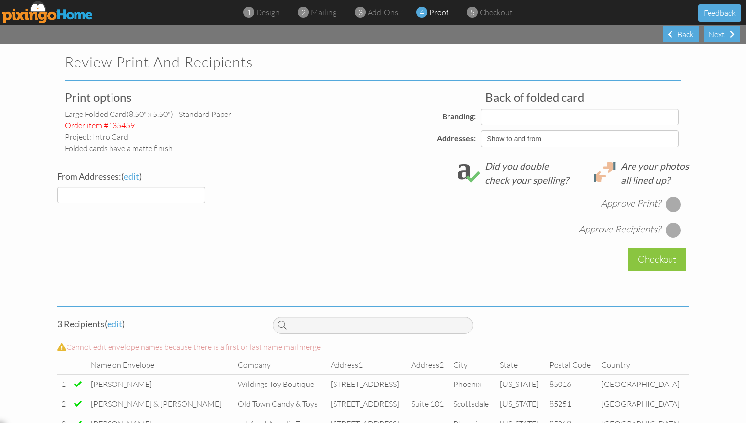
select select "object:636"
select select "object:634"
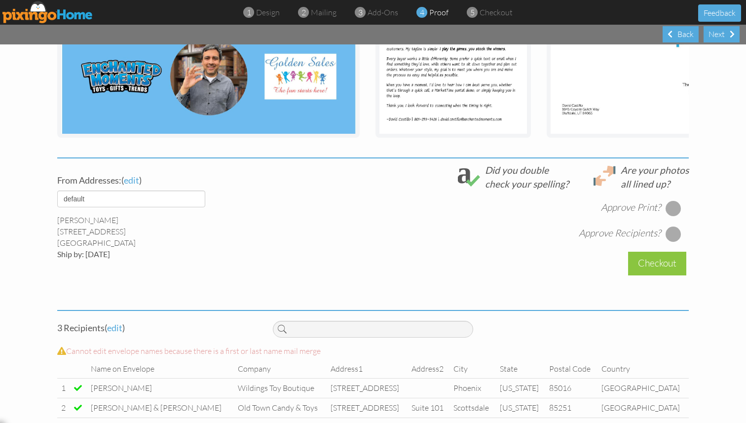
scroll to position [257, 0]
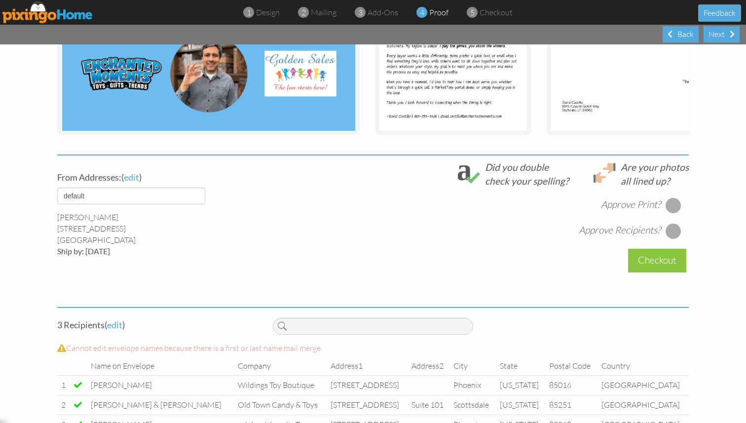
click at [667, 206] on div at bounding box center [673, 205] width 16 height 16
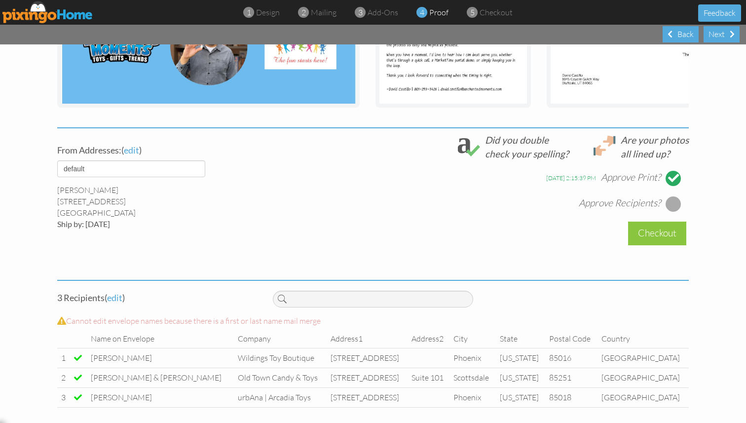
scroll to position [289, 0]
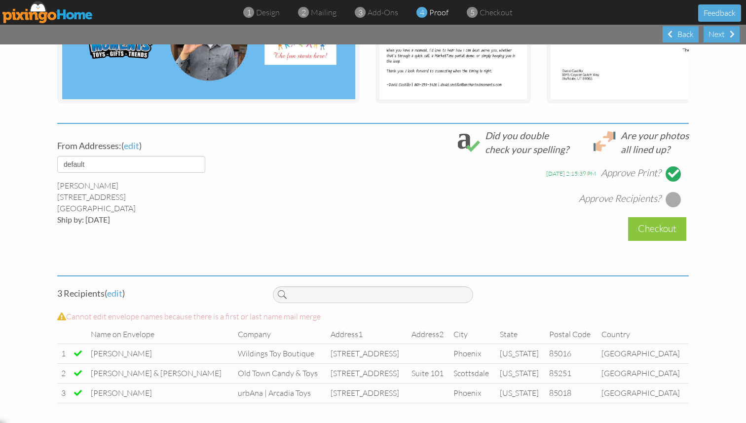
click at [674, 196] on div at bounding box center [673, 199] width 16 height 16
click at [644, 228] on div "Checkout" at bounding box center [657, 228] width 58 height 23
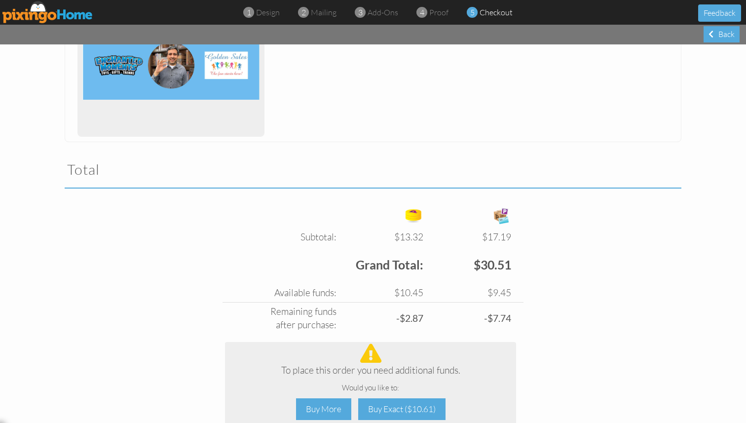
scroll to position [304, 0]
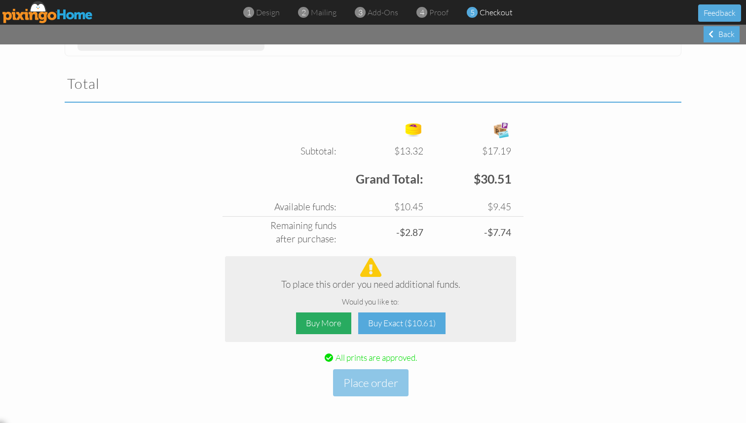
click at [323, 321] on div "Buy More" at bounding box center [323, 323] width 55 height 22
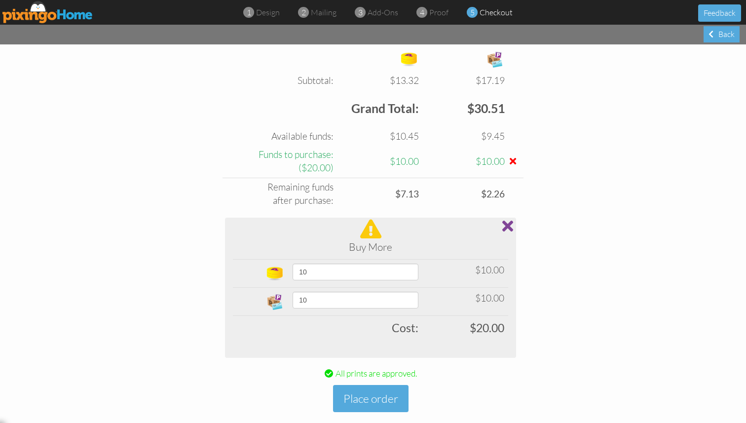
scroll to position [390, 0]
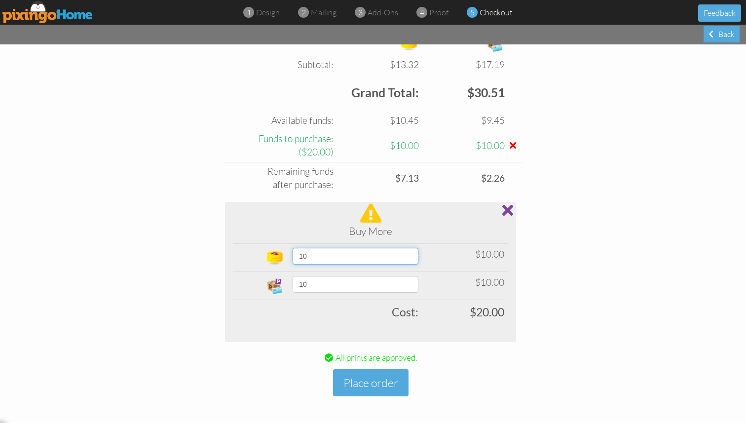
click at [416, 258] on select "10 20 30 40 50 60 70 80 90 100 150 200 250 300 350 400 (10% off) 450 (10% off) …" at bounding box center [355, 256] width 126 height 17
select select "object:693"
click at [412, 285] on select "10 15 20 25 30 35 40 45 50 60 70 80 90 100 200 300 400 500 1000 1500 2000 2500 …" at bounding box center [355, 284] width 126 height 17
select select "number:20"
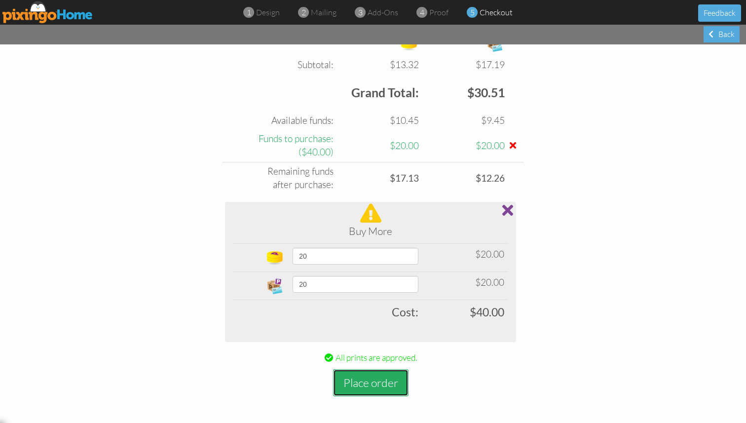
click at [376, 381] on button "Place order" at bounding box center [370, 382] width 75 height 27
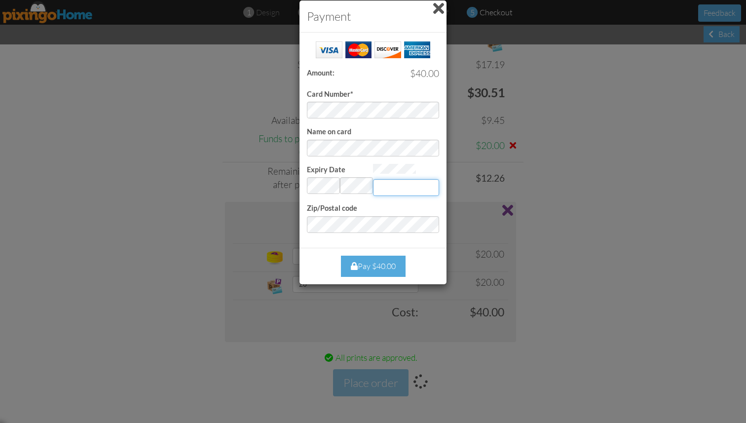
type input "4958"
click at [381, 263] on div "Pay $40.00" at bounding box center [373, 265] width 65 height 21
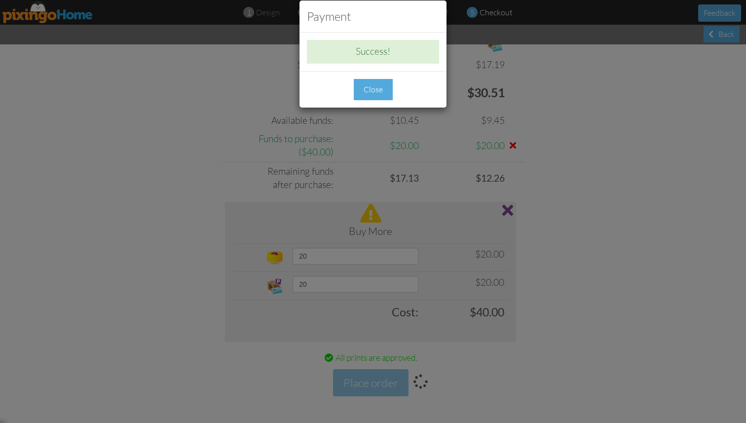
click at [382, 86] on div "Close" at bounding box center [373, 89] width 39 height 21
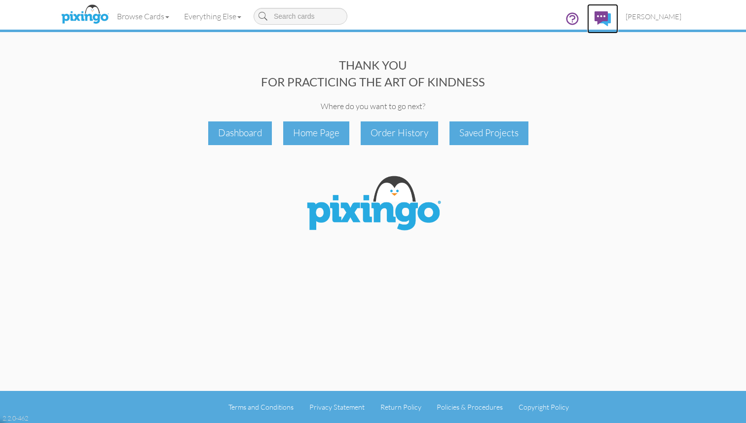
click at [610, 18] on img at bounding box center [602, 18] width 16 height 15
